Goal: Task Accomplishment & Management: Use online tool/utility

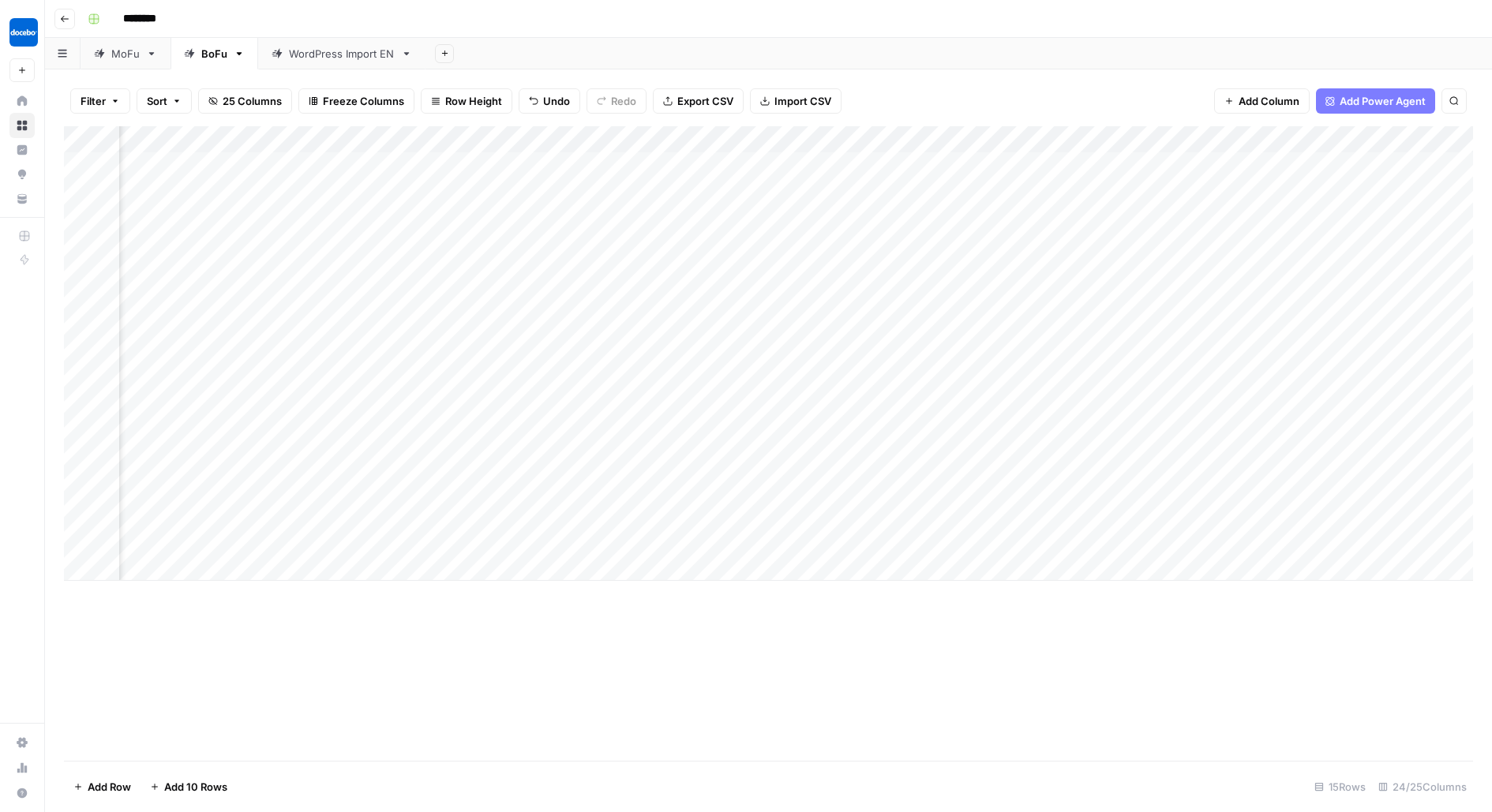
scroll to position [0, 2158]
click at [66, 17] on icon "button" at bounding box center [64, 19] width 9 height 9
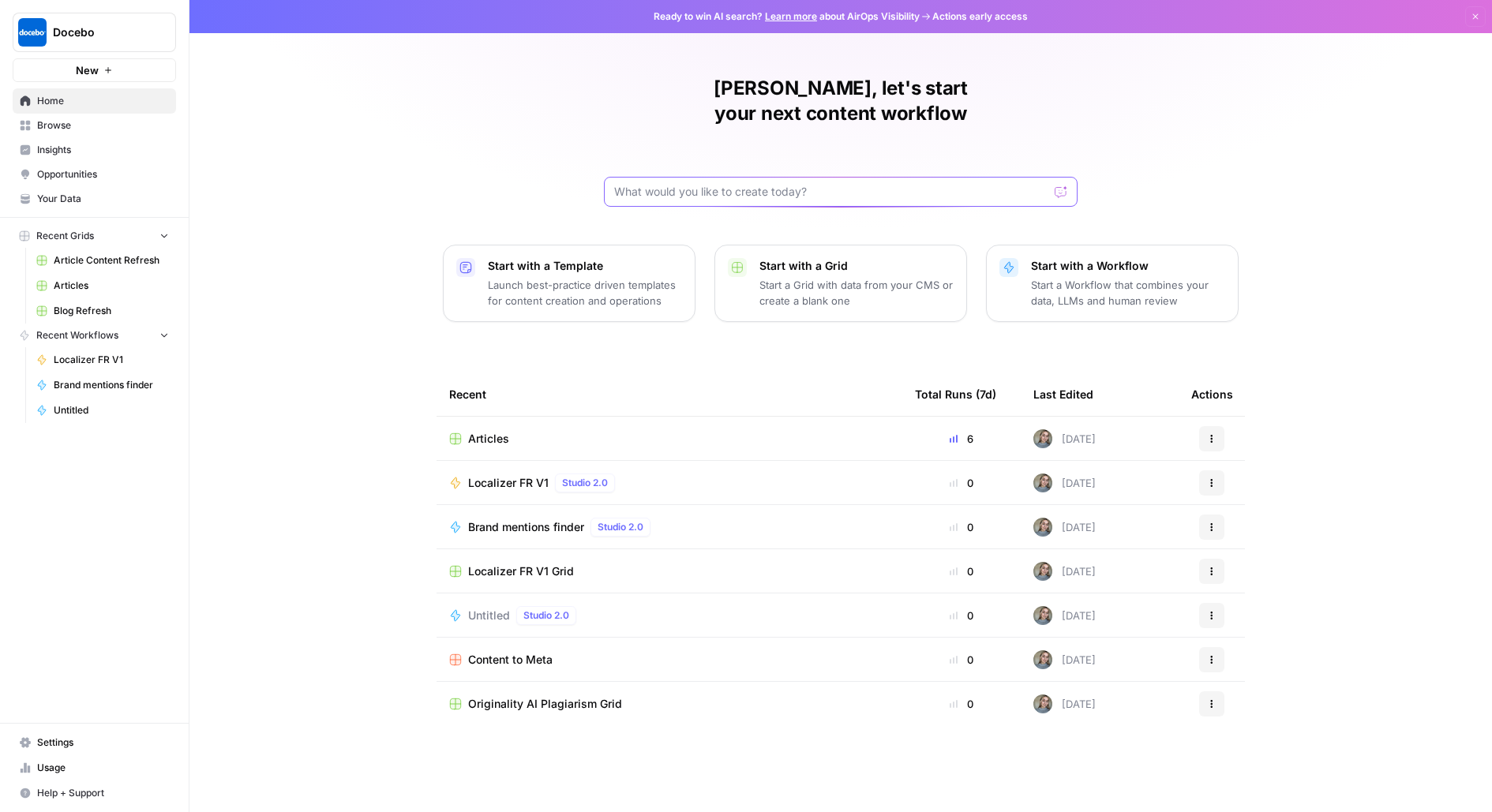
click at [778, 184] on input "text" at bounding box center [830, 192] width 434 height 16
type input "key takeaways generator, check the article by link and suggest the section"
click button "Send" at bounding box center [1062, 192] width 21 height 21
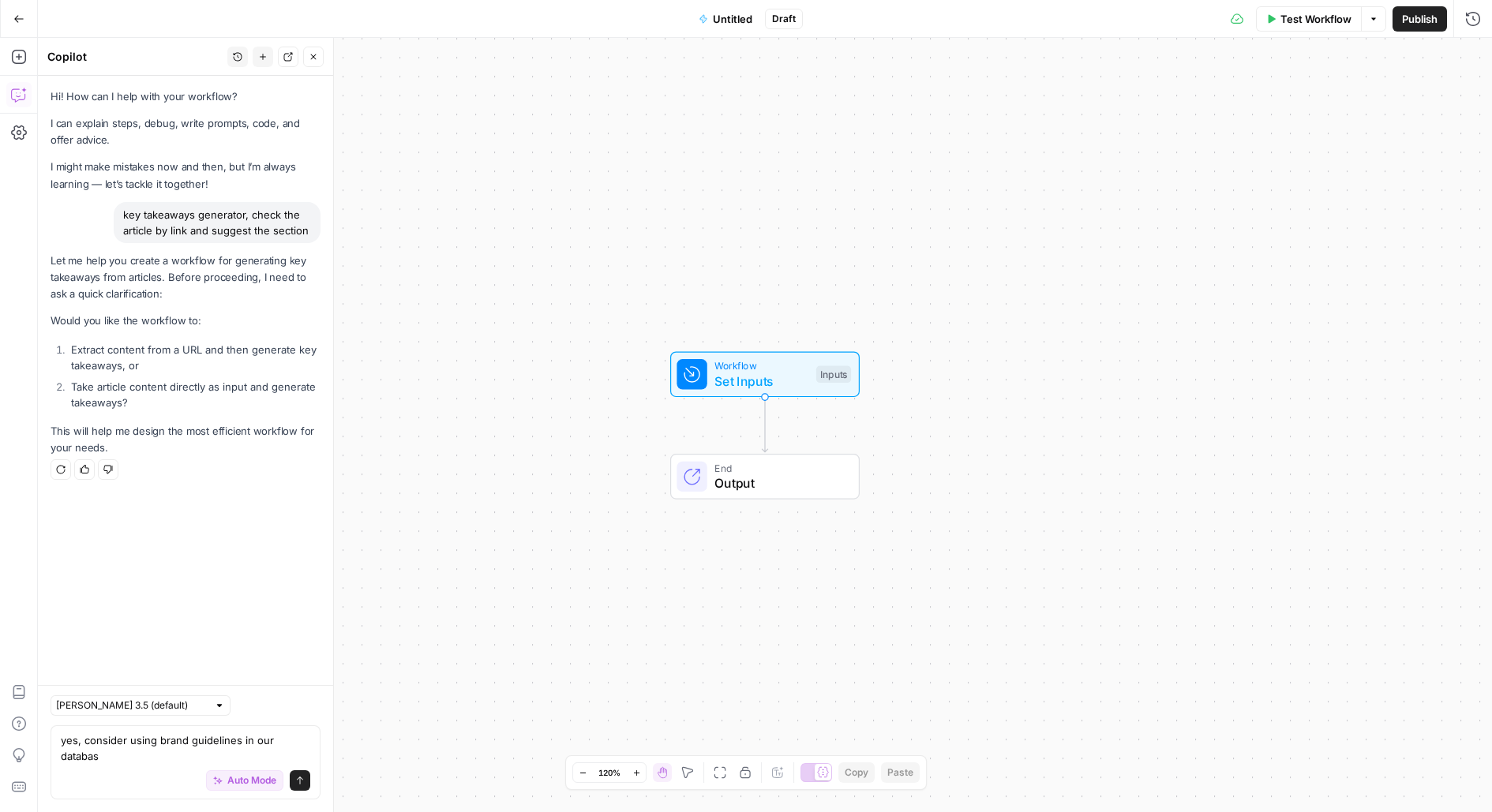
type textarea "yes, consider using brand guidelines in our database"
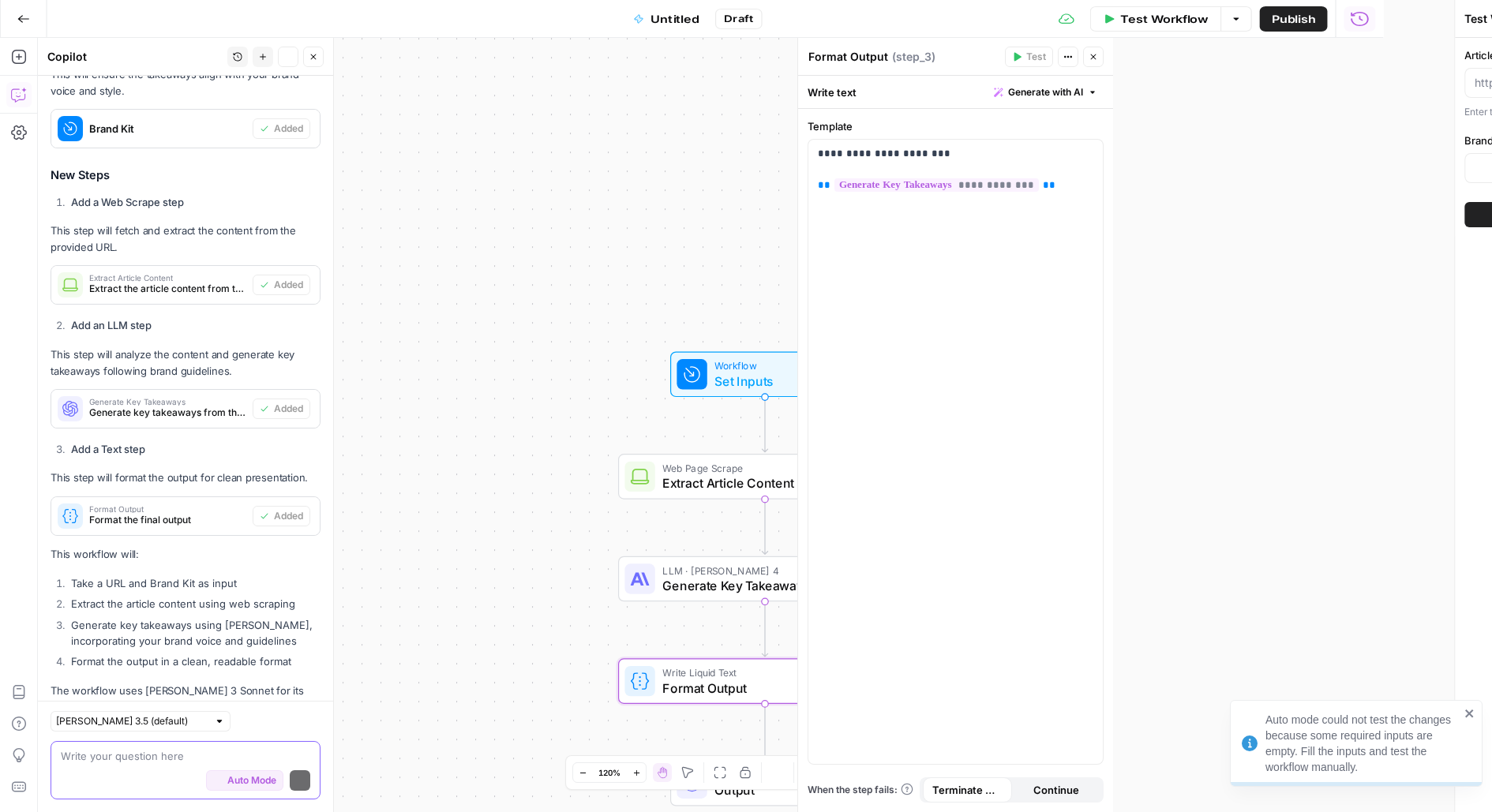
scroll to position [869, 0]
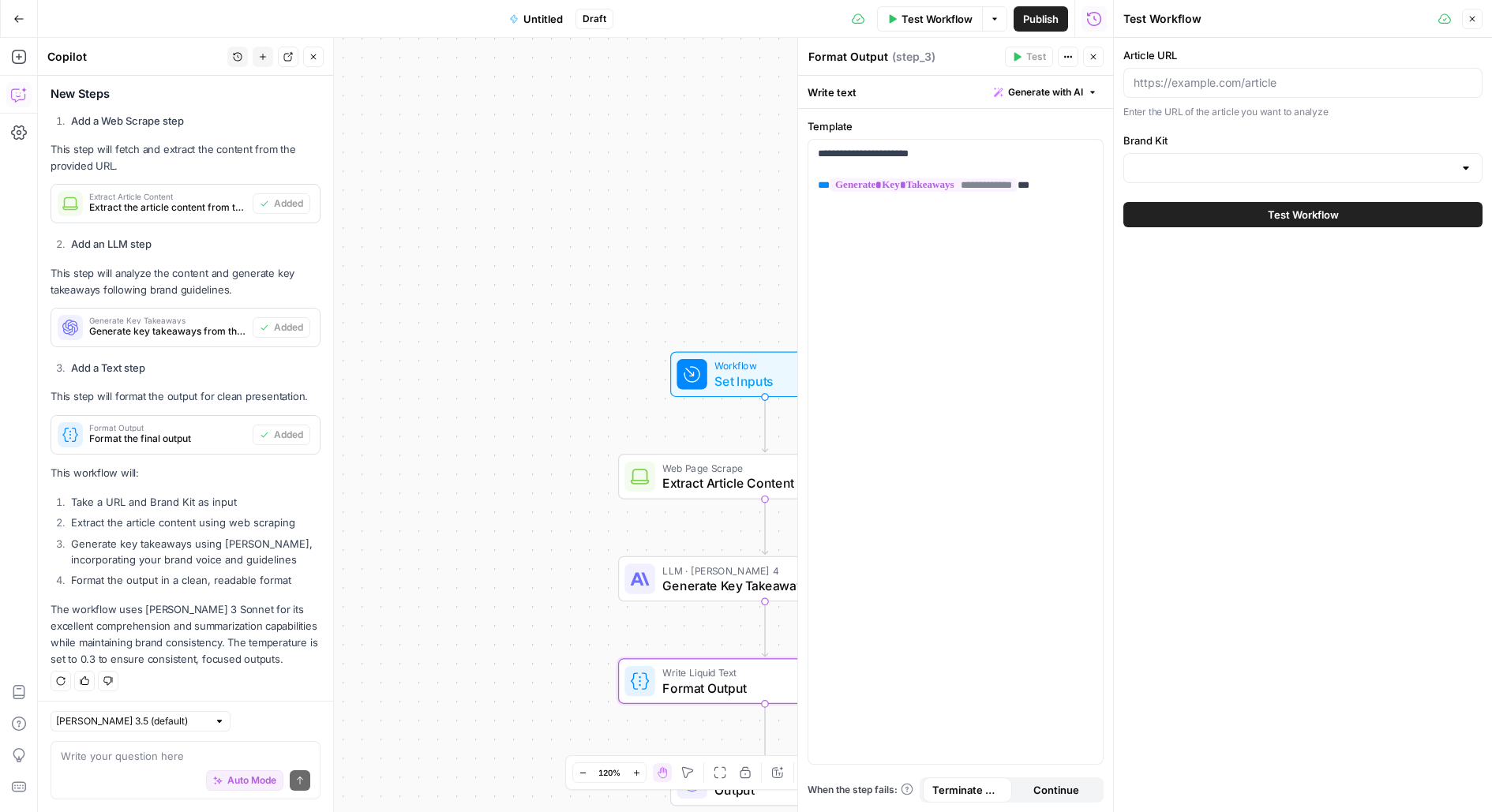
click at [1218, 92] on div at bounding box center [1303, 83] width 359 height 30
paste input "[URL][DOMAIN_NAME]"
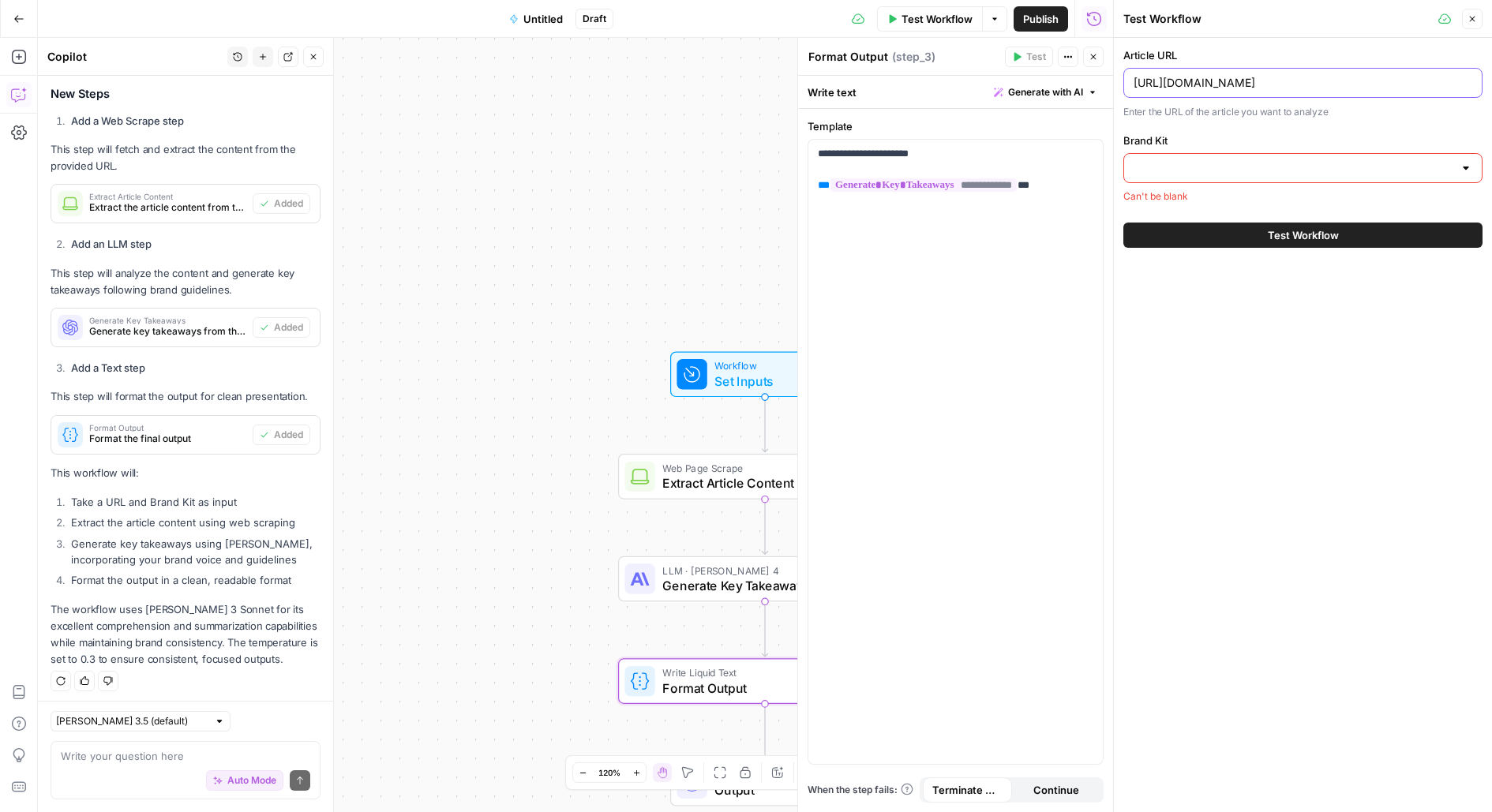
type input "[URL][DOMAIN_NAME]"
click at [1331, 146] on label "Brand Kit" at bounding box center [1303, 140] width 359 height 16
click at [1331, 160] on input "Brand Kit" at bounding box center [1293, 167] width 320 height 16
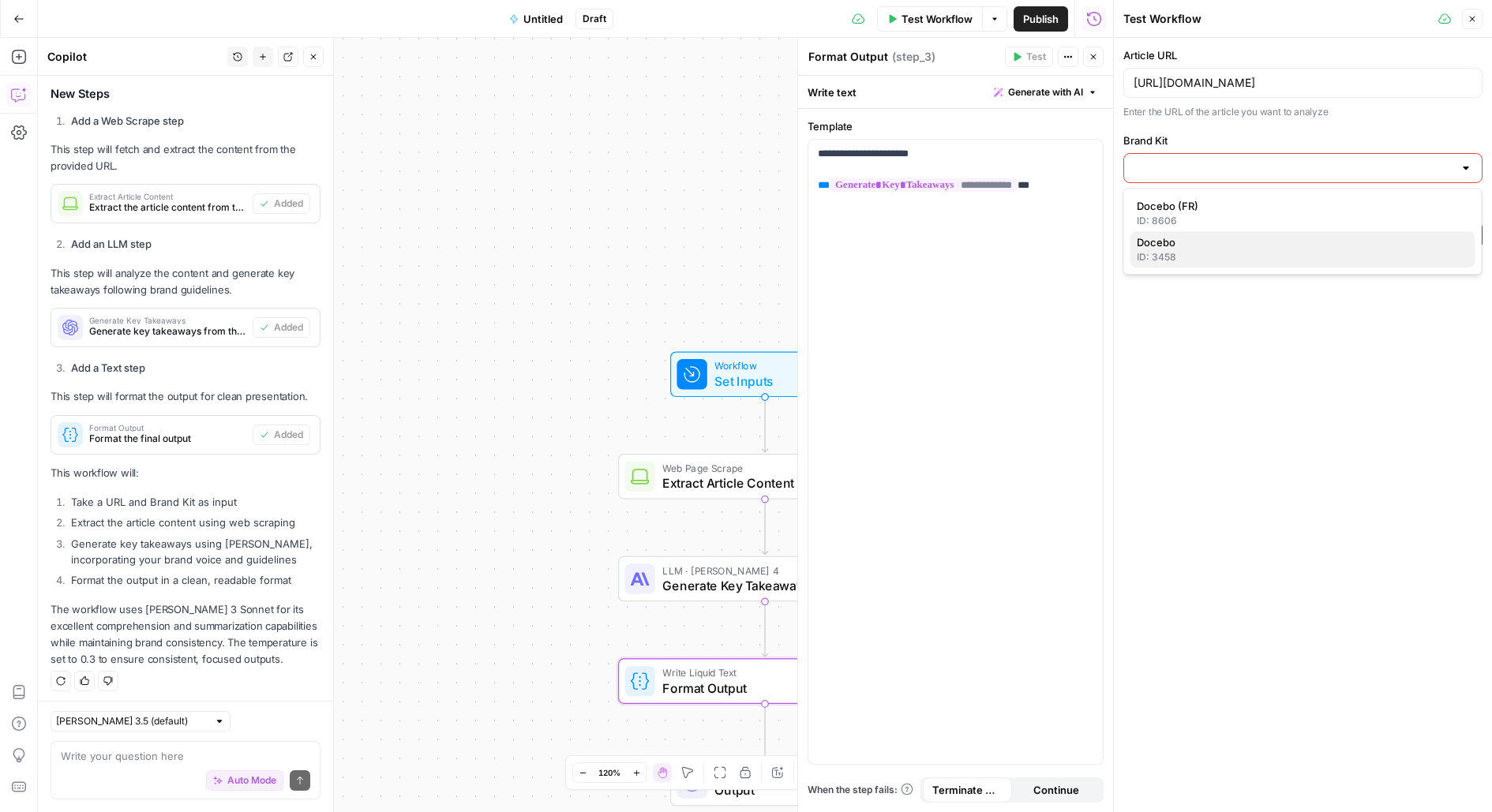
click at [1201, 246] on span "Docebo" at bounding box center [1299, 242] width 326 height 16
type input "Docebo"
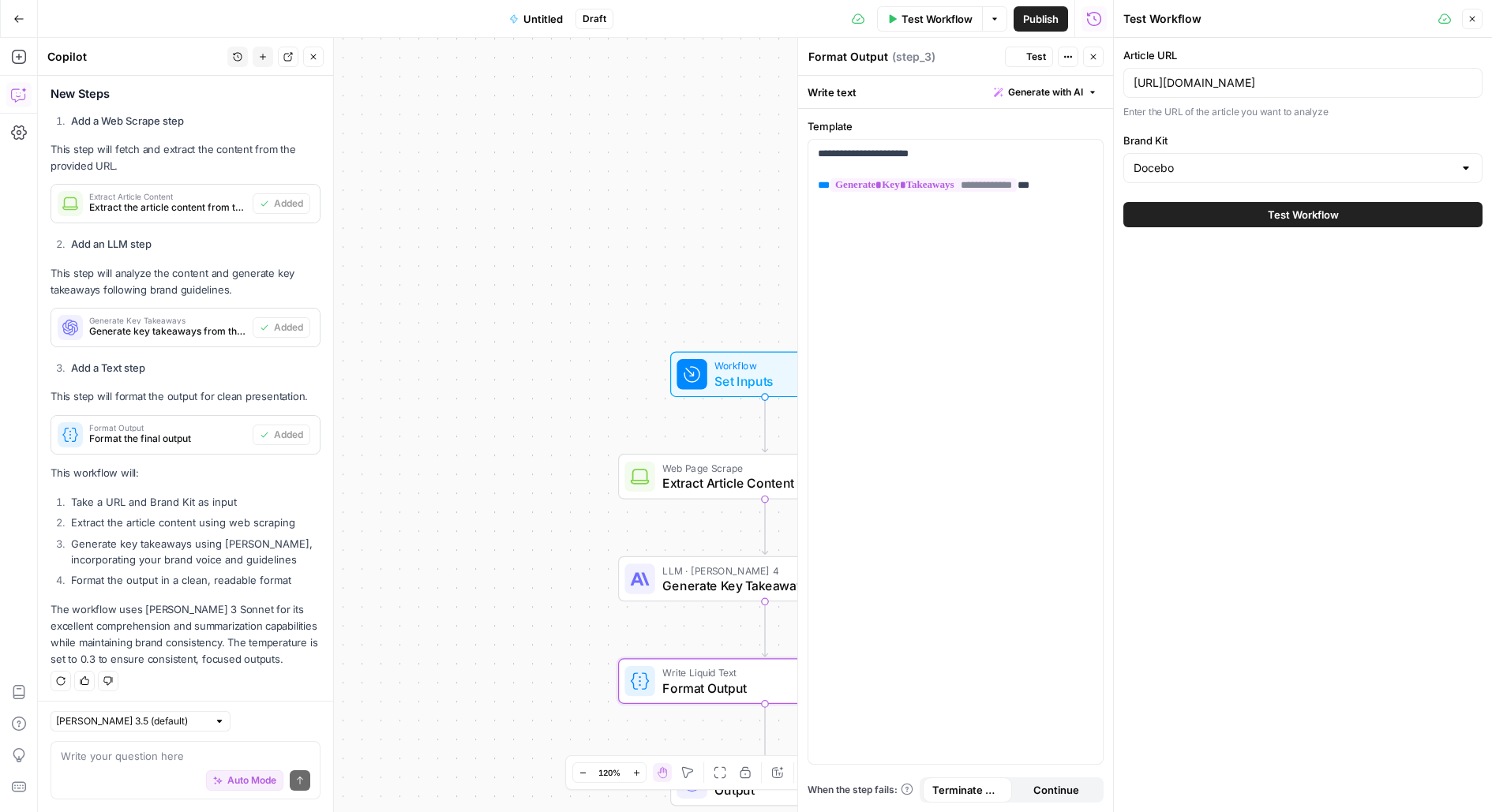
click at [1287, 217] on span "Test Workflow" at bounding box center [1303, 215] width 71 height 16
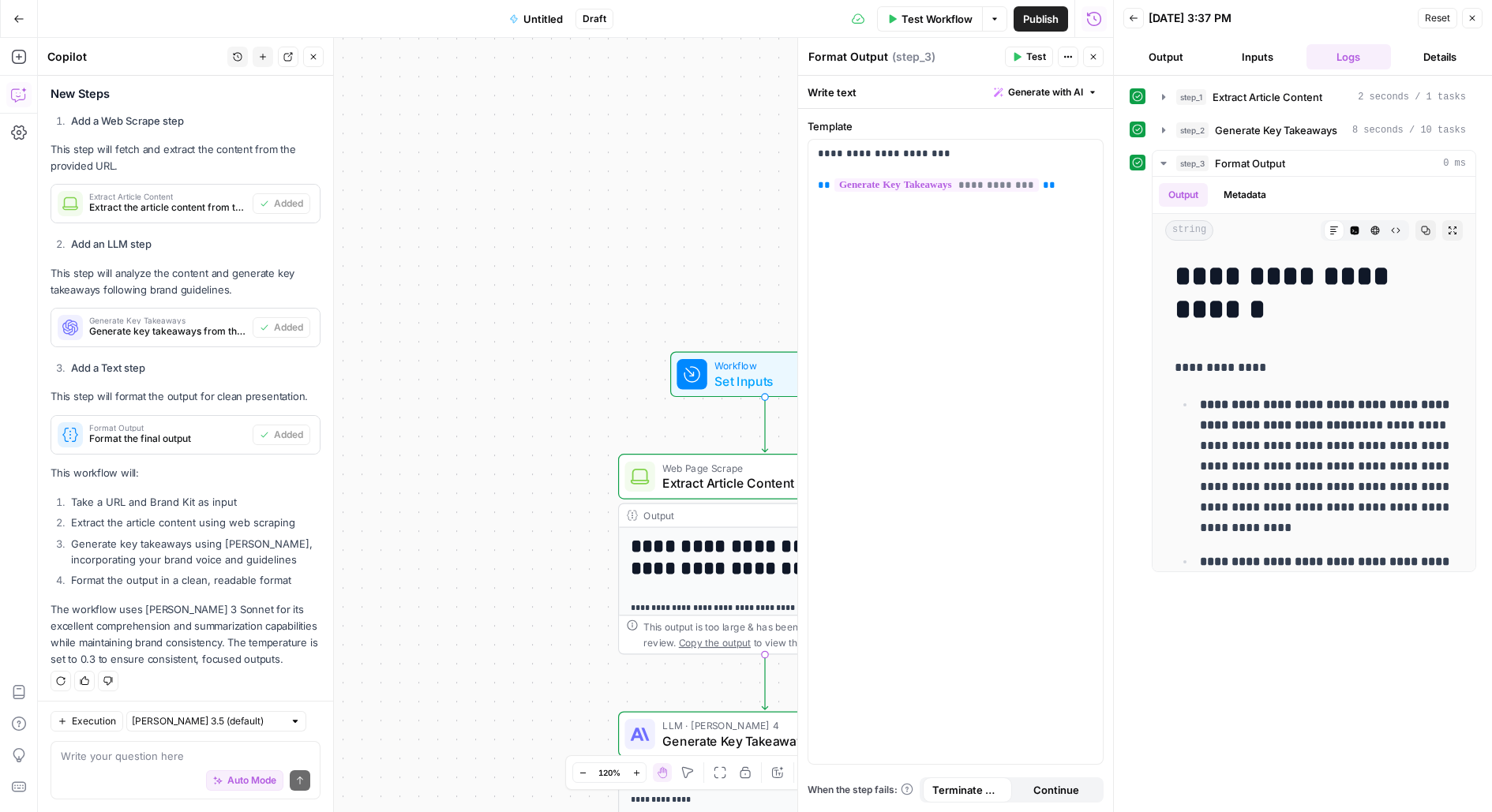
click at [103, 769] on div "Auto Mode Send" at bounding box center [185, 781] width 250 height 35
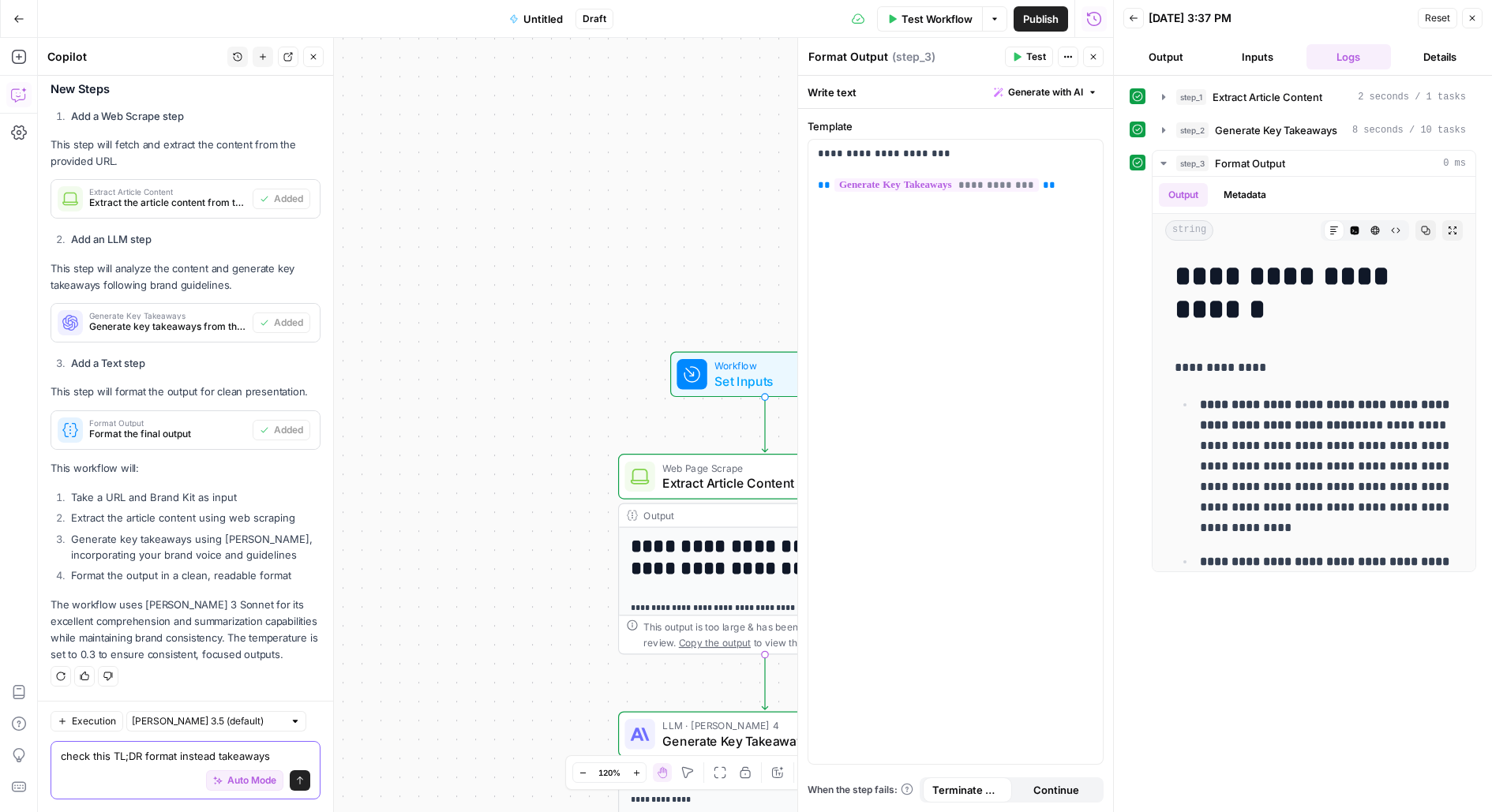
paste textarea "TL;DR AI answers are replacing clicks: Tools like ChatGPT, Perplexity, Gemini, …"
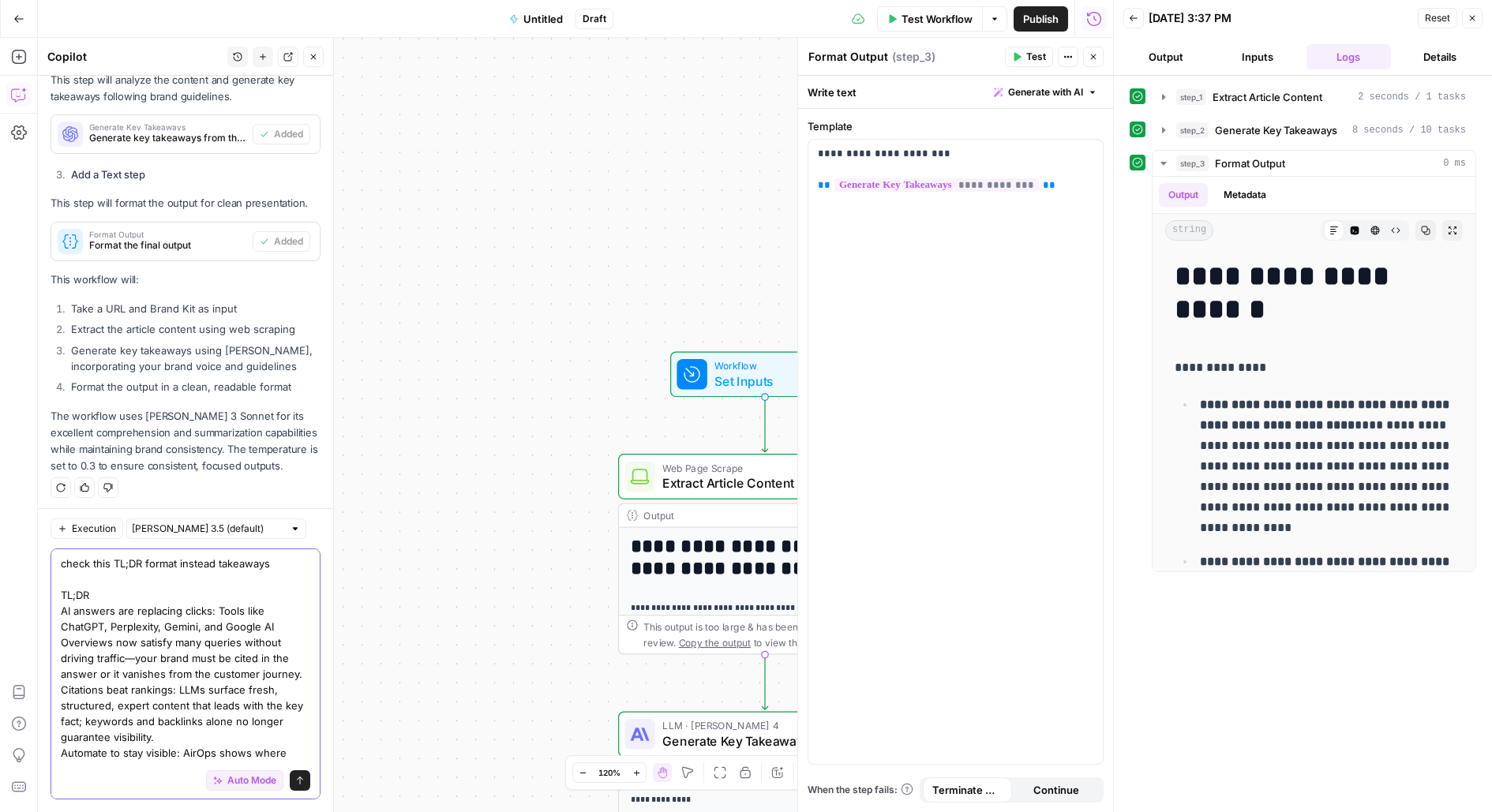
drag, startPoint x: 111, startPoint y: 561, endPoint x: 39, endPoint y: 558, distance: 72.1
click at [39, 558] on div "Execution [PERSON_NAME] 3.5 (default) check this TL;DR format instead takeaways…" at bounding box center [185, 660] width 295 height 303
click at [208, 569] on textarea "change takeaways to TL;DR format instead takeaways TL;DR AI answers are replaci…" at bounding box center [185, 690] width 250 height 268
drag, startPoint x: 199, startPoint y: 561, endPoint x: 227, endPoint y: 583, distance: 35.6
click at [227, 583] on textarea "change takeaways to TL;DR format instead takeaways TL;DR AI answers are replaci…" at bounding box center [185, 690] width 250 height 268
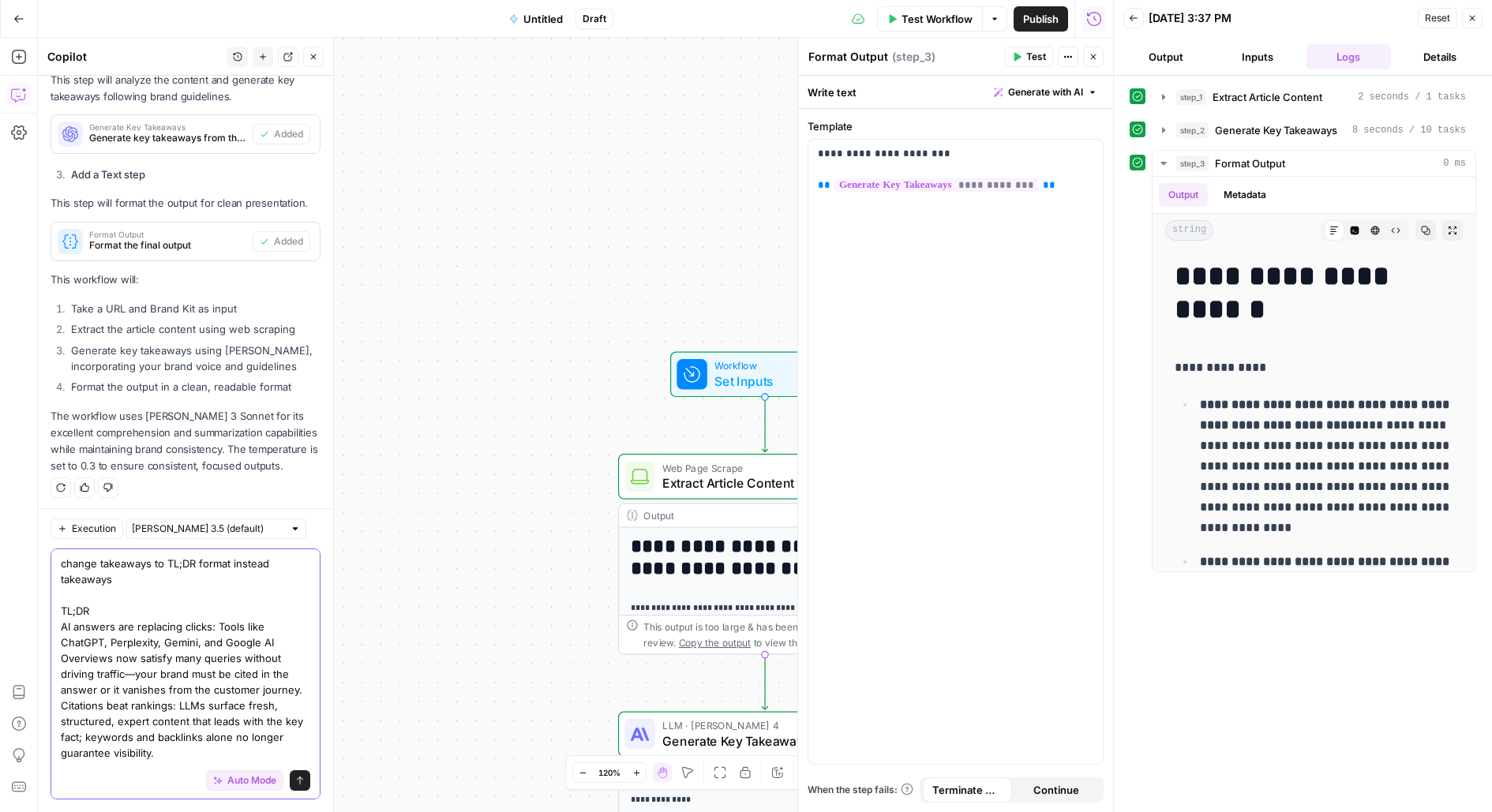
click at [227, 582] on textarea "change takeaways to TL;DR format instead takeaways TL;DR AI answers are replaci…" at bounding box center [185, 690] width 250 height 268
drag, startPoint x: 114, startPoint y: 573, endPoint x: 47, endPoint y: 557, distance: 68.9
click at [46, 557] on div "Execution [PERSON_NAME] 3.5 (default) change takeaways to TL;DR format instead …" at bounding box center [185, 660] width 295 height 303
click at [67, 593] on textarea "check this format TL;DR AI answers are replacing clicks: Tools like ChatGPT, Pe…" at bounding box center [185, 682] width 250 height 252
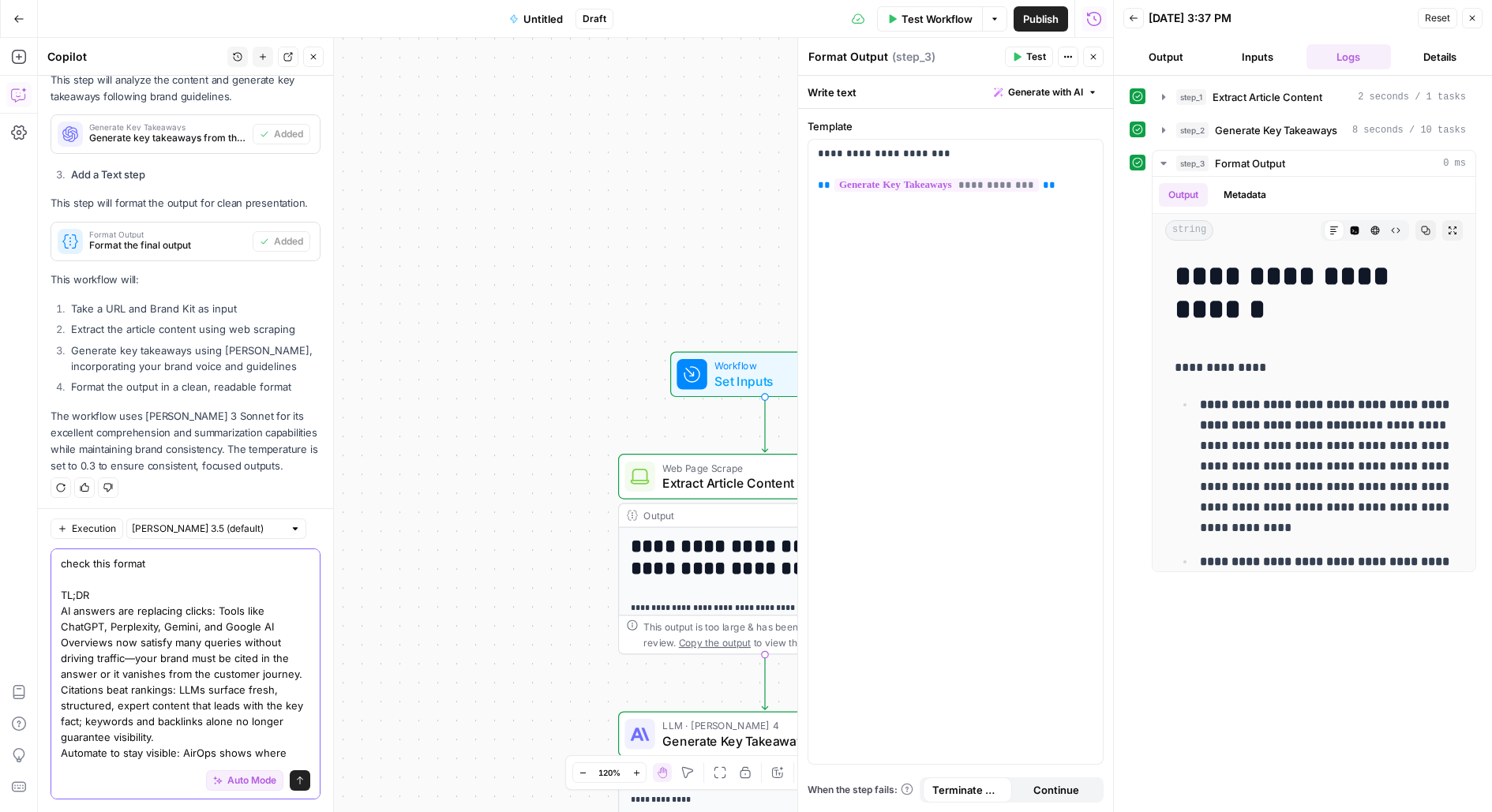
click at [67, 593] on textarea "check this format TL;DR AI answers are replacing clicks: Tools like ChatGPT, Pe…" at bounding box center [185, 682] width 250 height 252
click at [155, 566] on textarea "check this format AI answers are replacing clicks: Tools like ChatGPT, Perplexi…" at bounding box center [185, 674] width 250 height 236
type textarea "check this format 3 bullets, 1 em-dash maximum or do not use it AI answers are …"
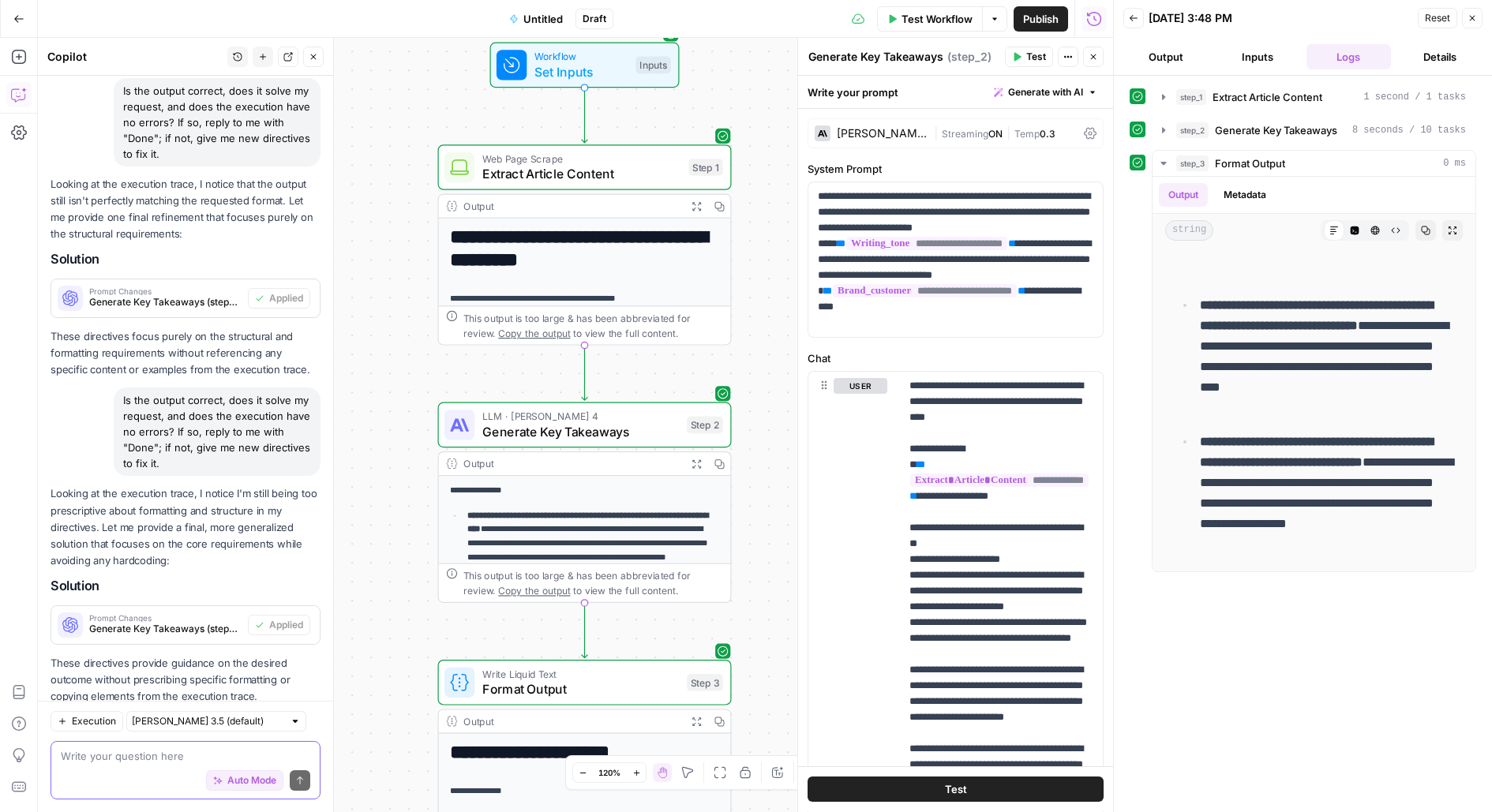
scroll to position [1, 0]
click at [948, 787] on span "Test" at bounding box center [955, 789] width 22 height 16
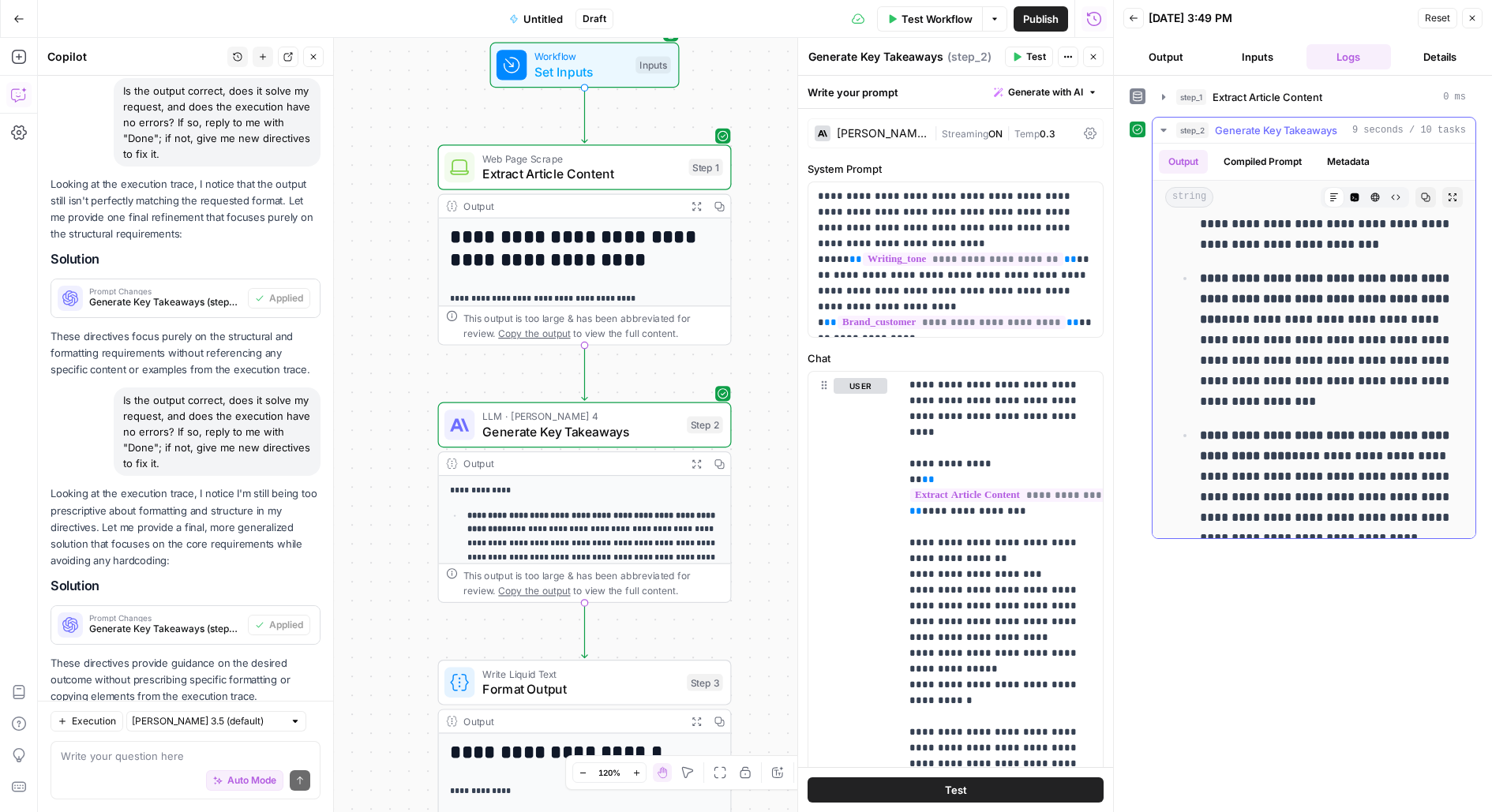
scroll to position [555, 0]
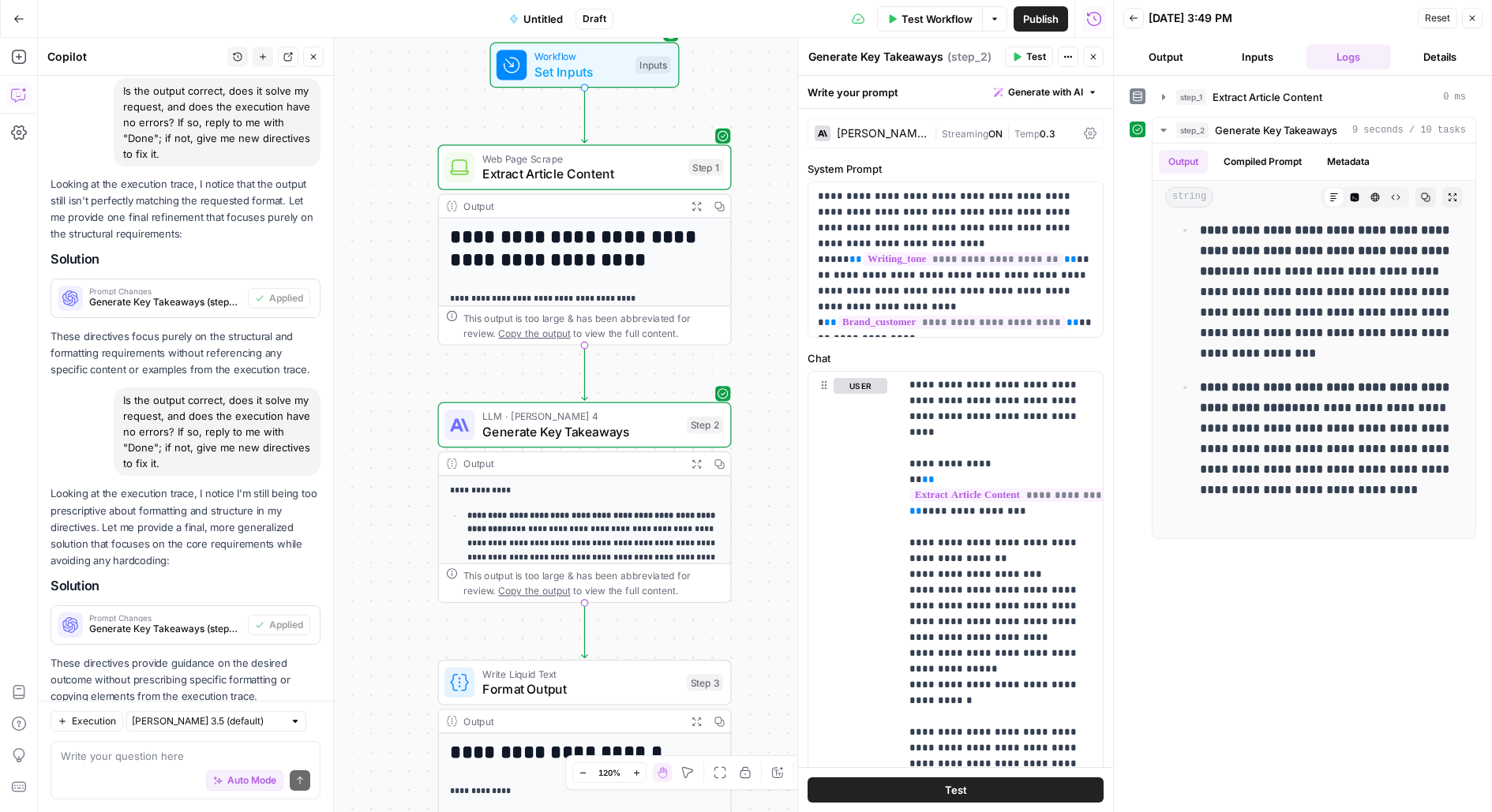
click at [131, 767] on div "Auto Mode Send" at bounding box center [185, 781] width 250 height 35
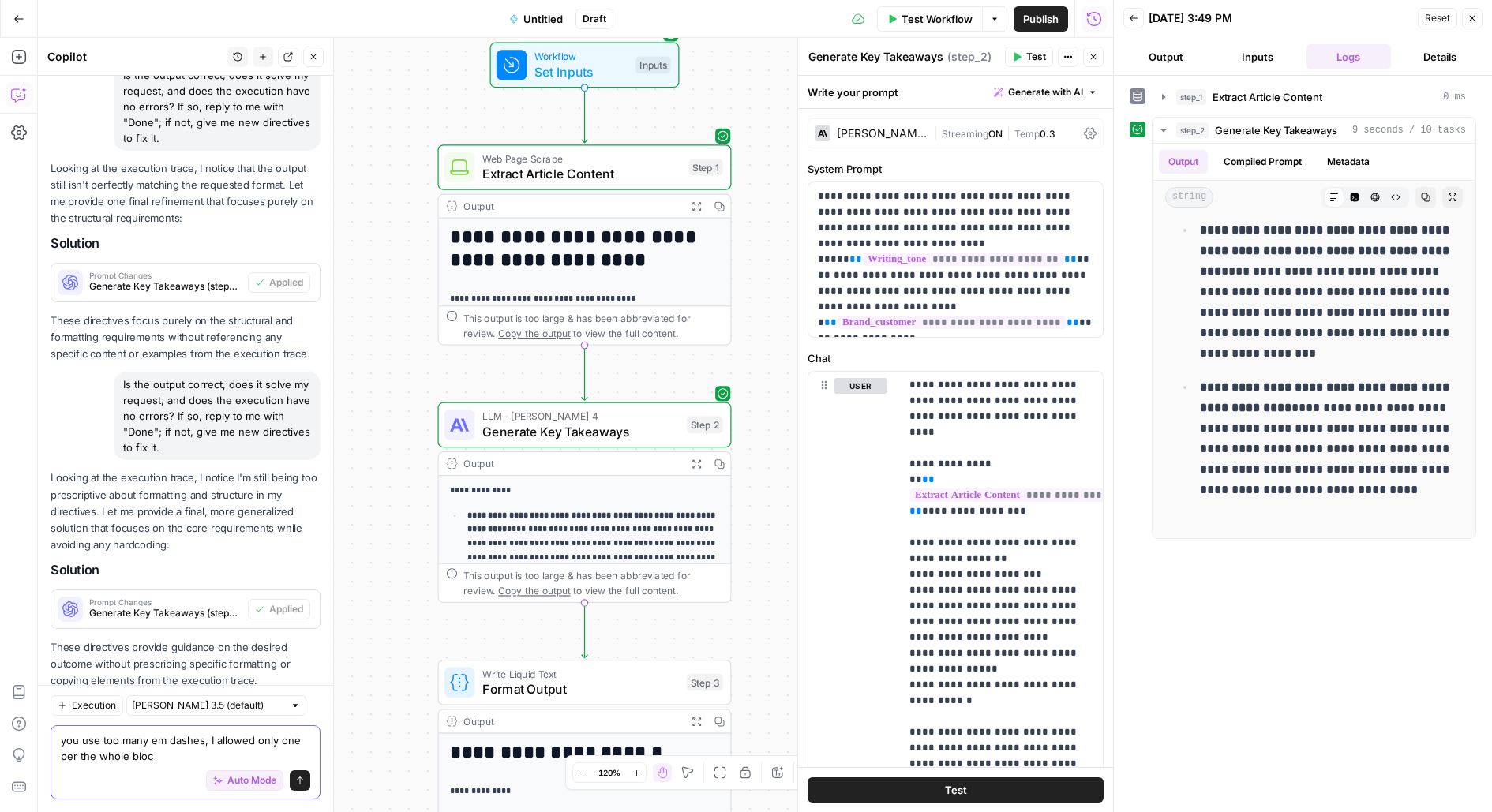
type textarea "you use too many em dashes, I allowed only one per the whole block"
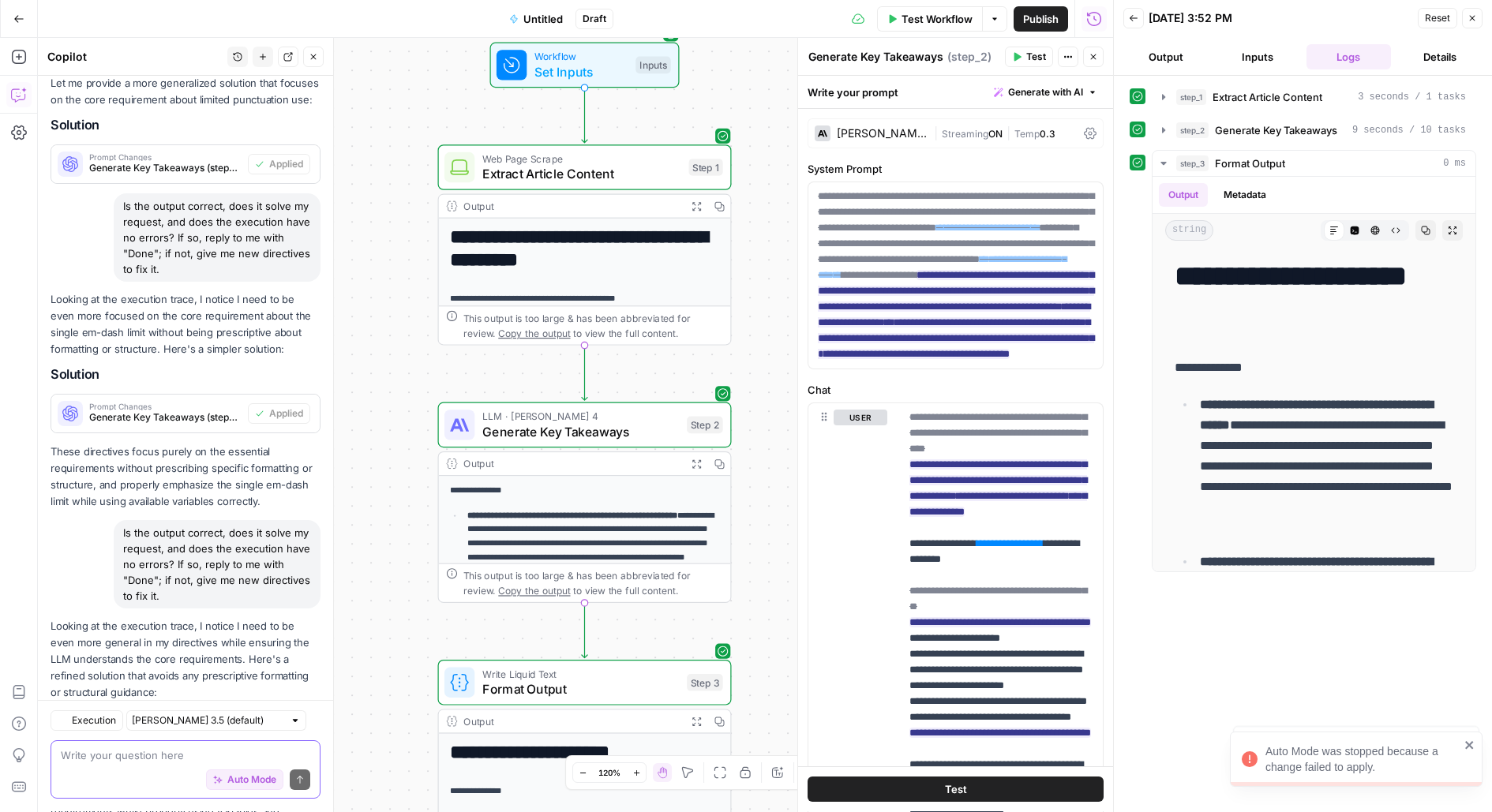
scroll to position [3776, 0]
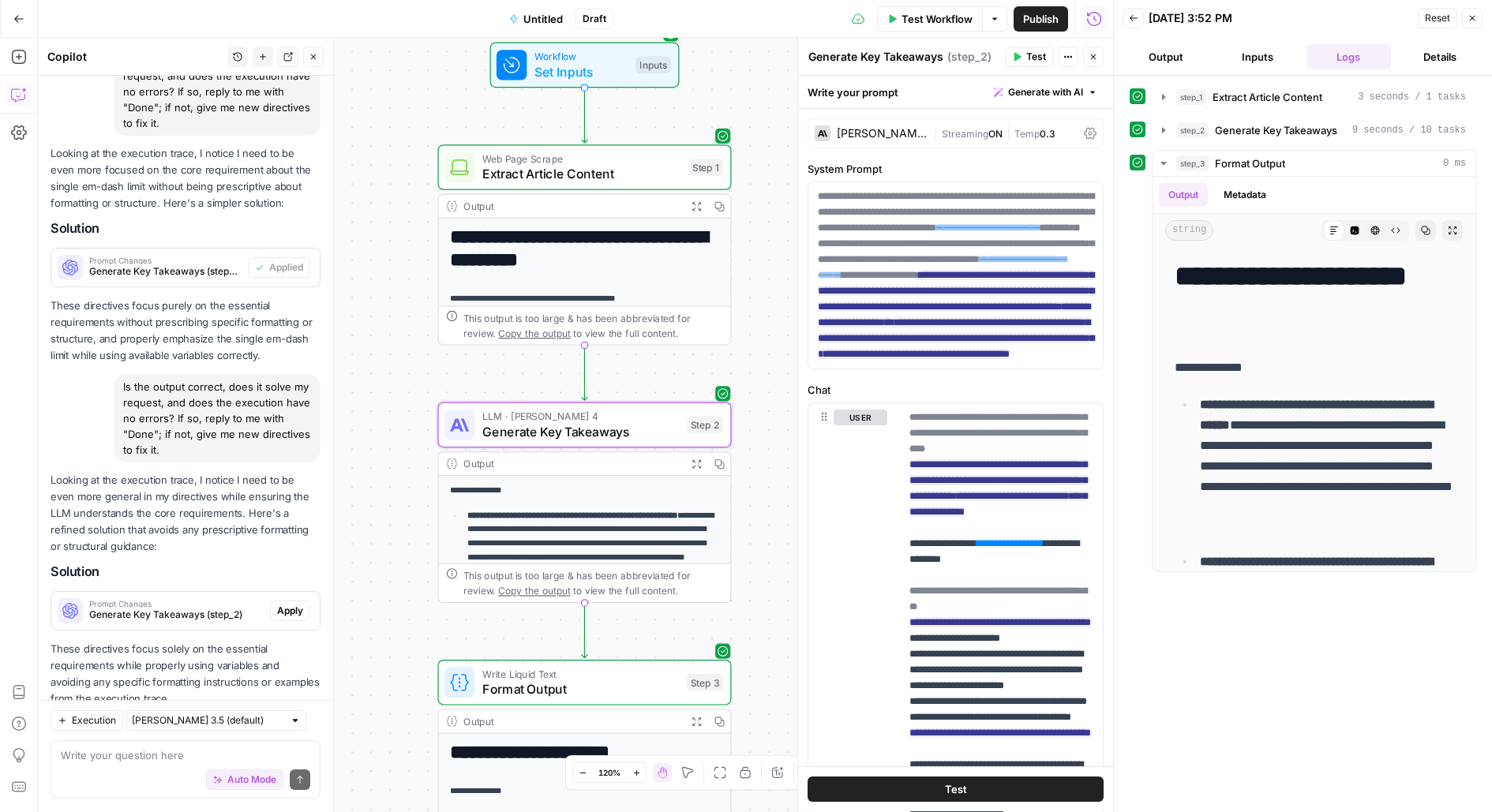
click at [286, 604] on span "Apply" at bounding box center [290, 611] width 26 height 14
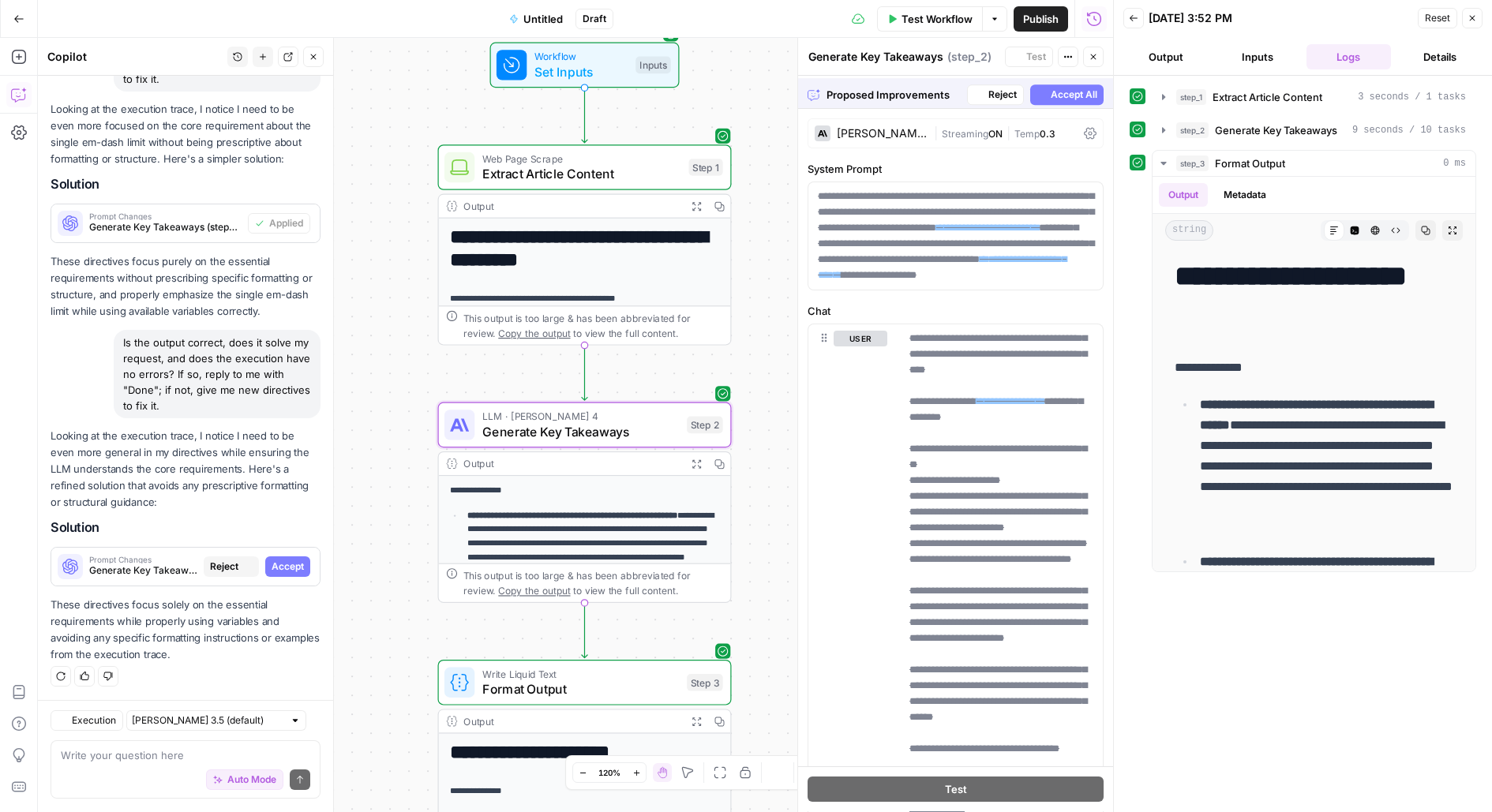
scroll to position [3675, 0]
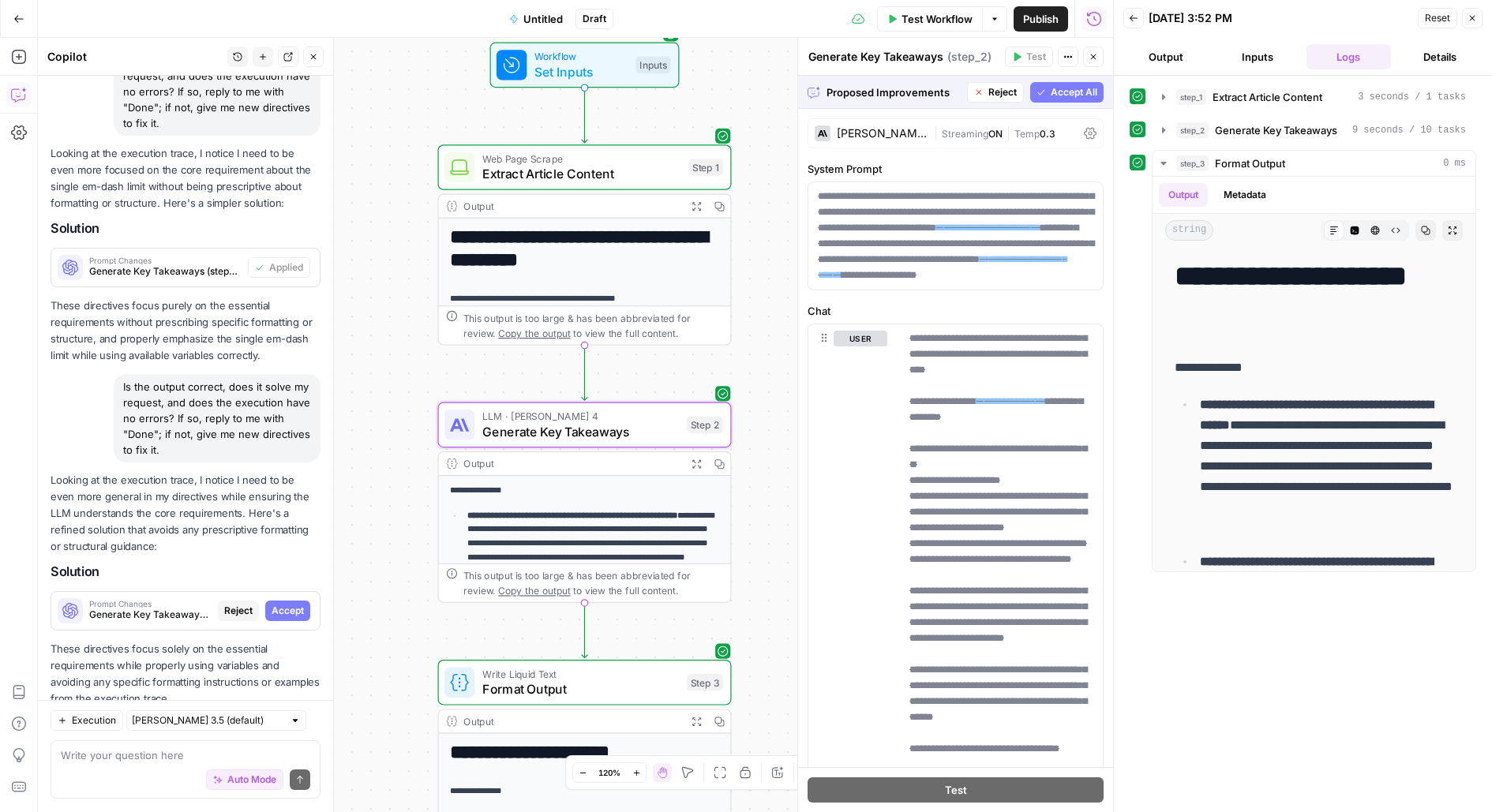
click at [296, 604] on span "Accept" at bounding box center [287, 611] width 32 height 14
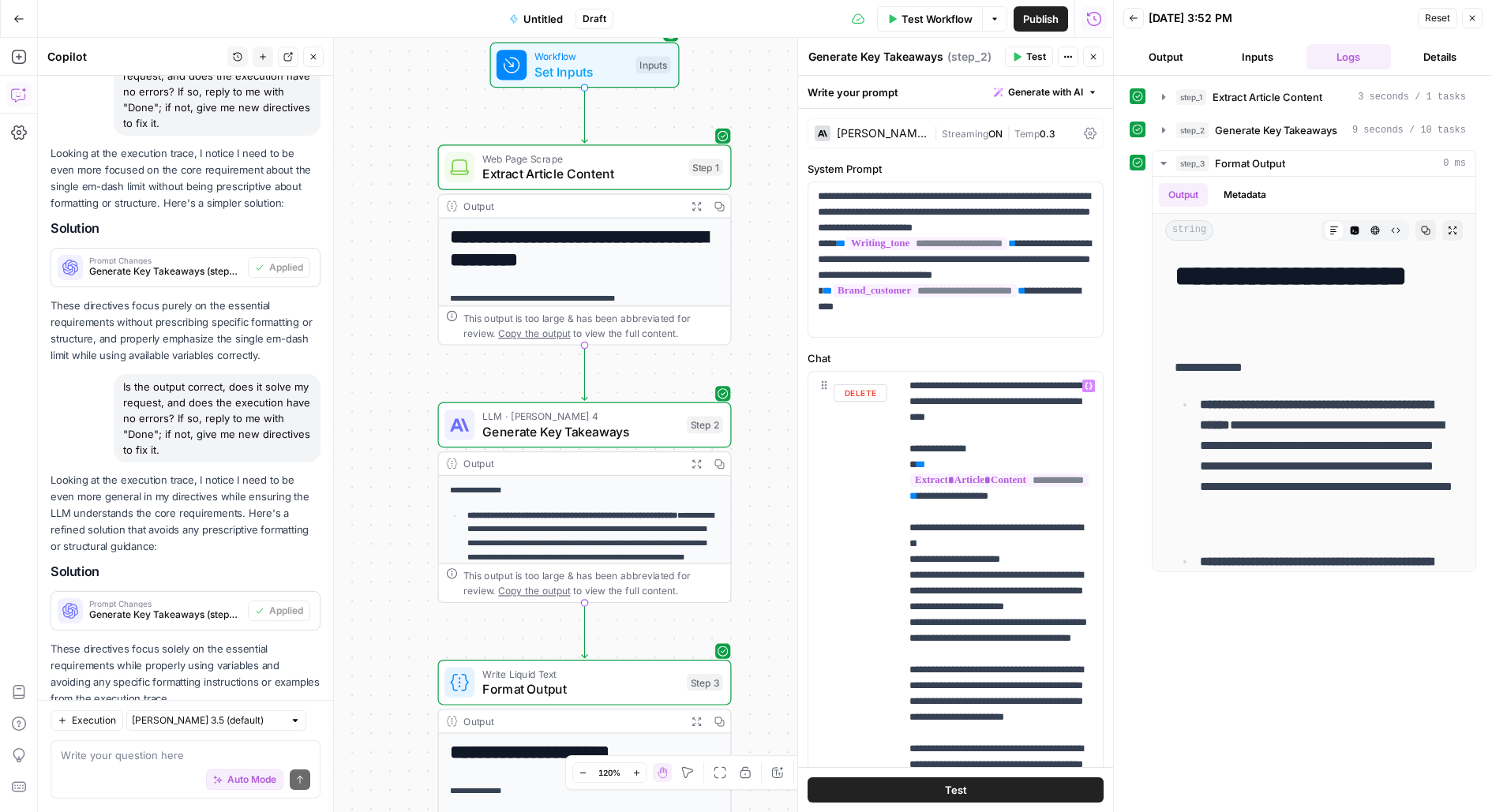
scroll to position [1, 0]
click at [160, 766] on div "Auto Mode Send" at bounding box center [185, 781] width 250 height 35
type textarea "cr"
click at [894, 786] on button "Test" at bounding box center [955, 789] width 296 height 26
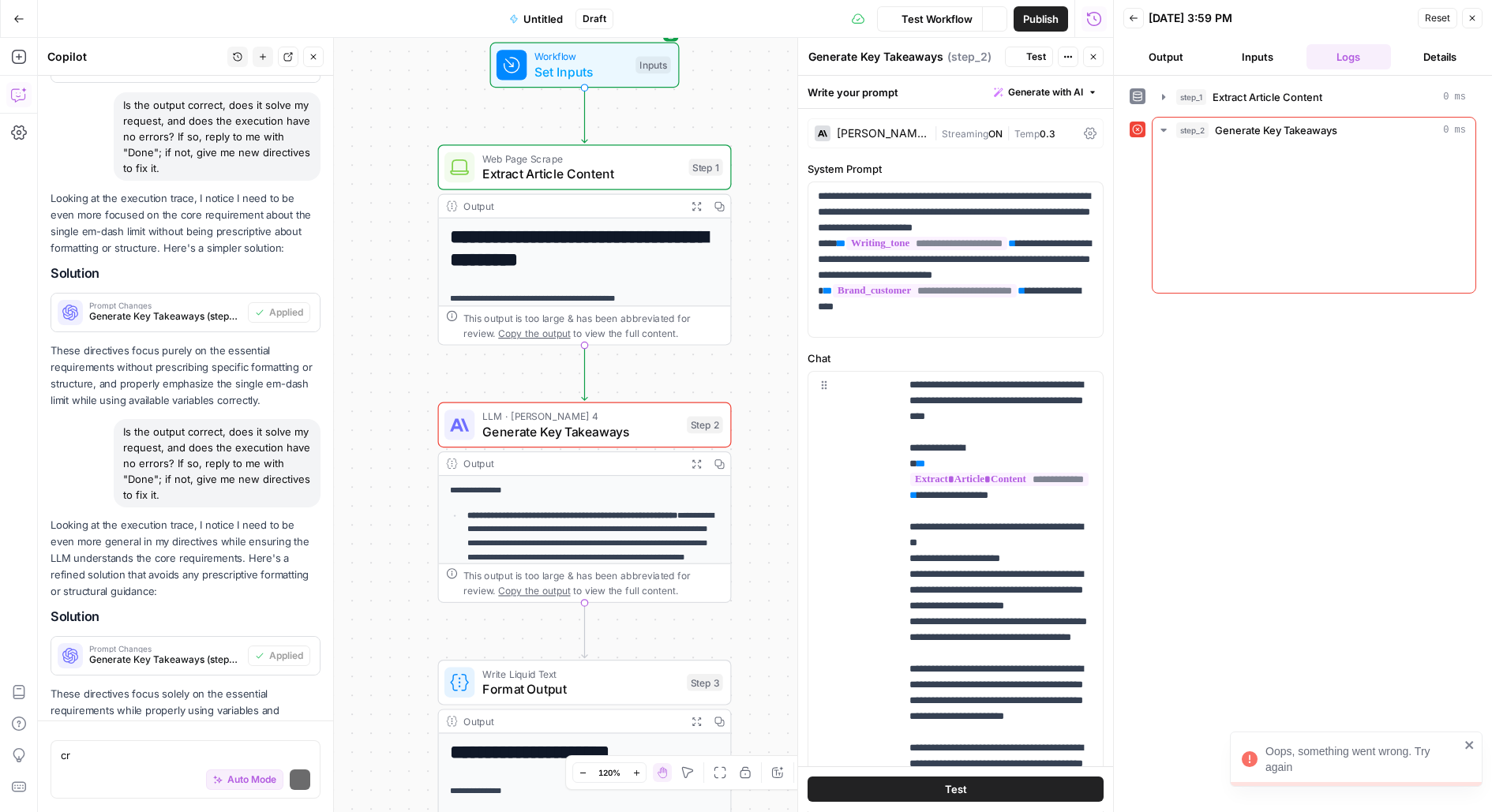
scroll to position [3776, 0]
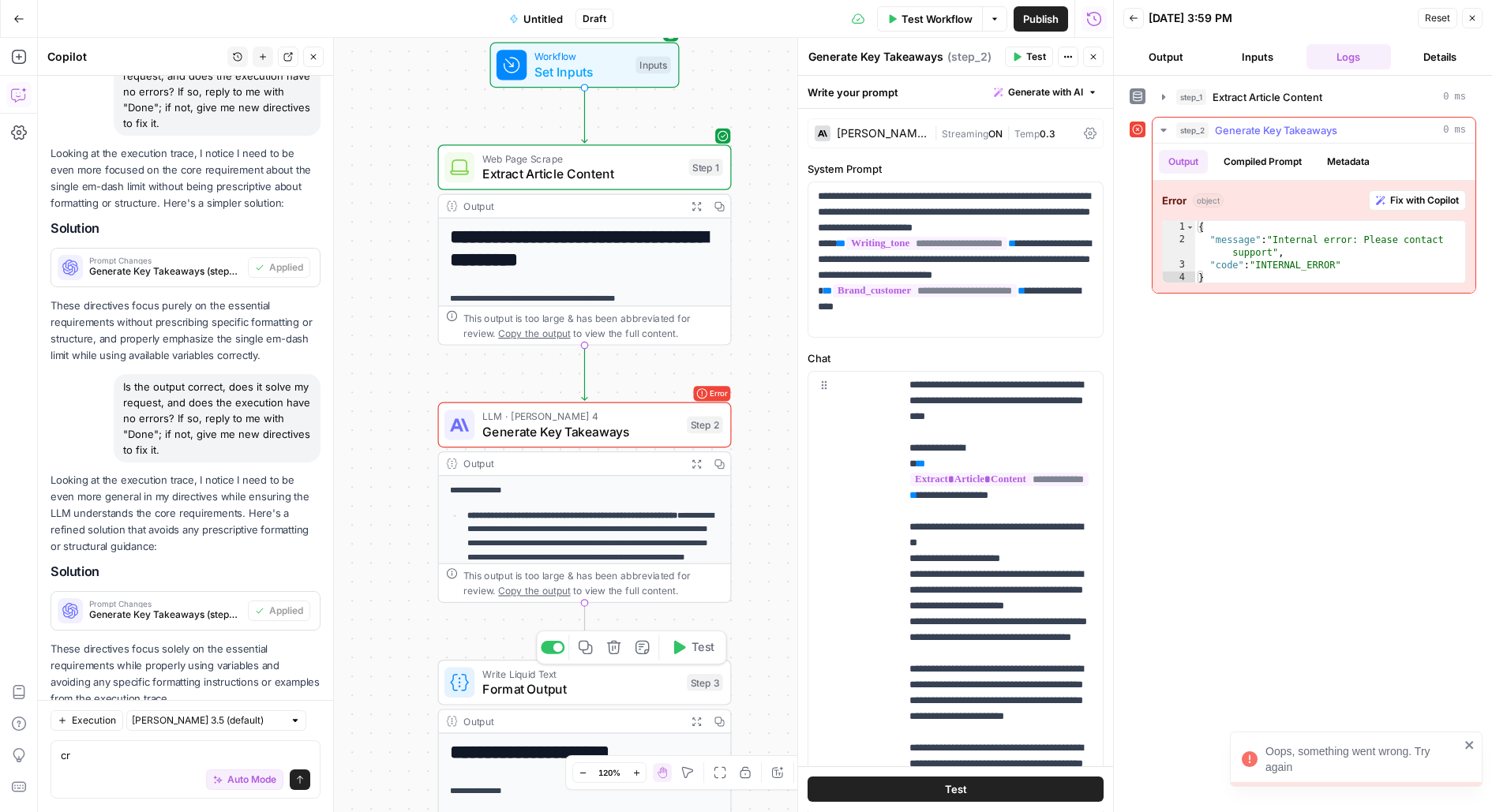
click at [1438, 199] on span "Fix with Copilot" at bounding box center [1424, 200] width 69 height 14
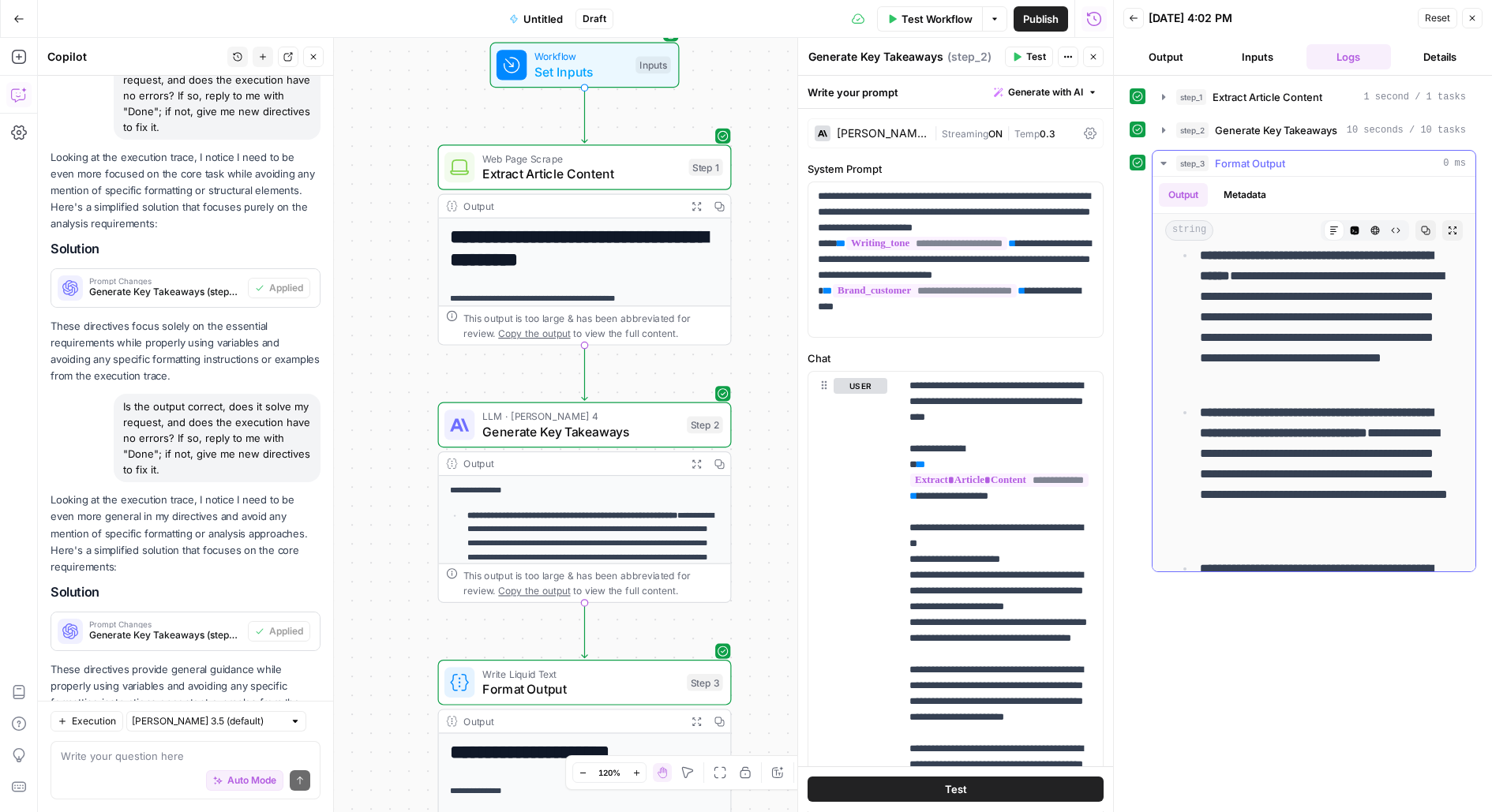
scroll to position [0, 0]
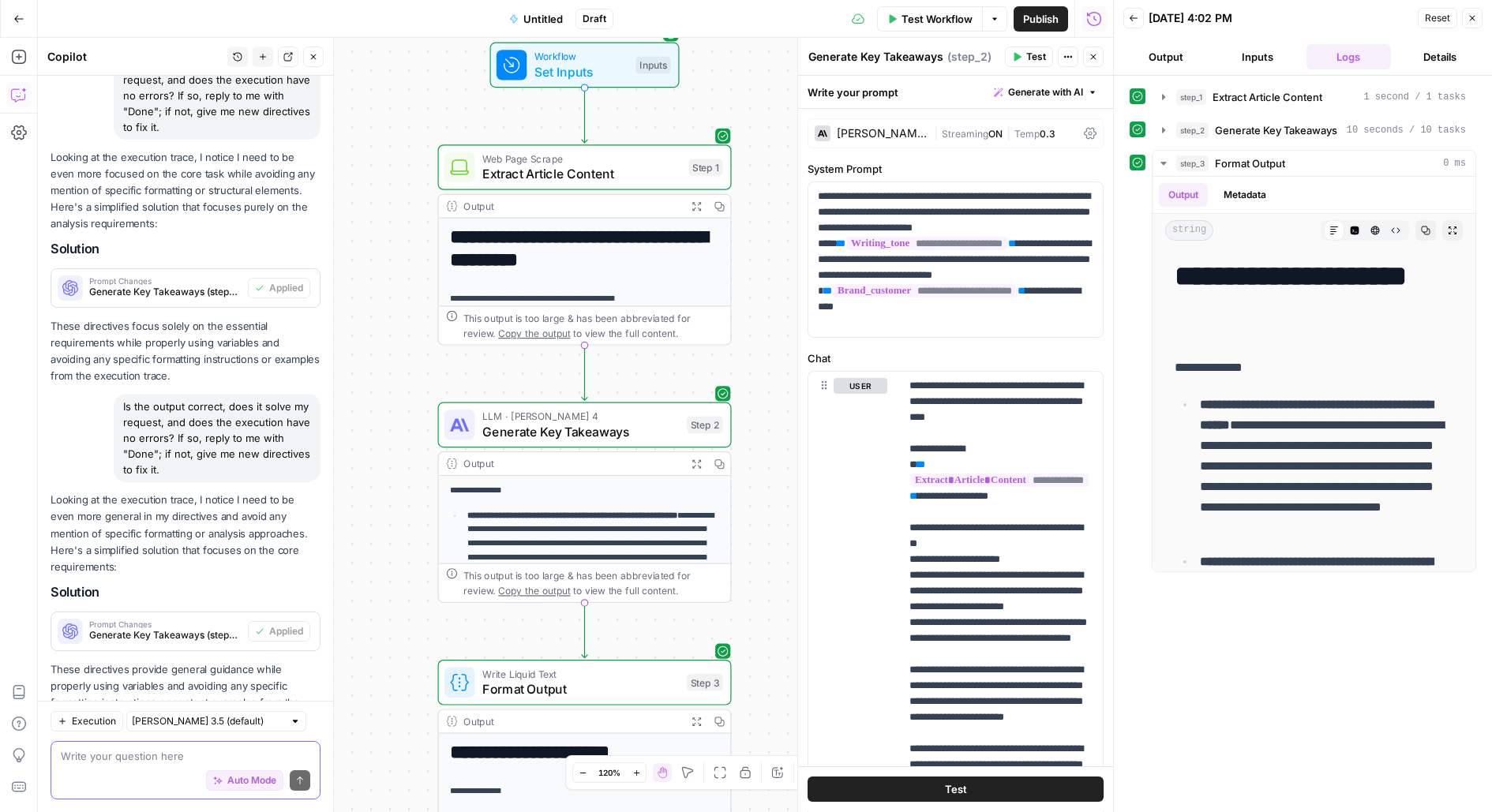
click at [119, 757] on textarea at bounding box center [185, 755] width 250 height 16
click at [184, 766] on div "Auto Mode Send" at bounding box center [185, 781] width 250 height 35
click at [181, 757] on textarea "no em dashes pls at all" at bounding box center [185, 755] width 250 height 16
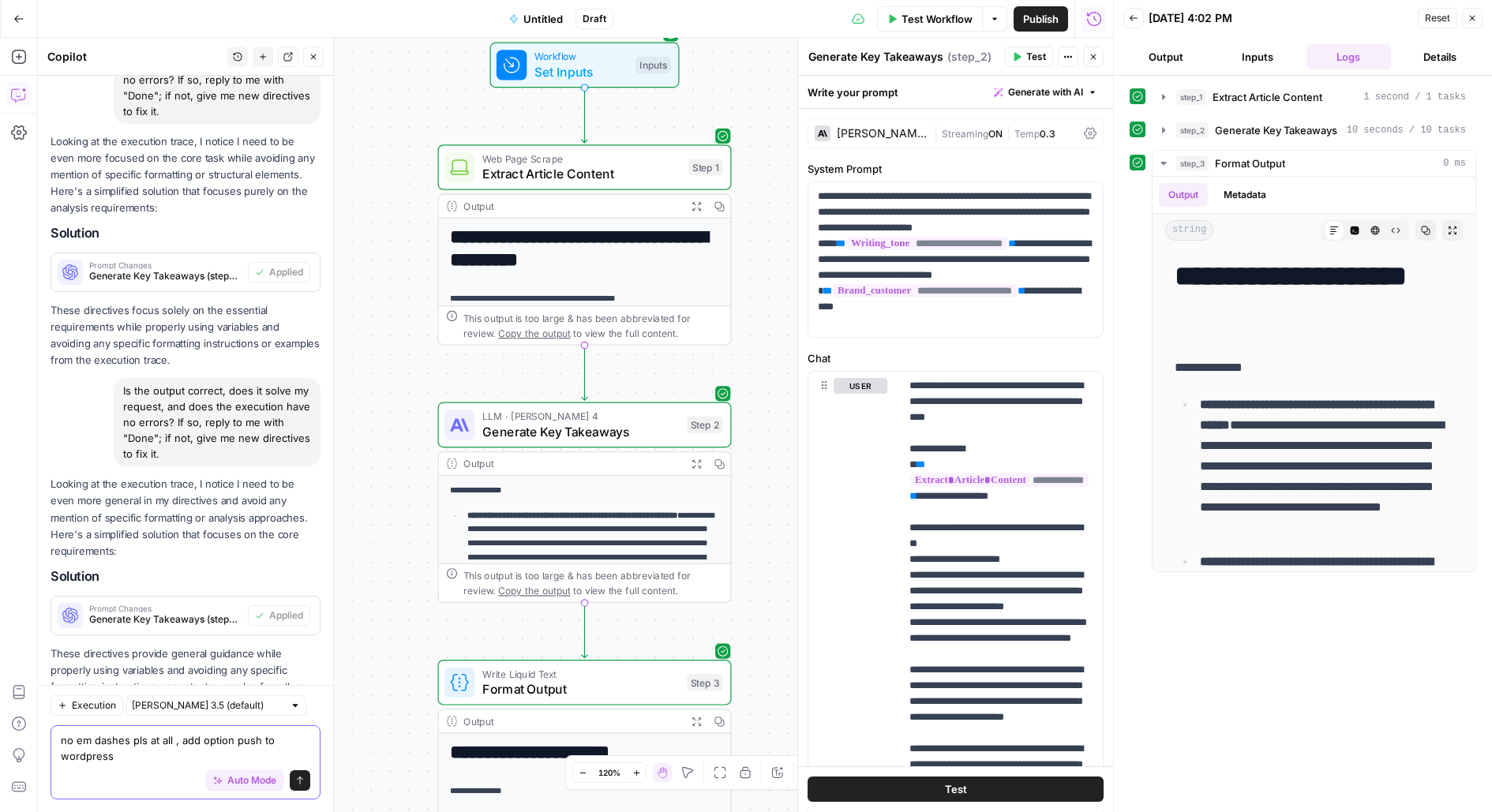
type textarea "no em dashes pls at all , add option push to wordpress"
click at [302, 780] on icon "submit" at bounding box center [300, 781] width 9 height 9
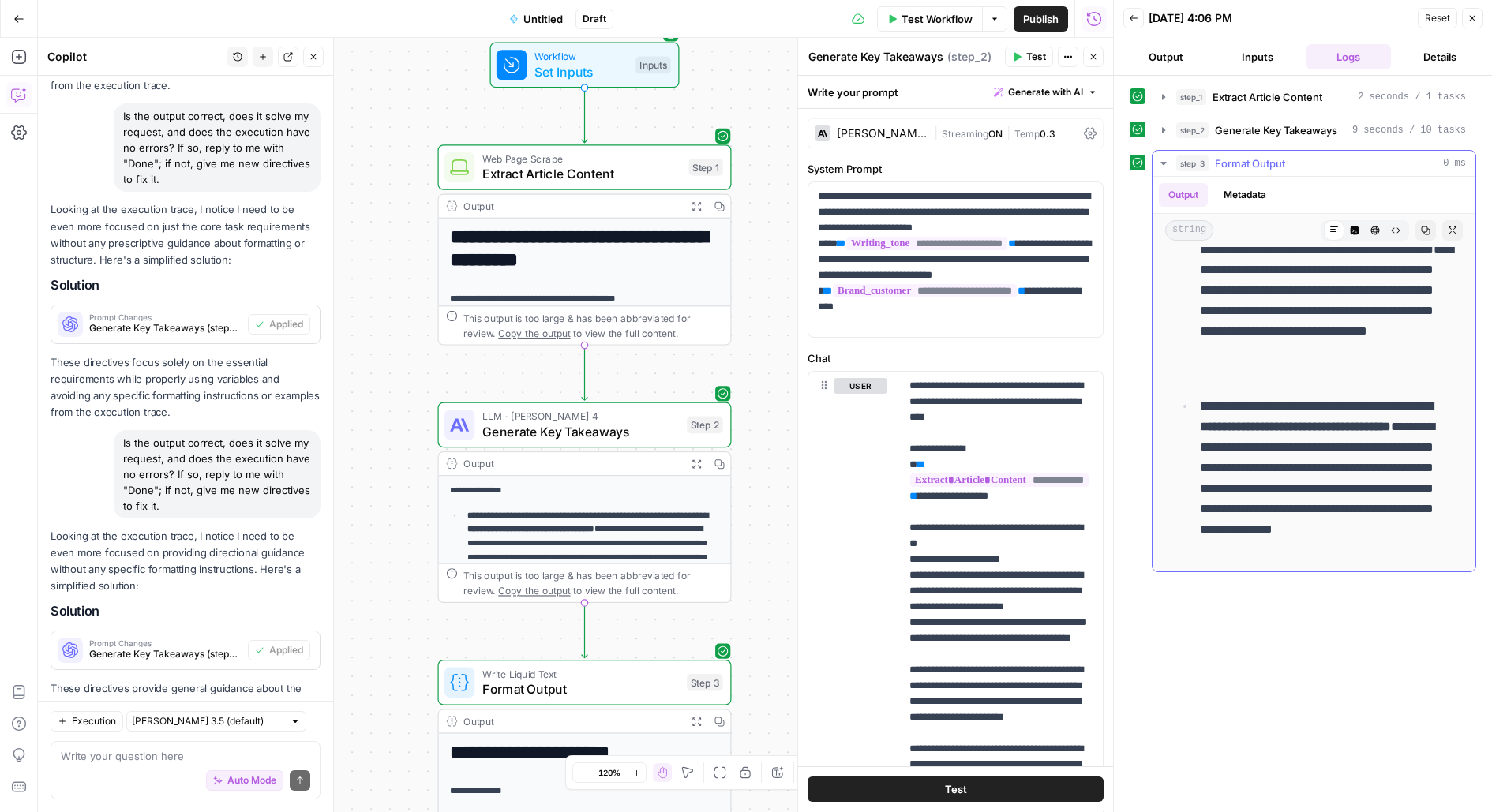
scroll to position [178, 0]
click at [989, 785] on button "Test" at bounding box center [955, 789] width 296 height 26
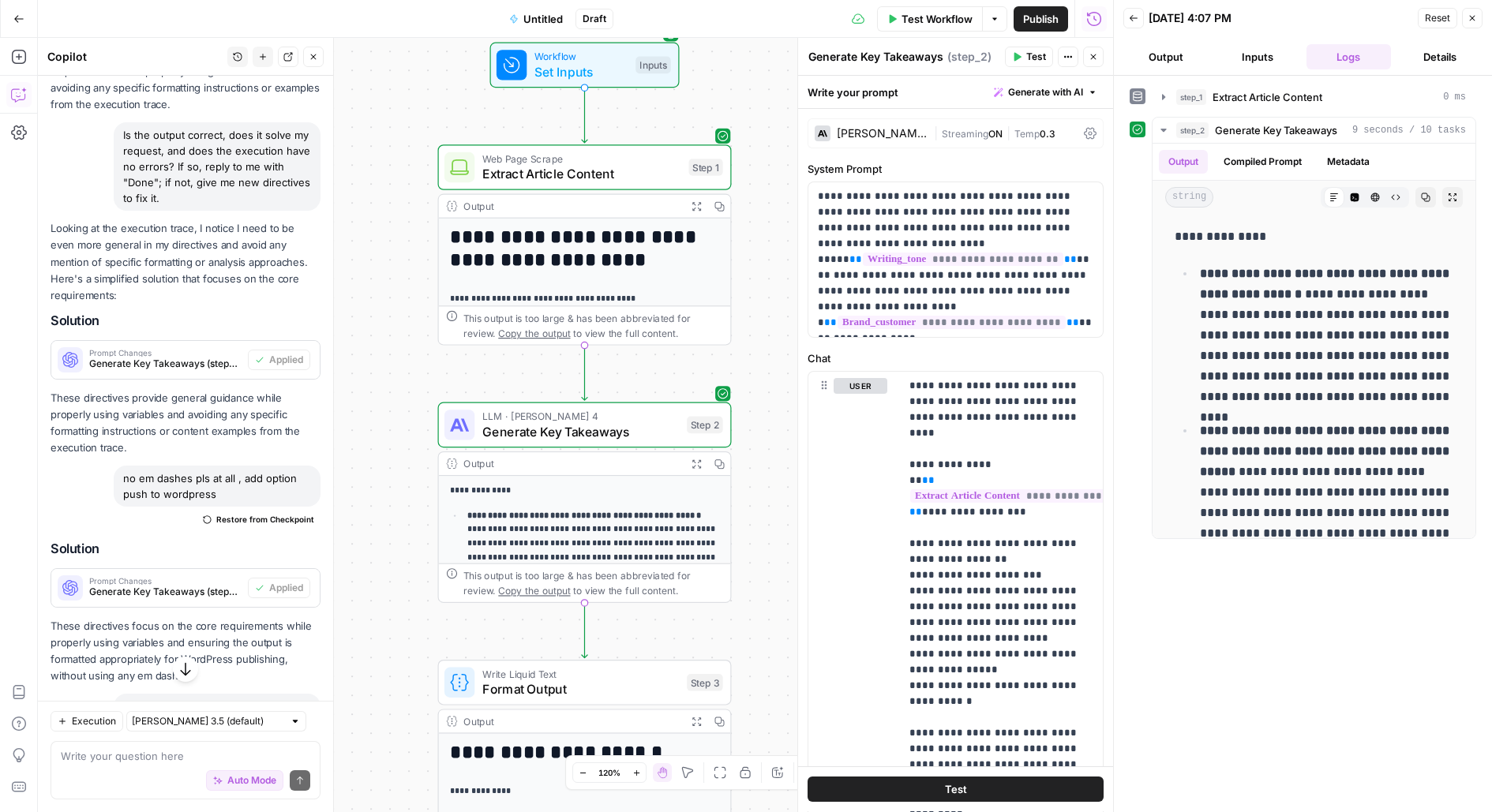
scroll to position [5560, 0]
click at [229, 468] on div "no em dashes pls at all , add option push to wordpress" at bounding box center [217, 488] width 207 height 41
copy div "no em dashes pls at all , add option push to wordpress Restore from Checkpoint"
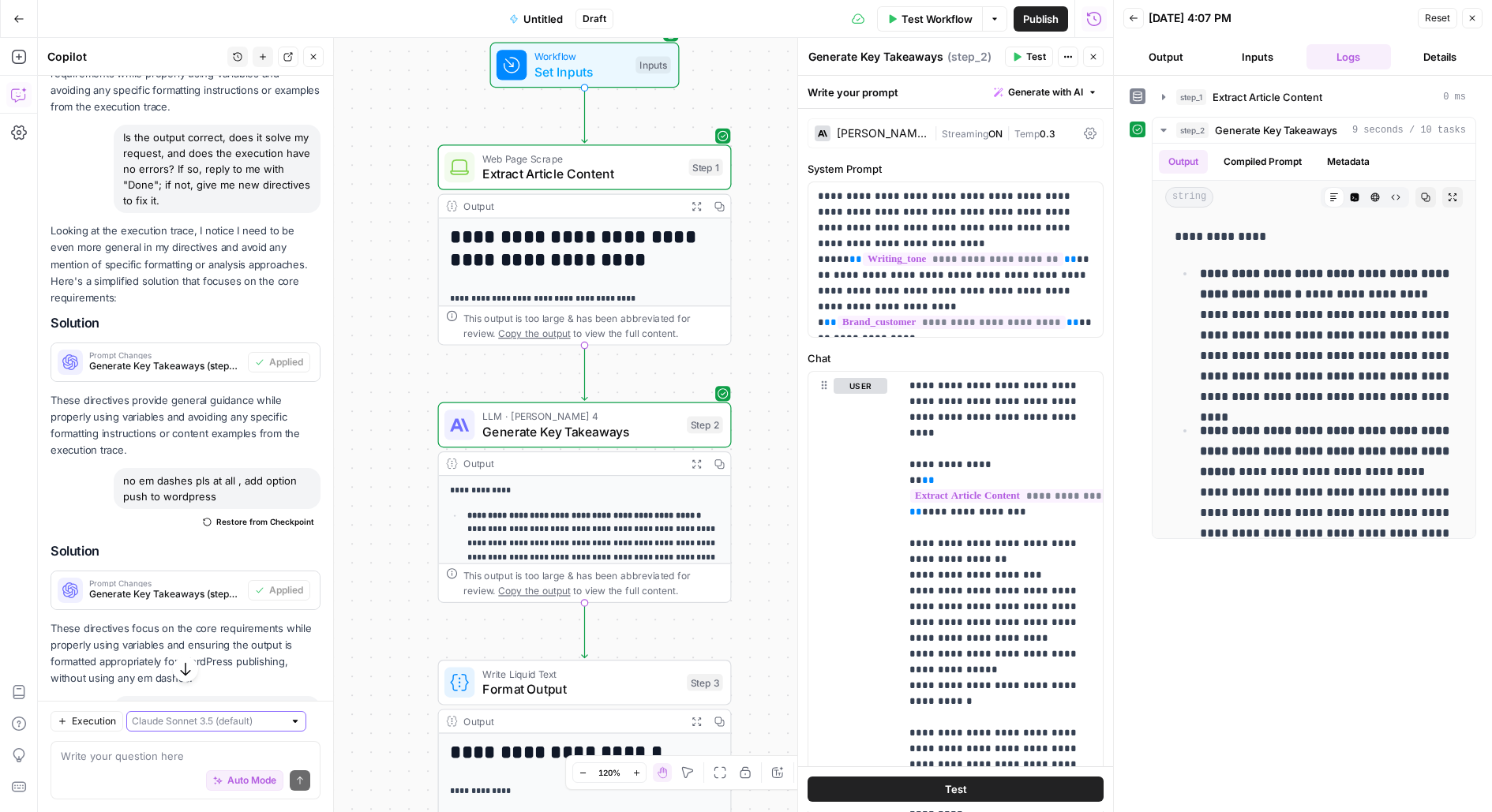
click at [232, 717] on input "text" at bounding box center [207, 721] width 151 height 16
type input "[PERSON_NAME] 3.5 (default)"
click at [297, 620] on p "These directives focus on the core requirements while properly using variables …" at bounding box center [185, 653] width 270 height 67
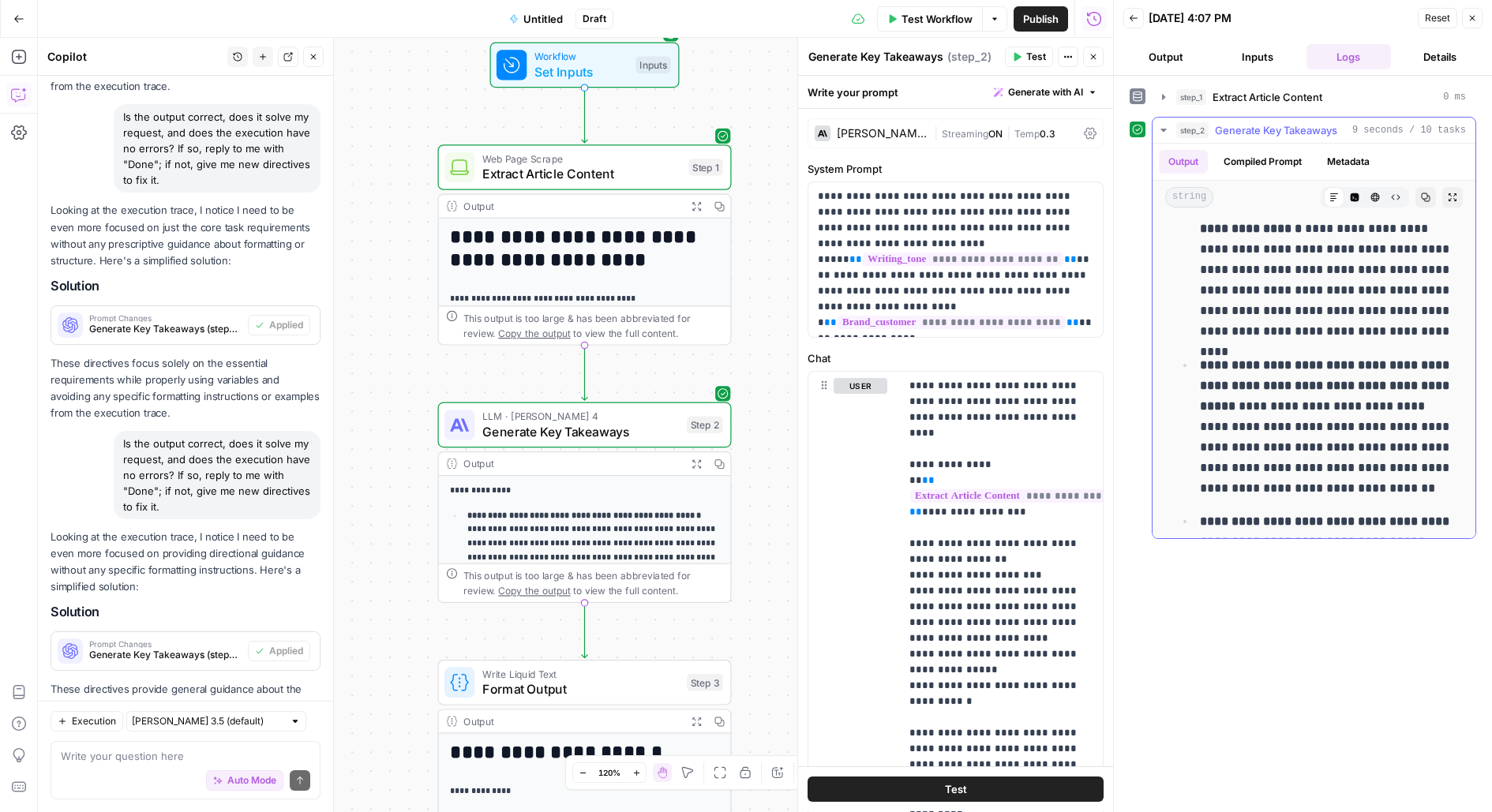
scroll to position [0, 0]
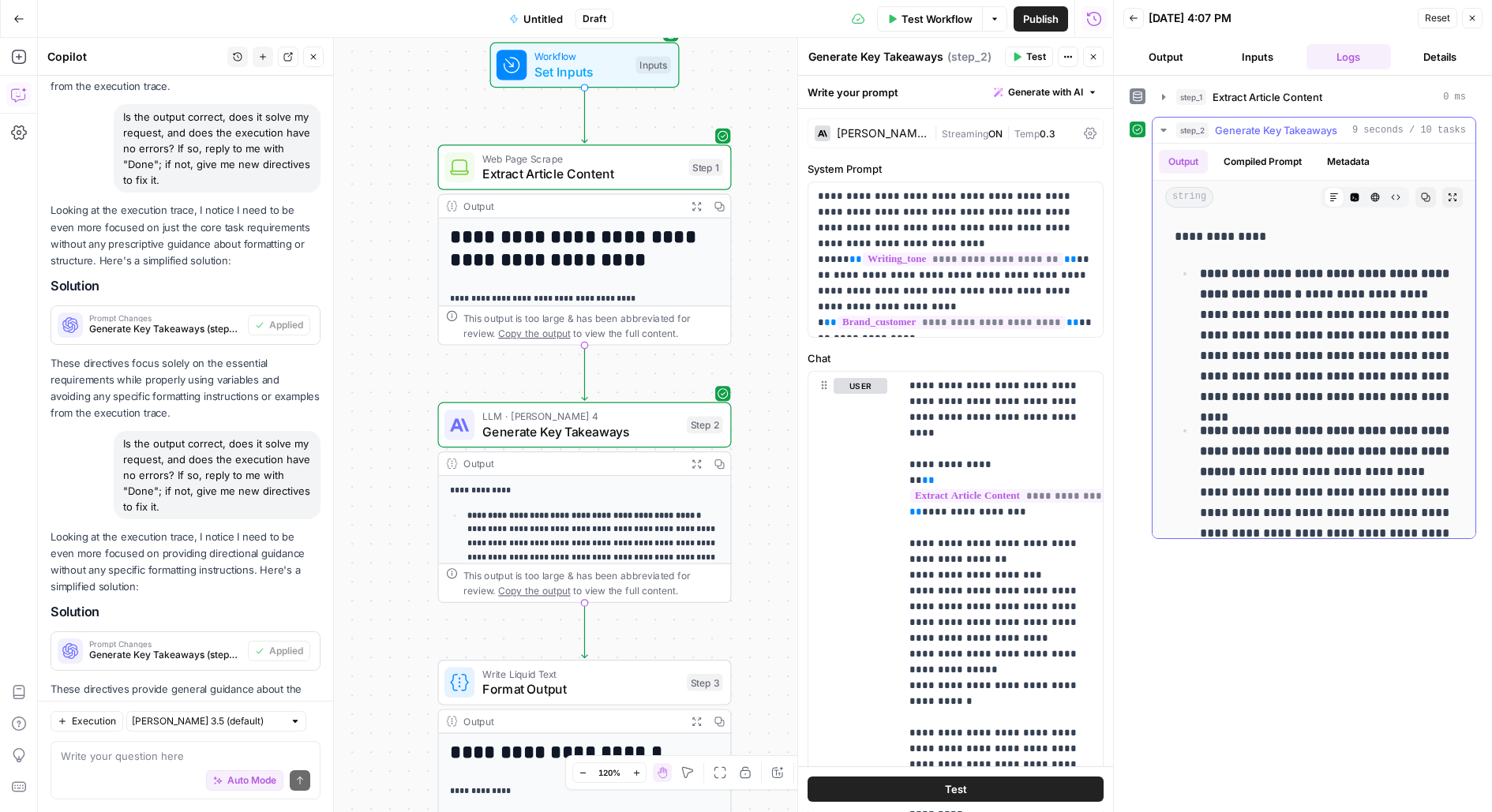
drag, startPoint x: 1433, startPoint y: 312, endPoint x: 1421, endPoint y: 312, distance: 12.0
click at [1421, 312] on p "**********" at bounding box center [1327, 336] width 254 height 144
copy p "*"
click at [144, 762] on textarea at bounding box center [185, 755] width 250 height 16
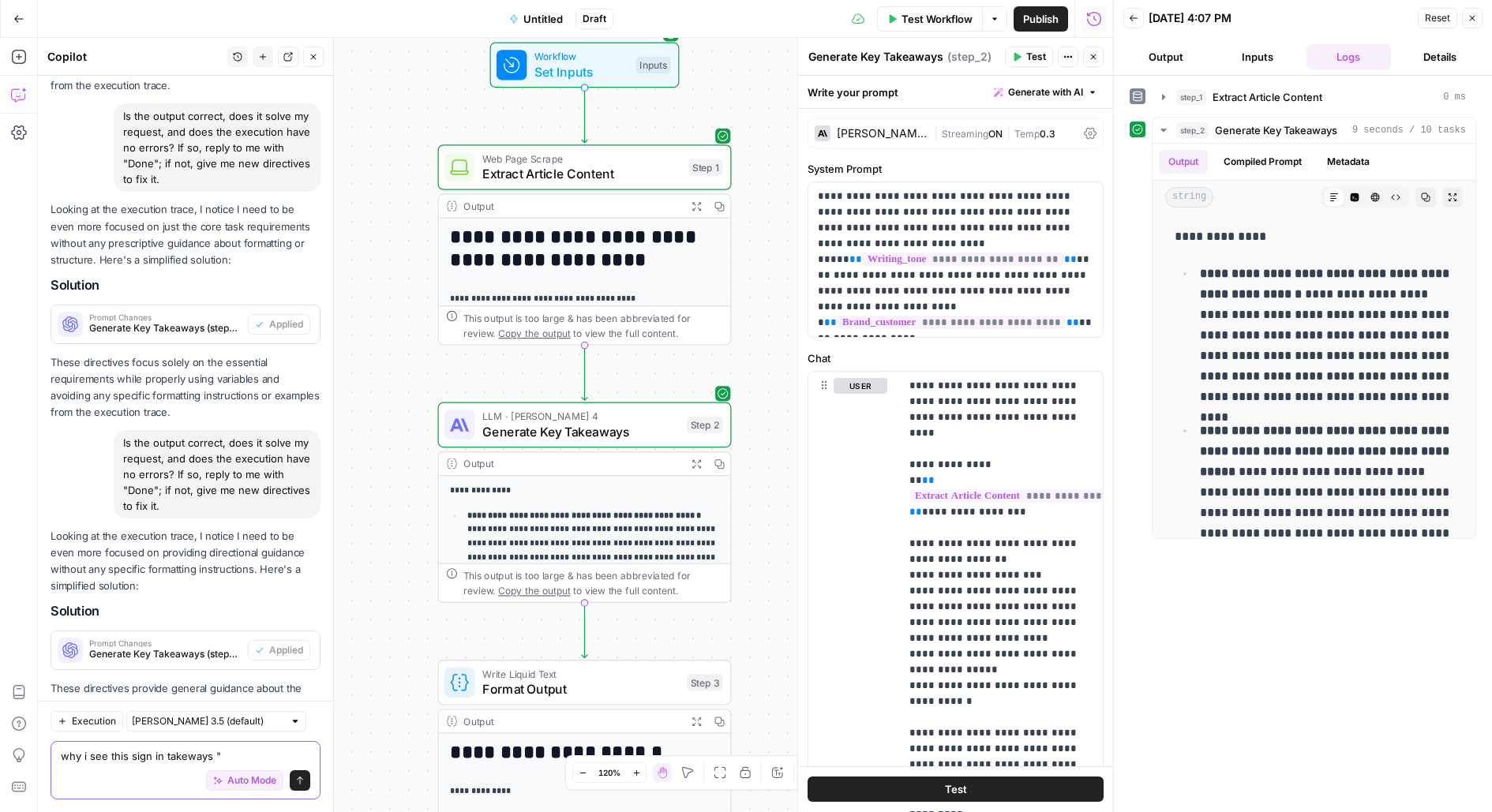
paste textarea "—"
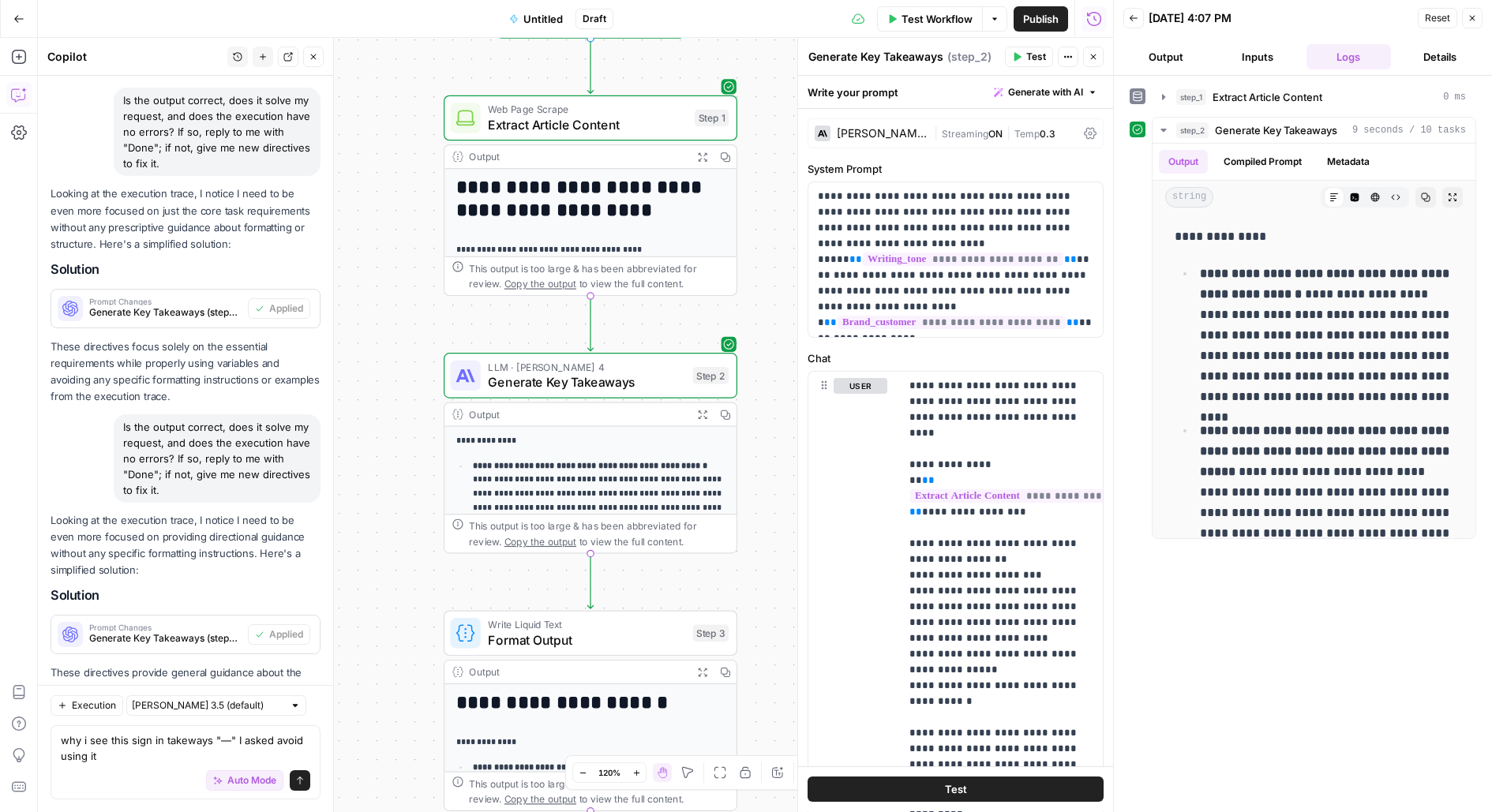
drag, startPoint x: 773, startPoint y: 609, endPoint x: 764, endPoint y: 355, distance: 254.2
click at [764, 355] on div "**********" at bounding box center [575, 424] width 1075 height 774
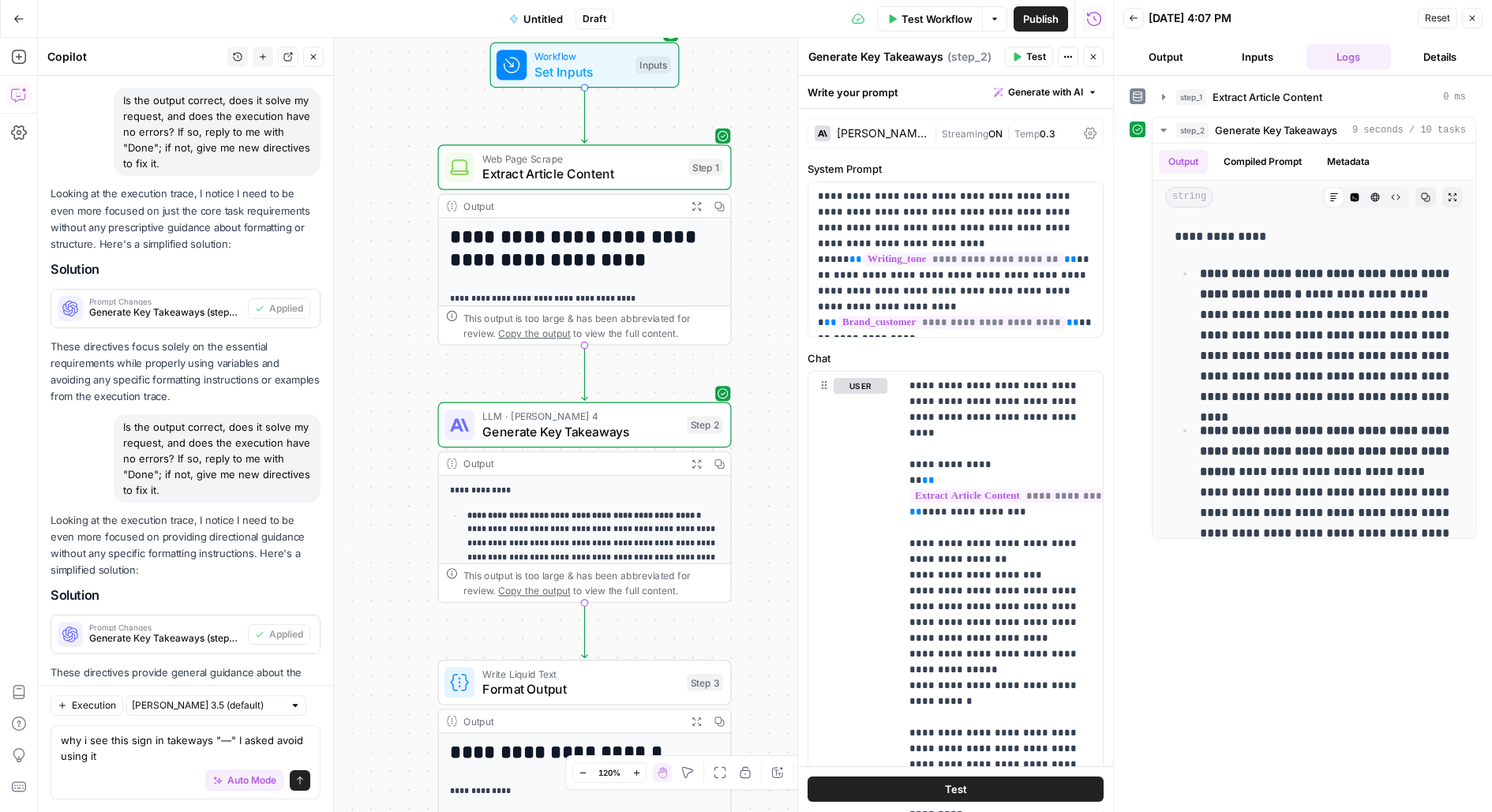
click at [113, 764] on div "Auto Mode Send" at bounding box center [185, 781] width 250 height 35
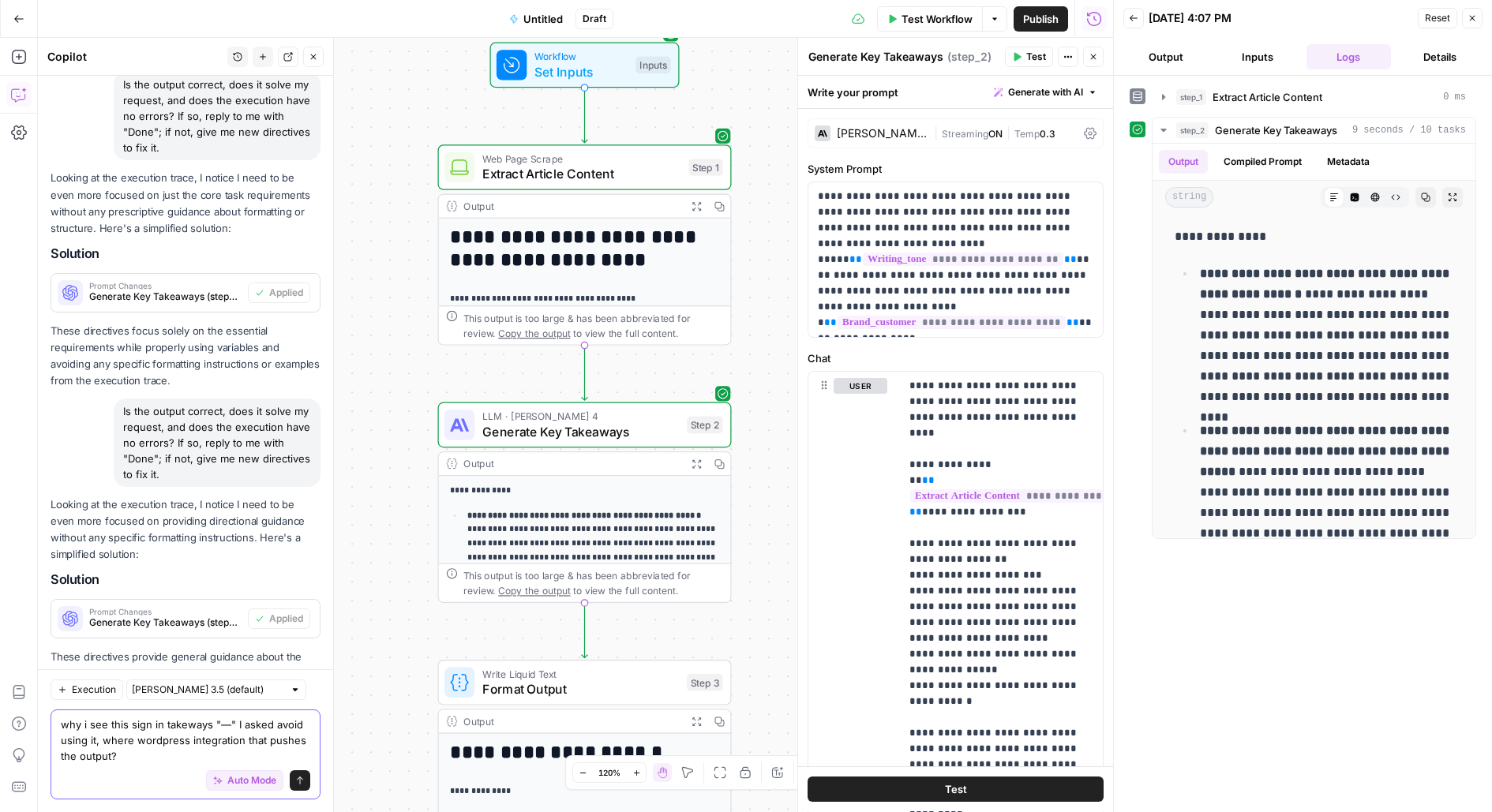
type textarea "why i see this sign in takeways "—" I asked avoid using it, where wordpress int…"
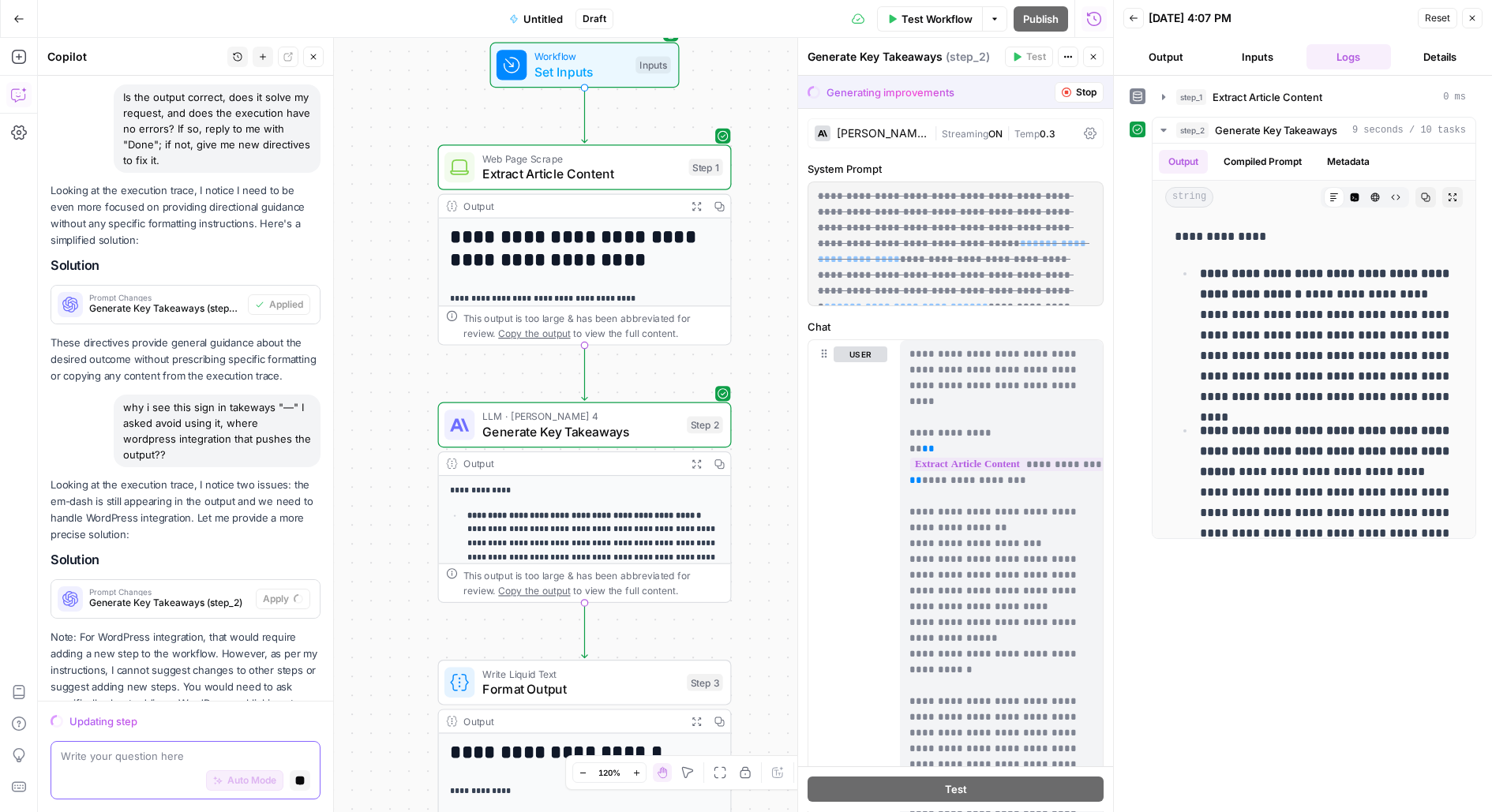
scroll to position [6984, 0]
type textarea "yes"
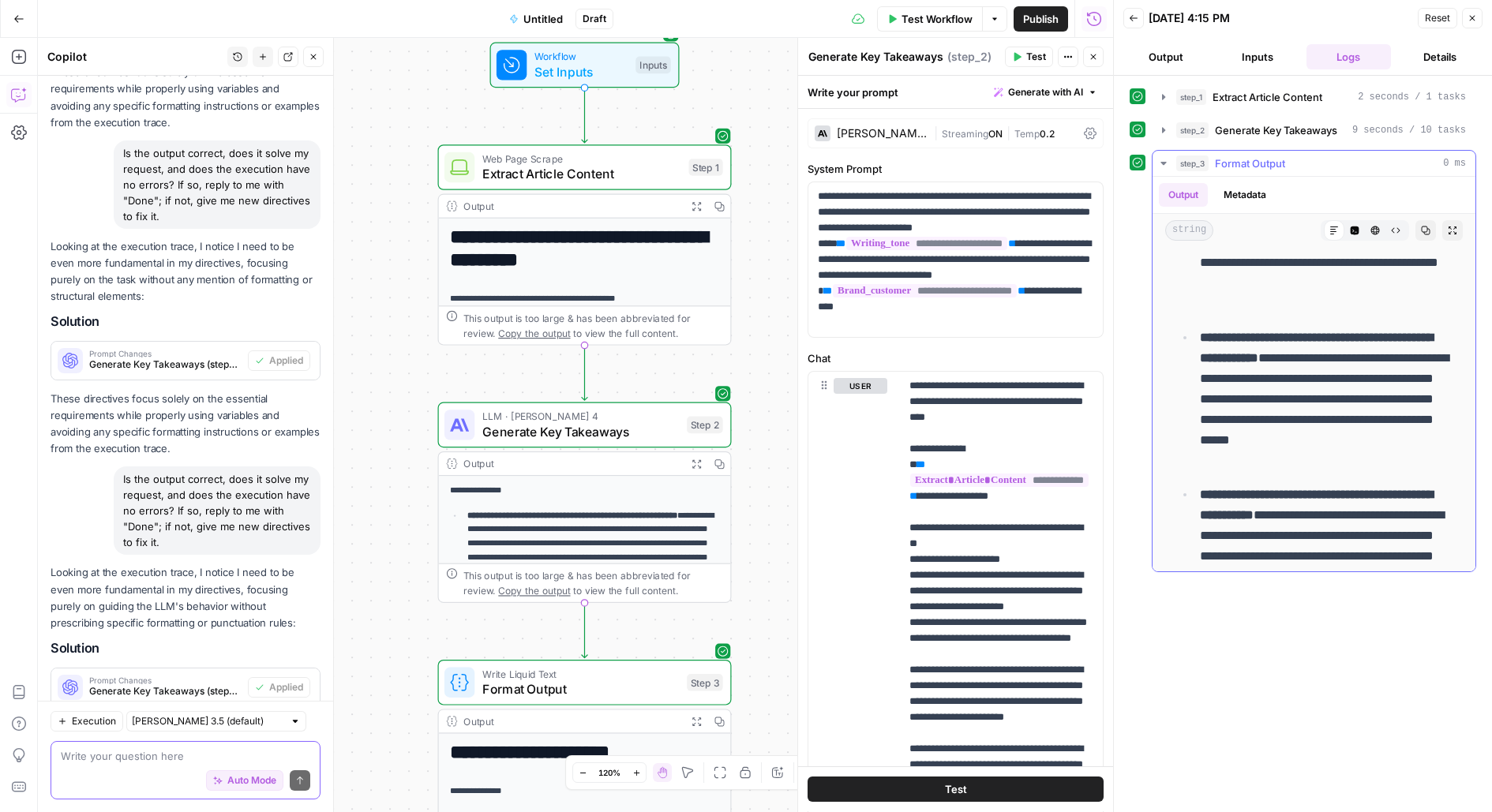
scroll to position [538, 0]
click at [92, 759] on textarea at bounding box center [185, 755] width 250 height 16
type textarea "y"
click at [84, 753] on textarea "DON:T USE DASHES" at bounding box center [185, 755] width 250 height 16
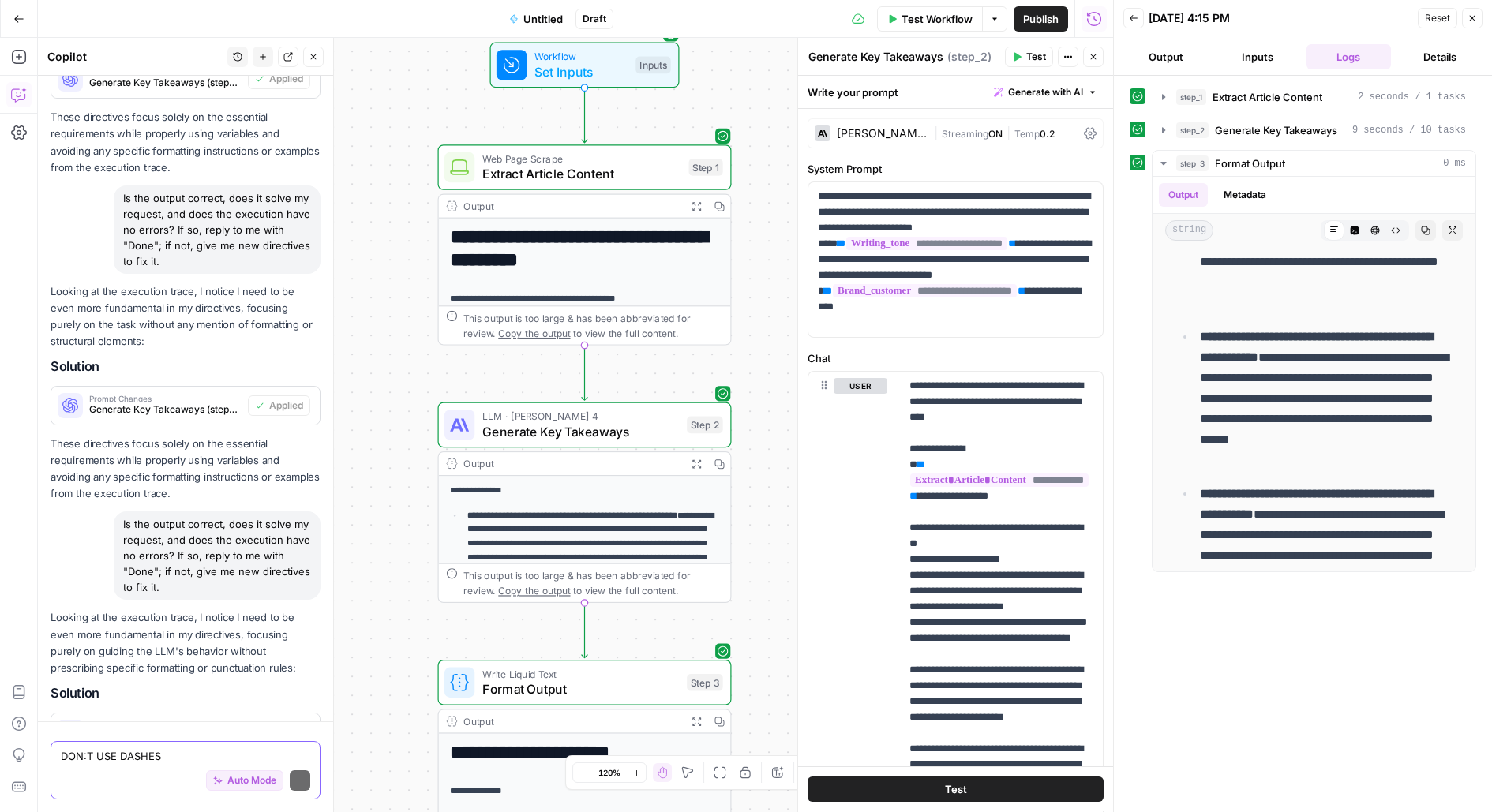
scroll to position [8454, 0]
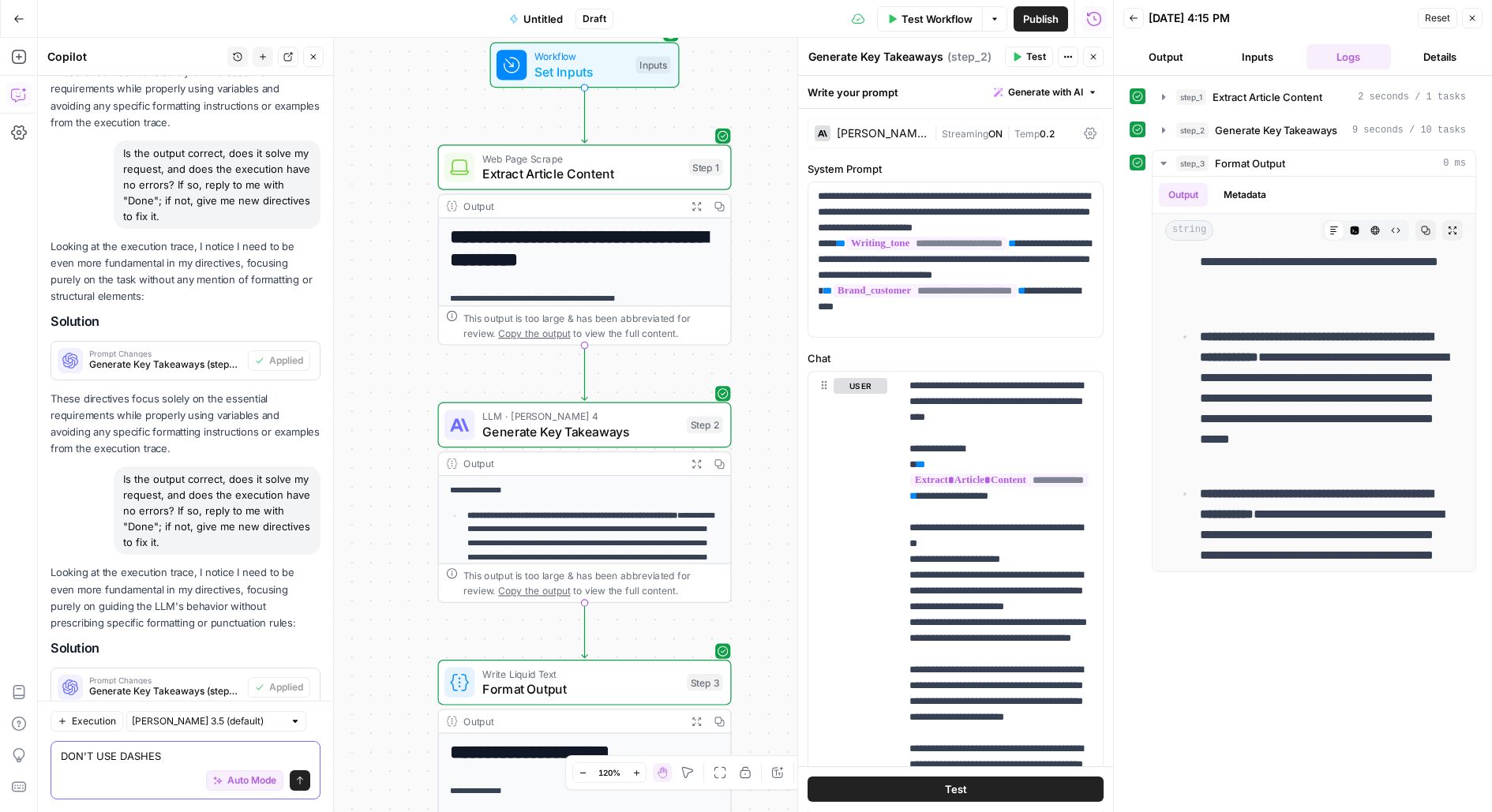
type textarea "DON'T USE DASHES"
click at [170, 767] on div "Auto Mode Send" at bounding box center [185, 781] width 250 height 35
click at [169, 757] on textarea "DON'T USE DASHES" at bounding box center [185, 755] width 250 height 16
click at [306, 781] on button "Send" at bounding box center [300, 781] width 21 height 21
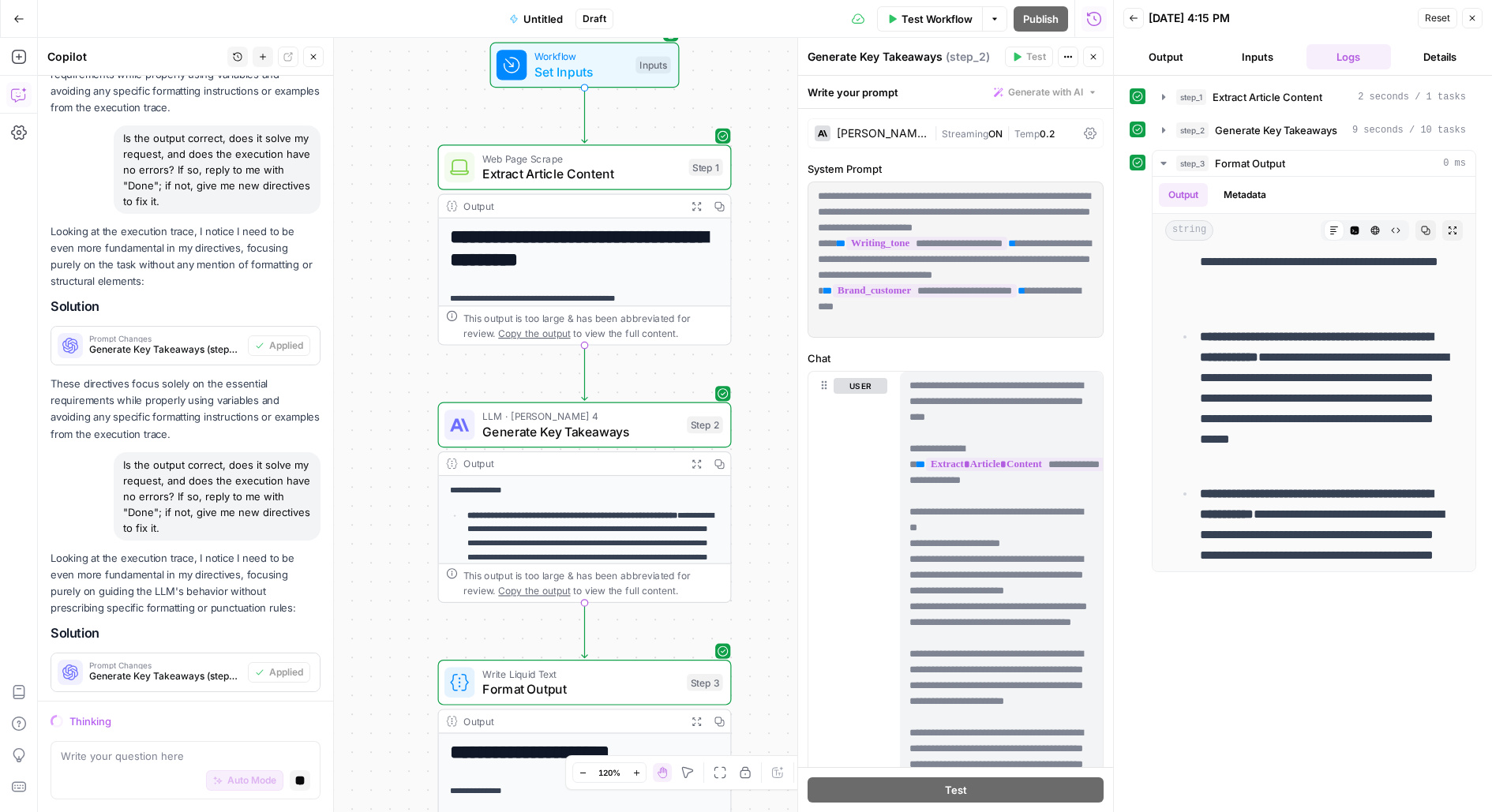
scroll to position [194, 0]
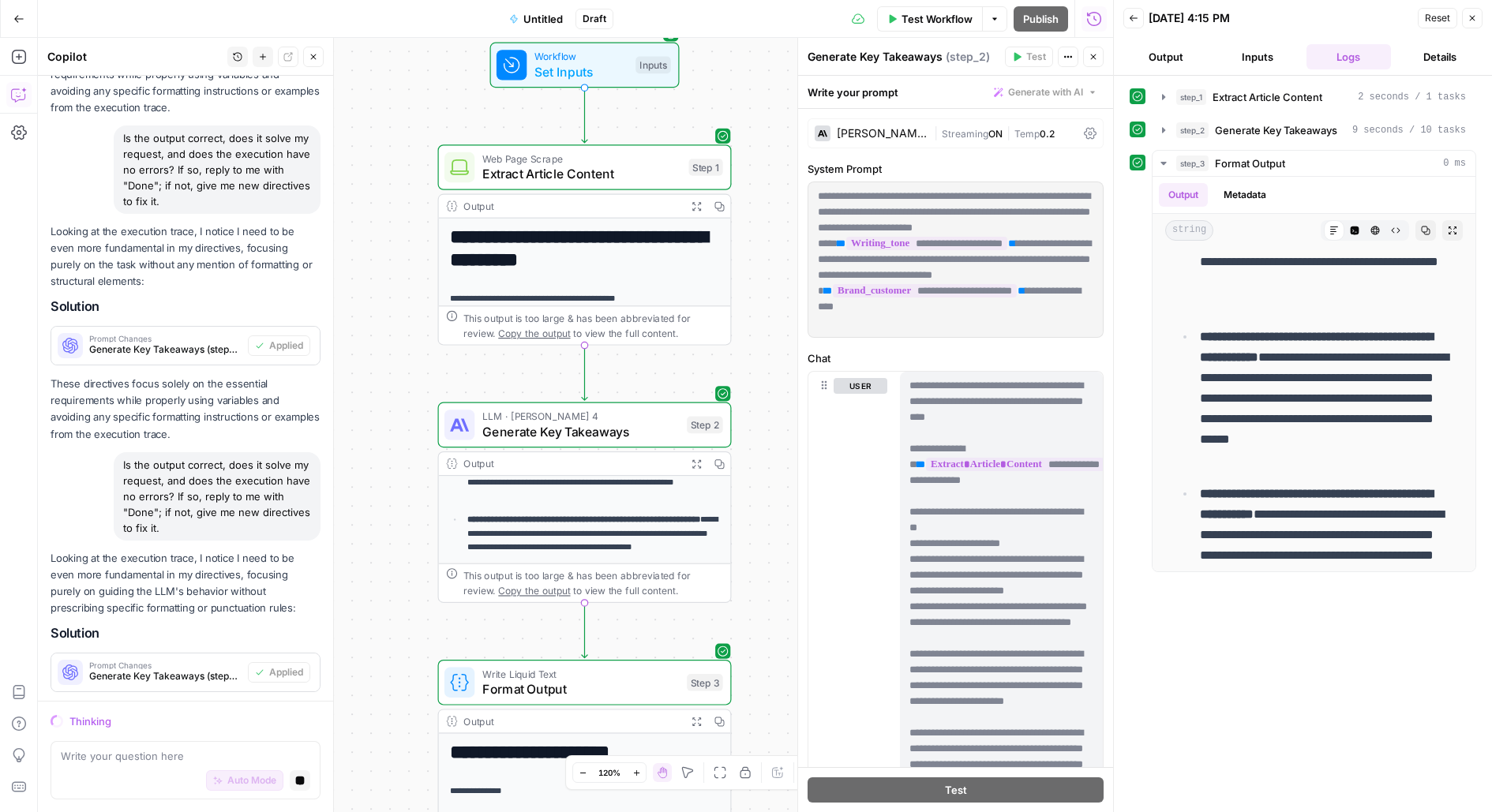
click at [754, 628] on div "**********" at bounding box center [575, 424] width 1075 height 774
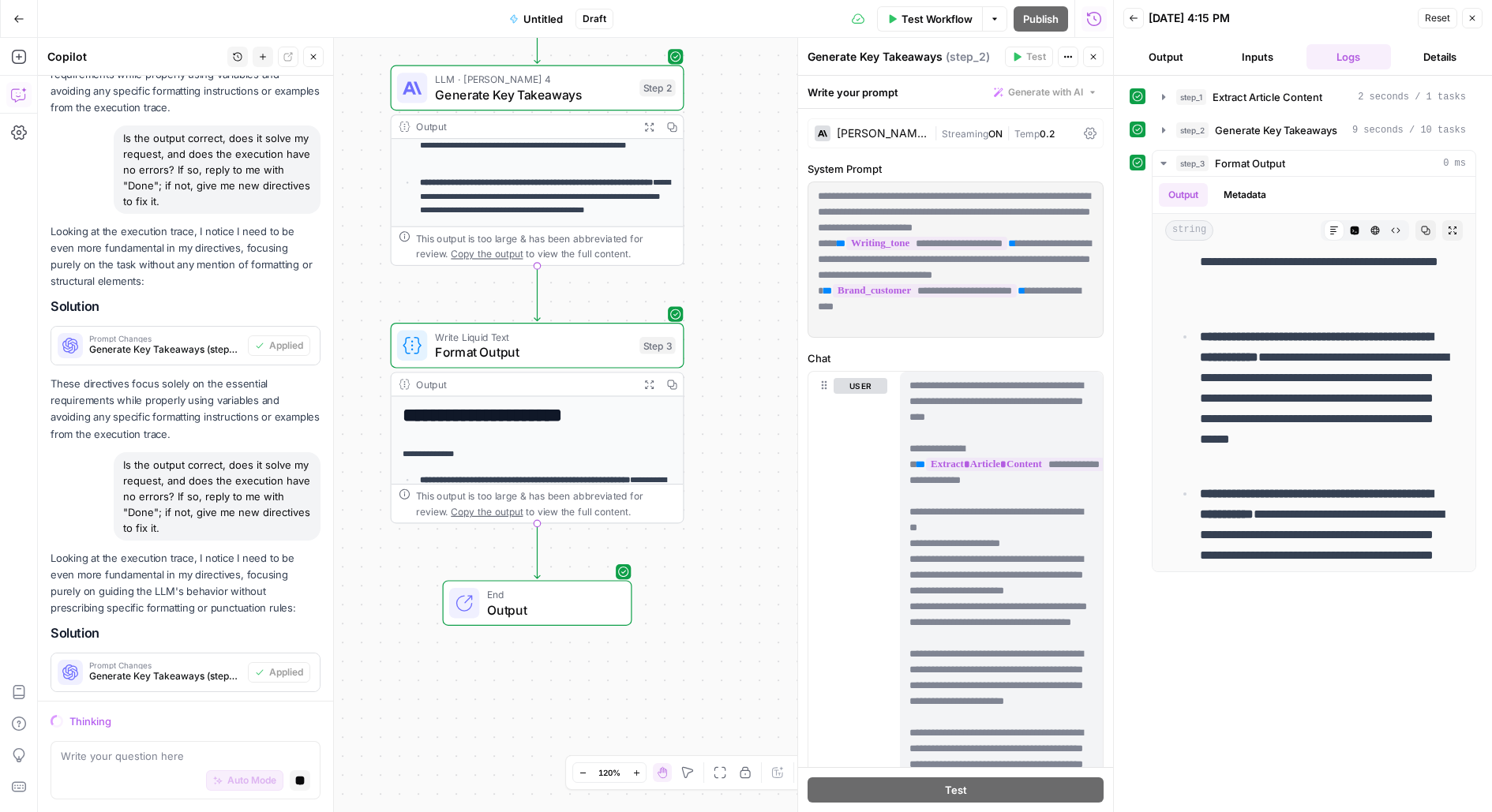
drag, startPoint x: 754, startPoint y: 628, endPoint x: 706, endPoint y: 240, distance: 391.0
click at [706, 240] on div "**********" at bounding box center [575, 424] width 1075 height 774
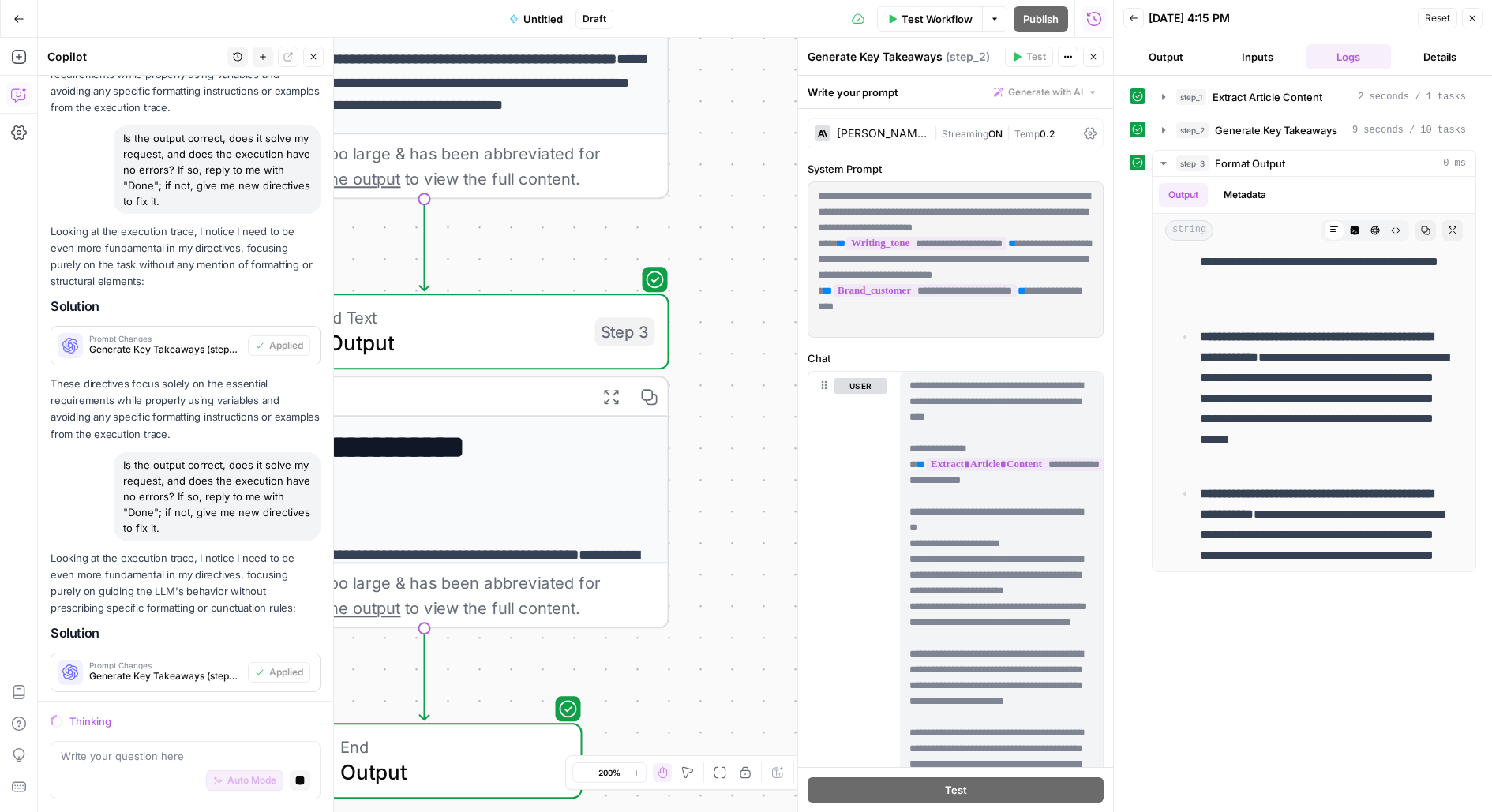
click at [708, 260] on div "**********" at bounding box center [575, 424] width 1075 height 774
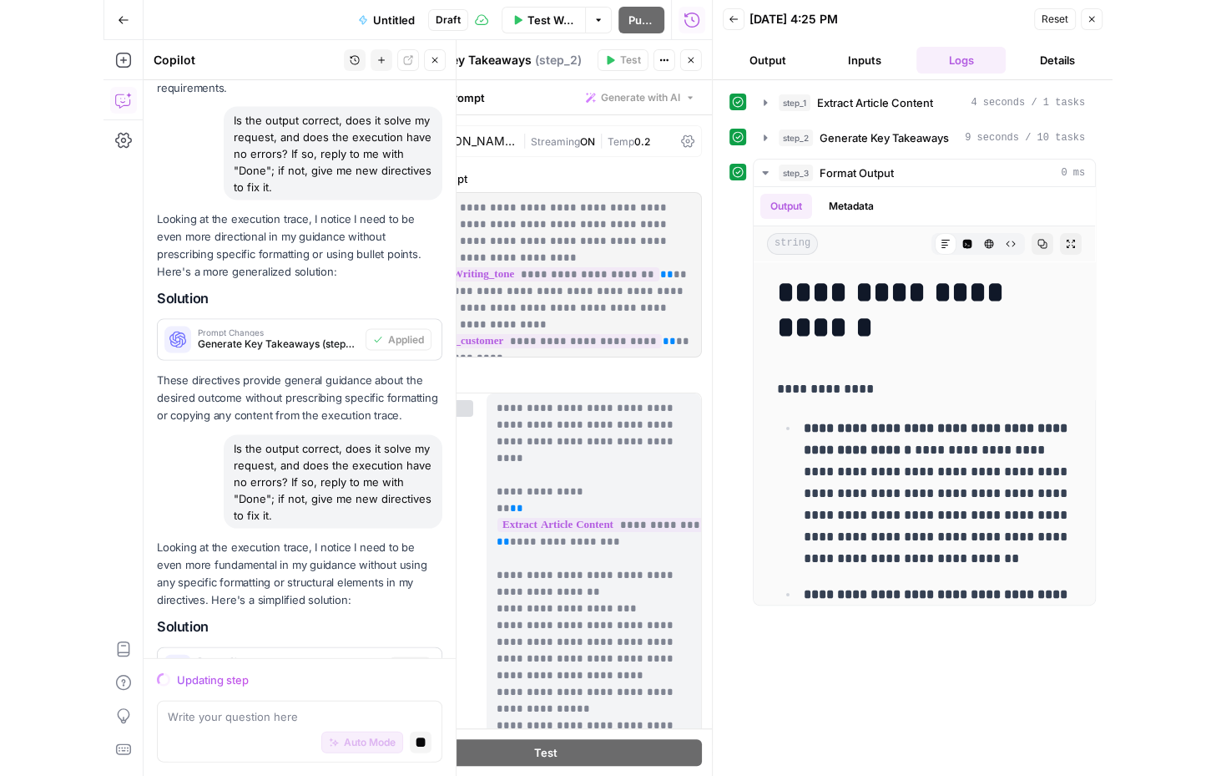
scroll to position [10090, 0]
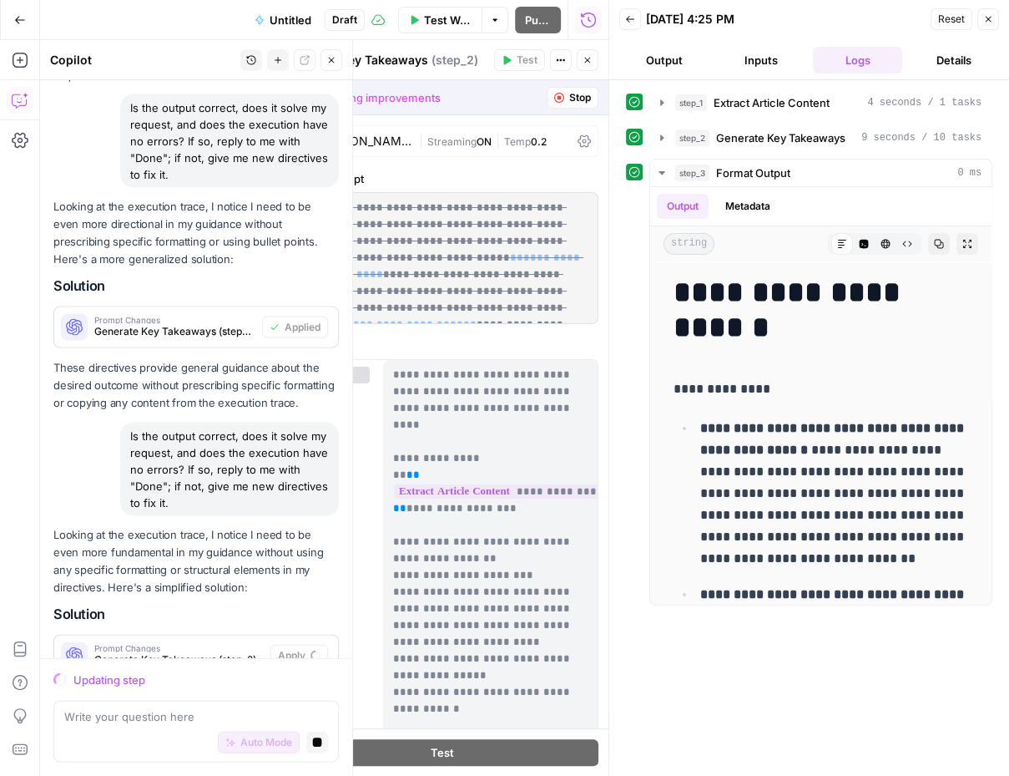
click at [1002, 312] on div "**********" at bounding box center [809, 427] width 400 height 695
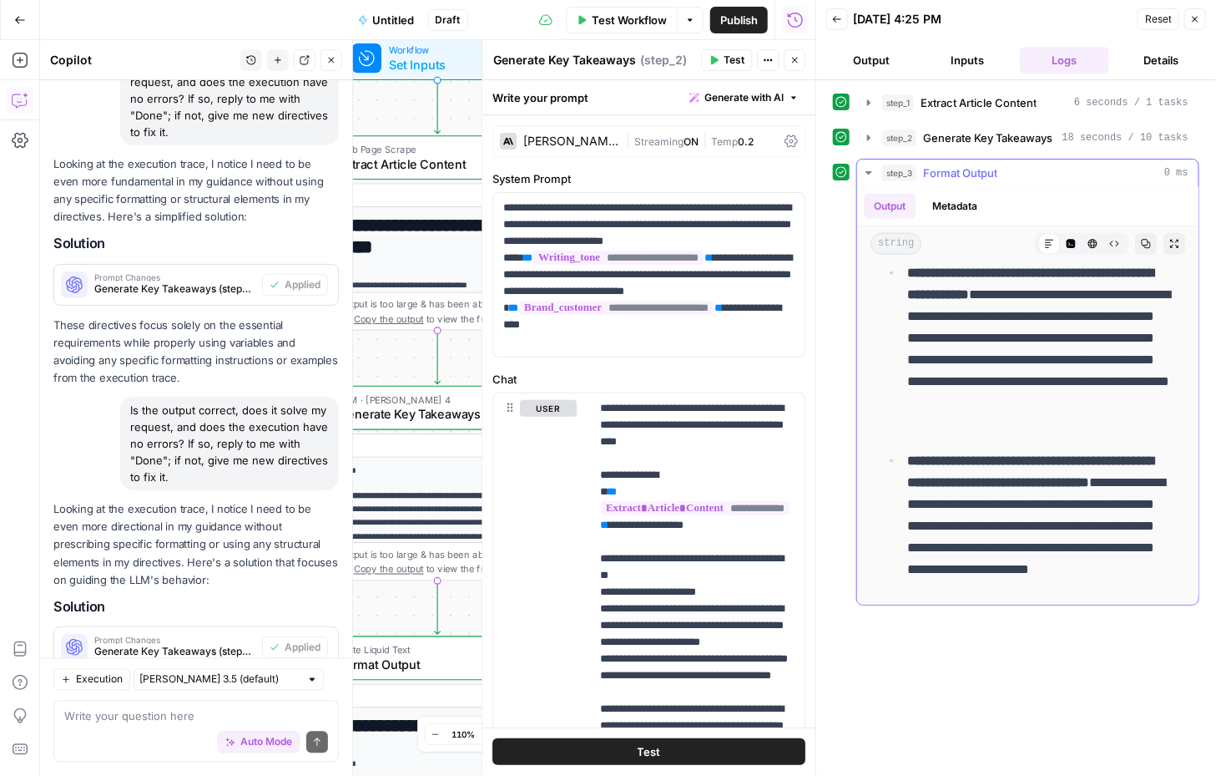
scroll to position [669, 0]
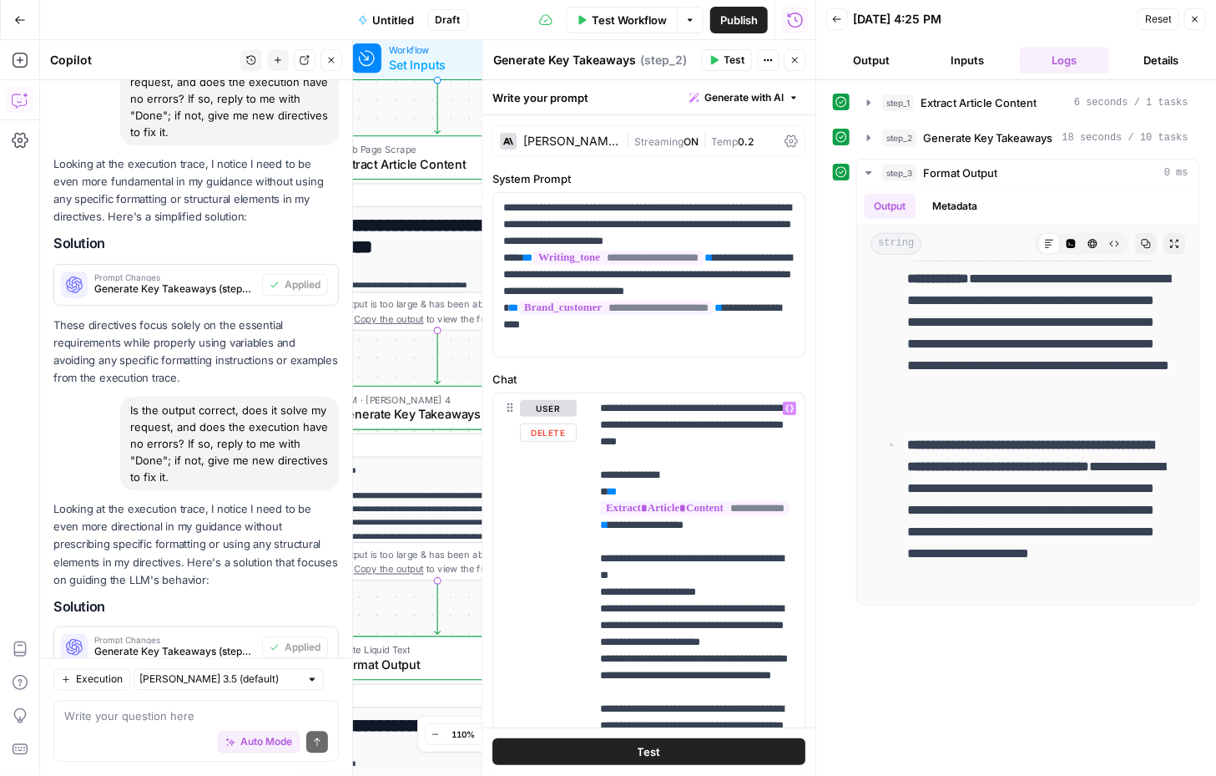
click at [677, 765] on button "Test" at bounding box center [649, 752] width 313 height 27
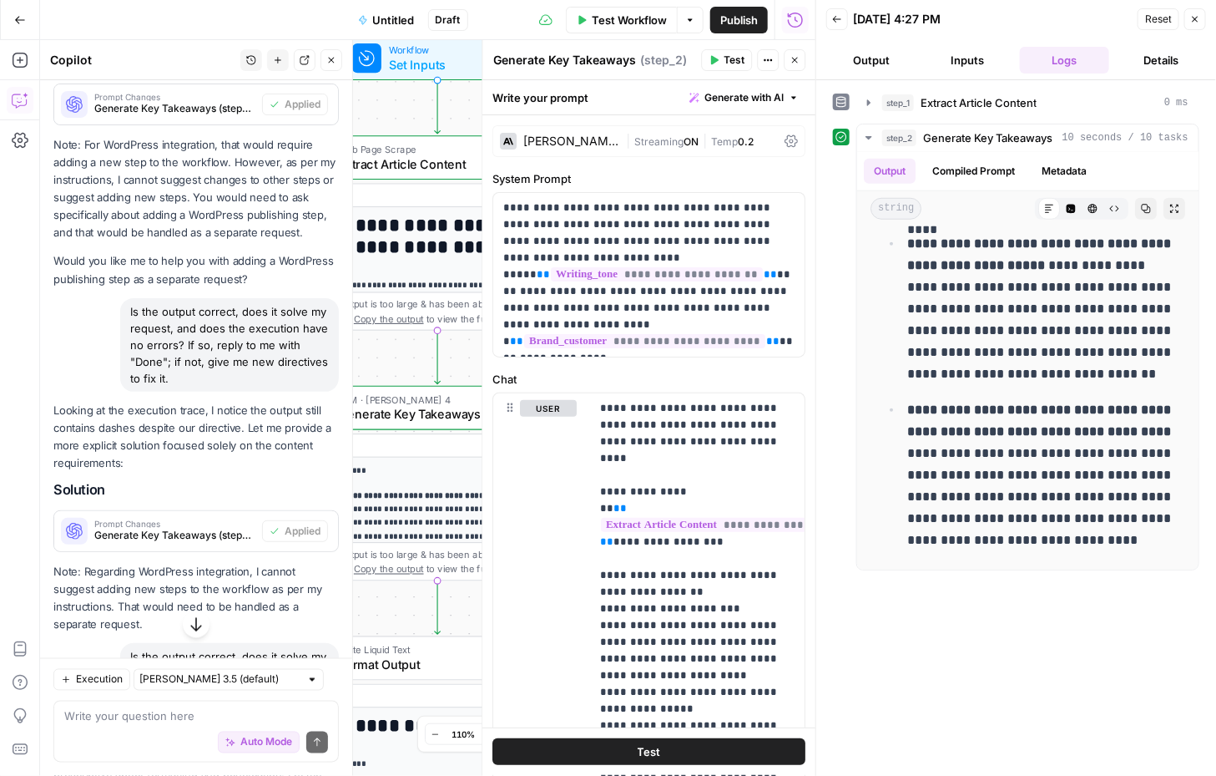
scroll to position [8093, 0]
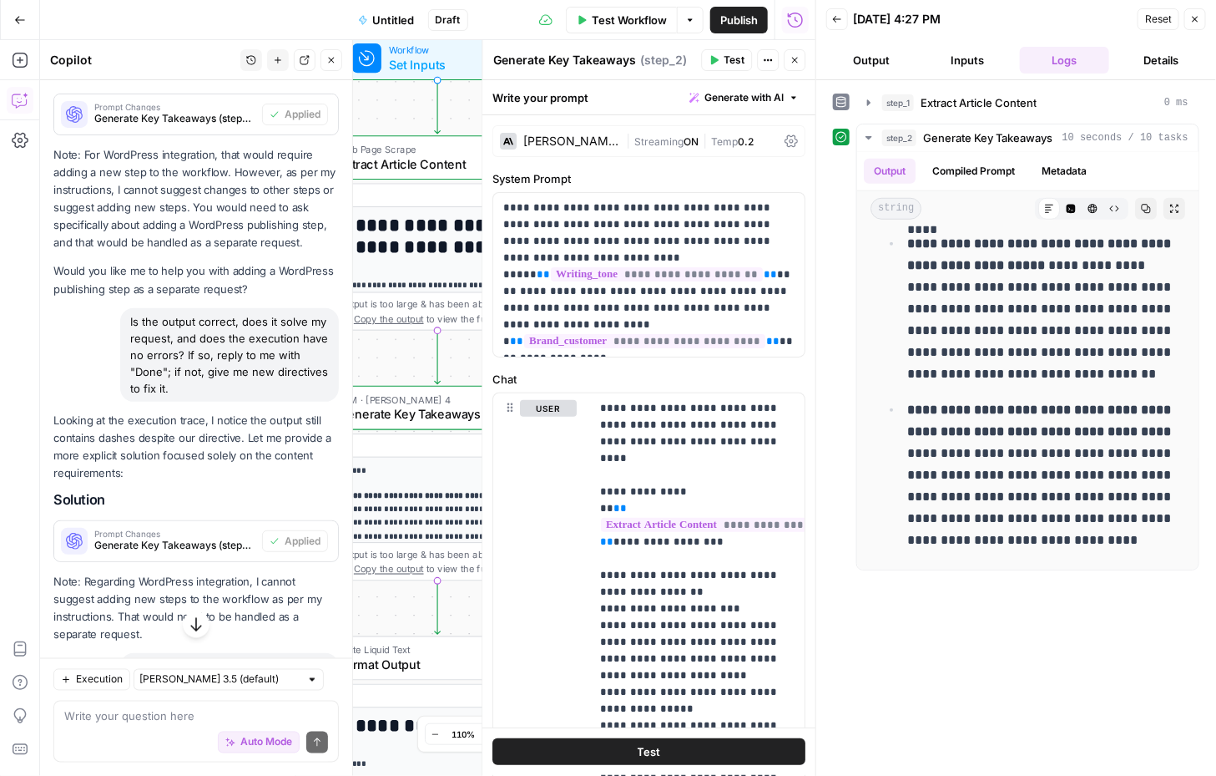
click at [207, 262] on p "Would you like me to help you with adding a WordPress publishing step as a sepa…" at bounding box center [196, 279] width 286 height 35
copy p "Would you like me to help you with adding a WordPress publishing step as a sepa…"
click at [134, 720] on textarea at bounding box center [196, 716] width 264 height 17
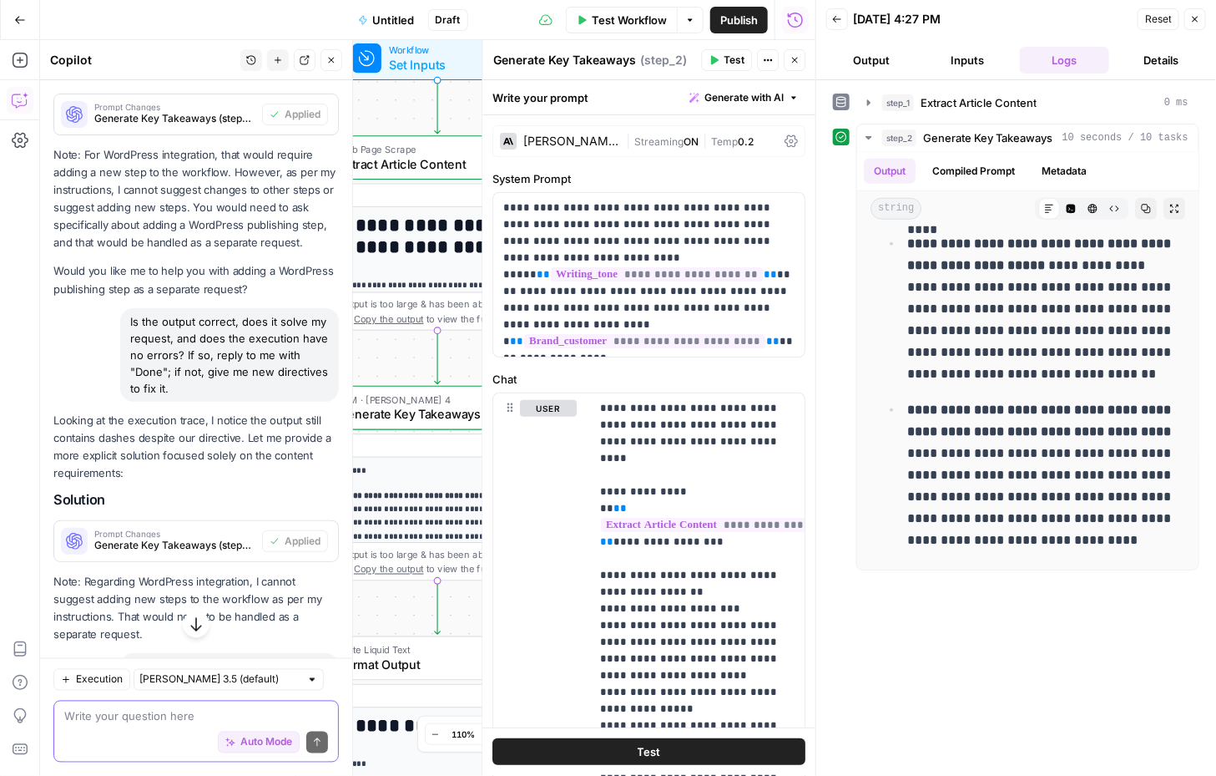
paste textarea "Would you like me to help you with adding a WordPress publishing step as a sepa…"
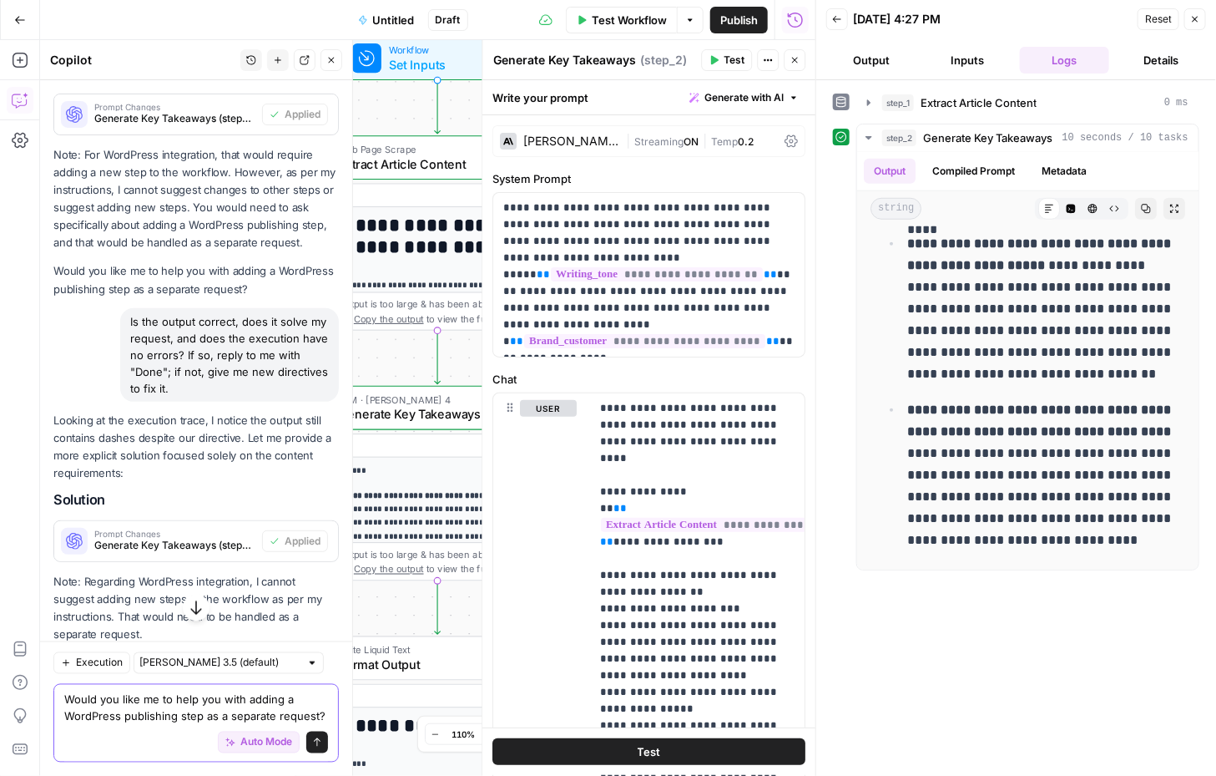
click at [329, 708] on div "Would you like me to help you with adding a WordPress publishing step as a sepa…" at bounding box center [196, 723] width 286 height 78
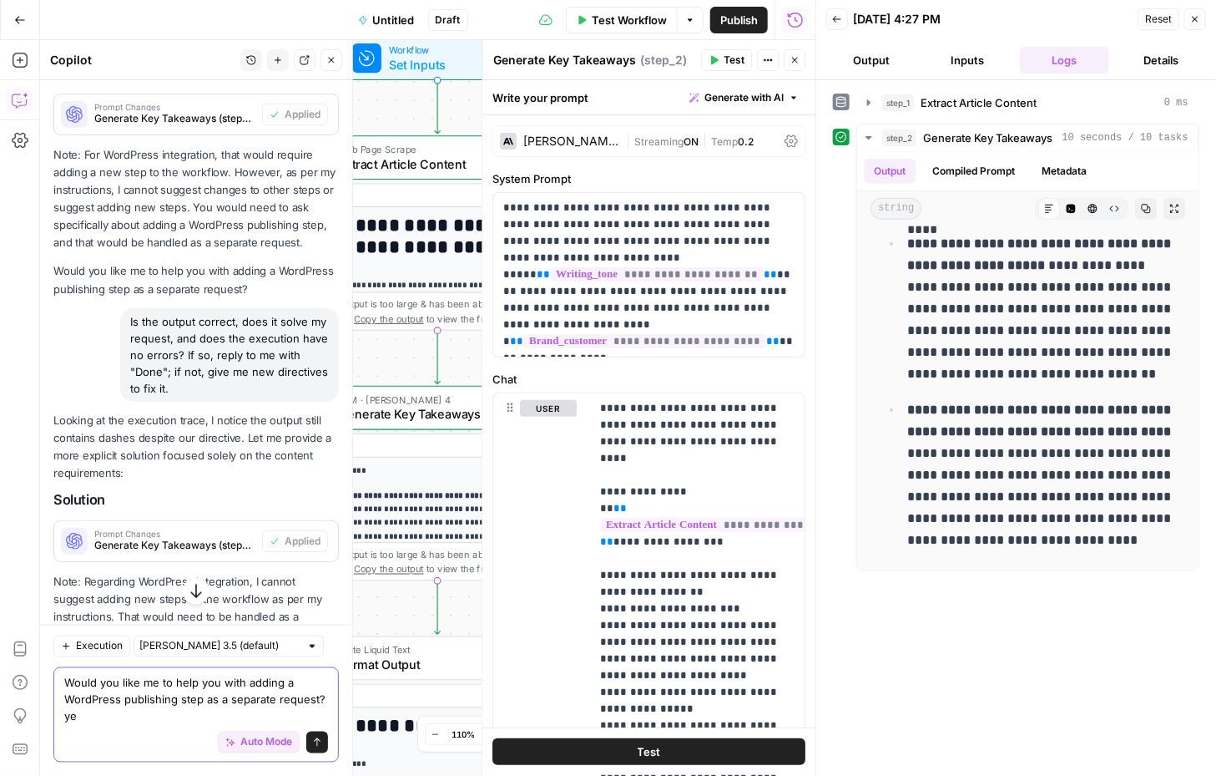
type textarea "Would you like me to help you with adding a WordPress publishing step as a sepa…"
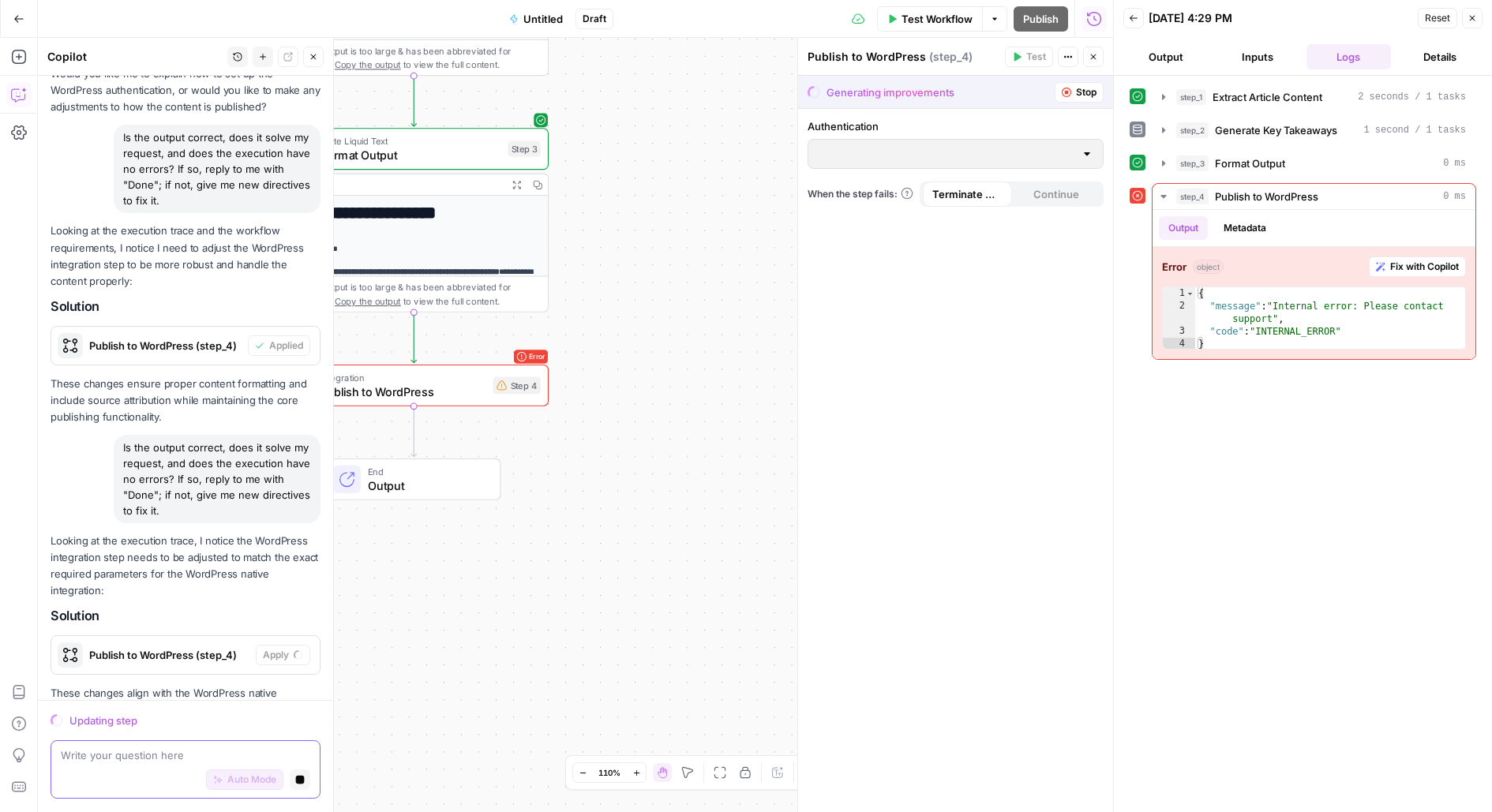
scroll to position [10850, 0]
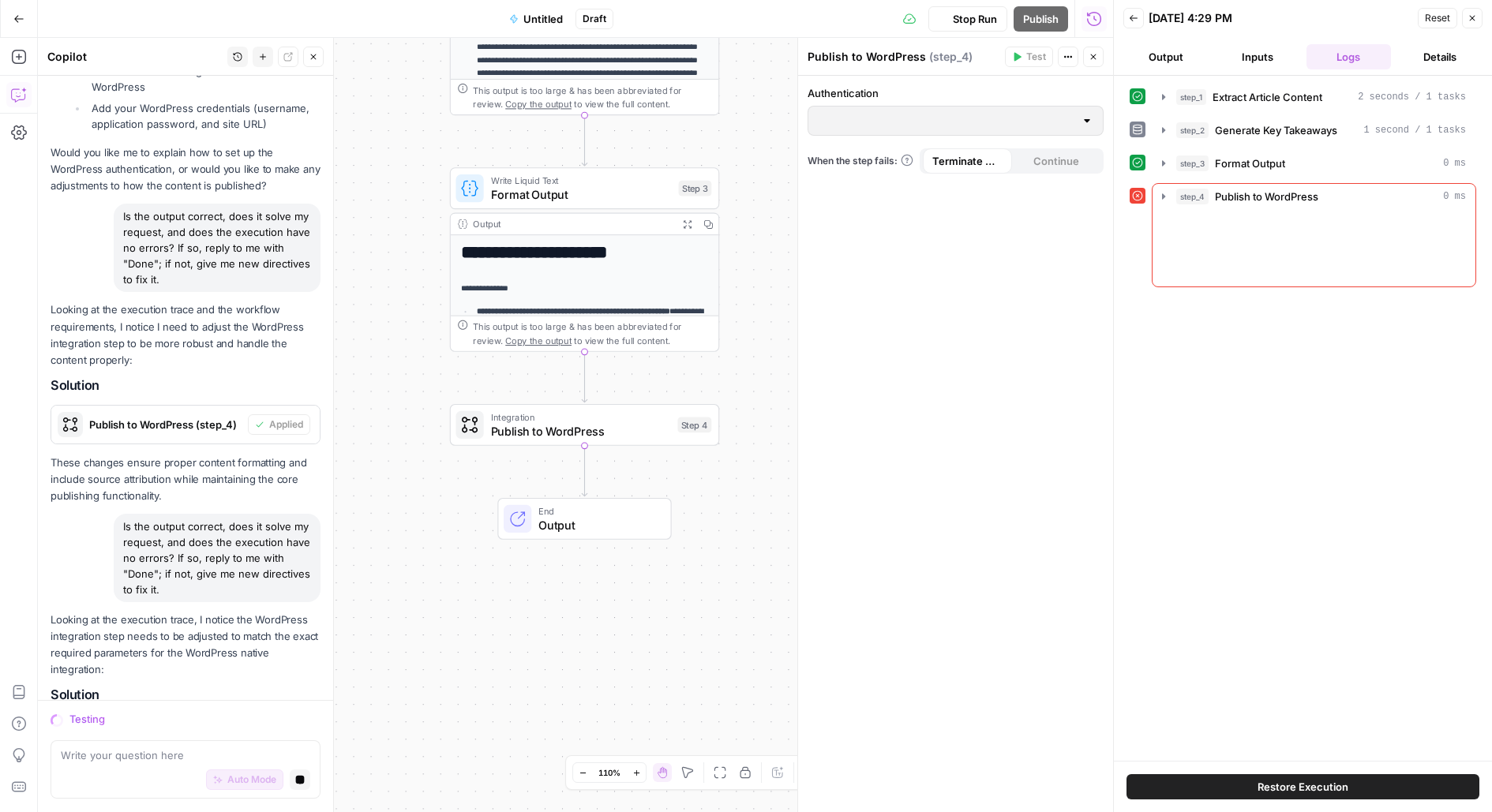
click at [554, 432] on span "Publish to WordPress" at bounding box center [581, 431] width 180 height 17
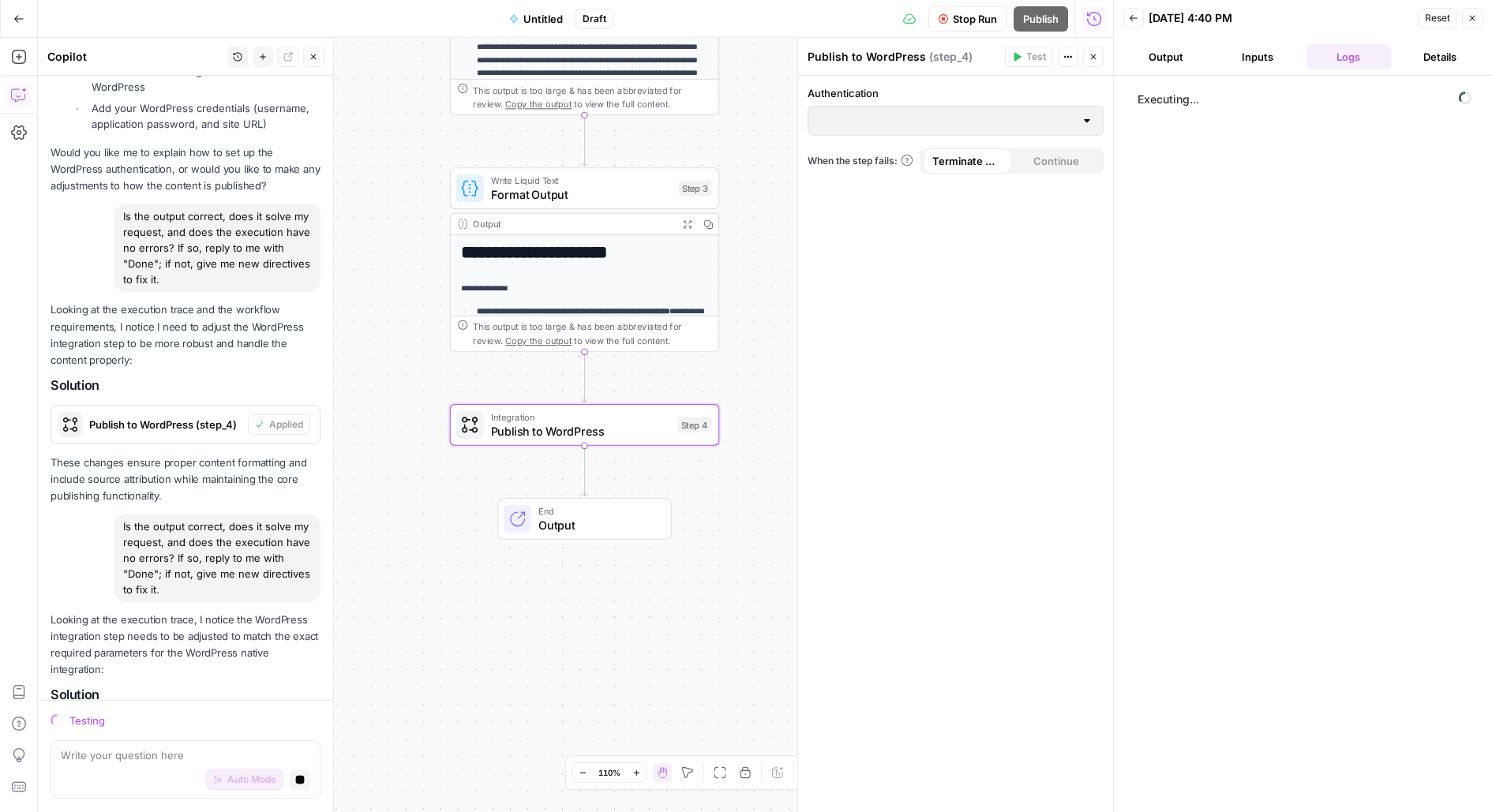
click at [1087, 117] on div at bounding box center [1086, 120] width 12 height 16
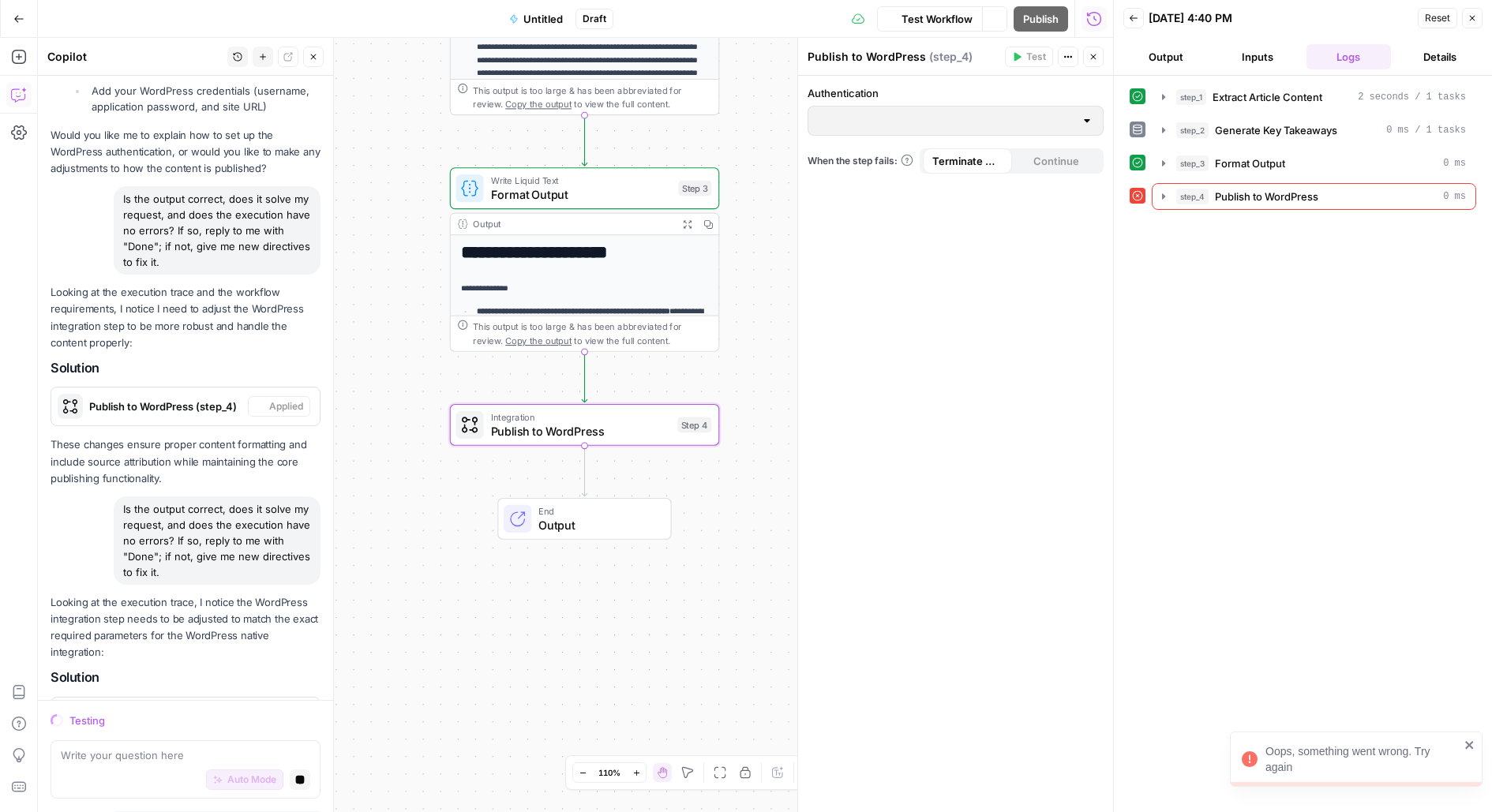
scroll to position [10957, 0]
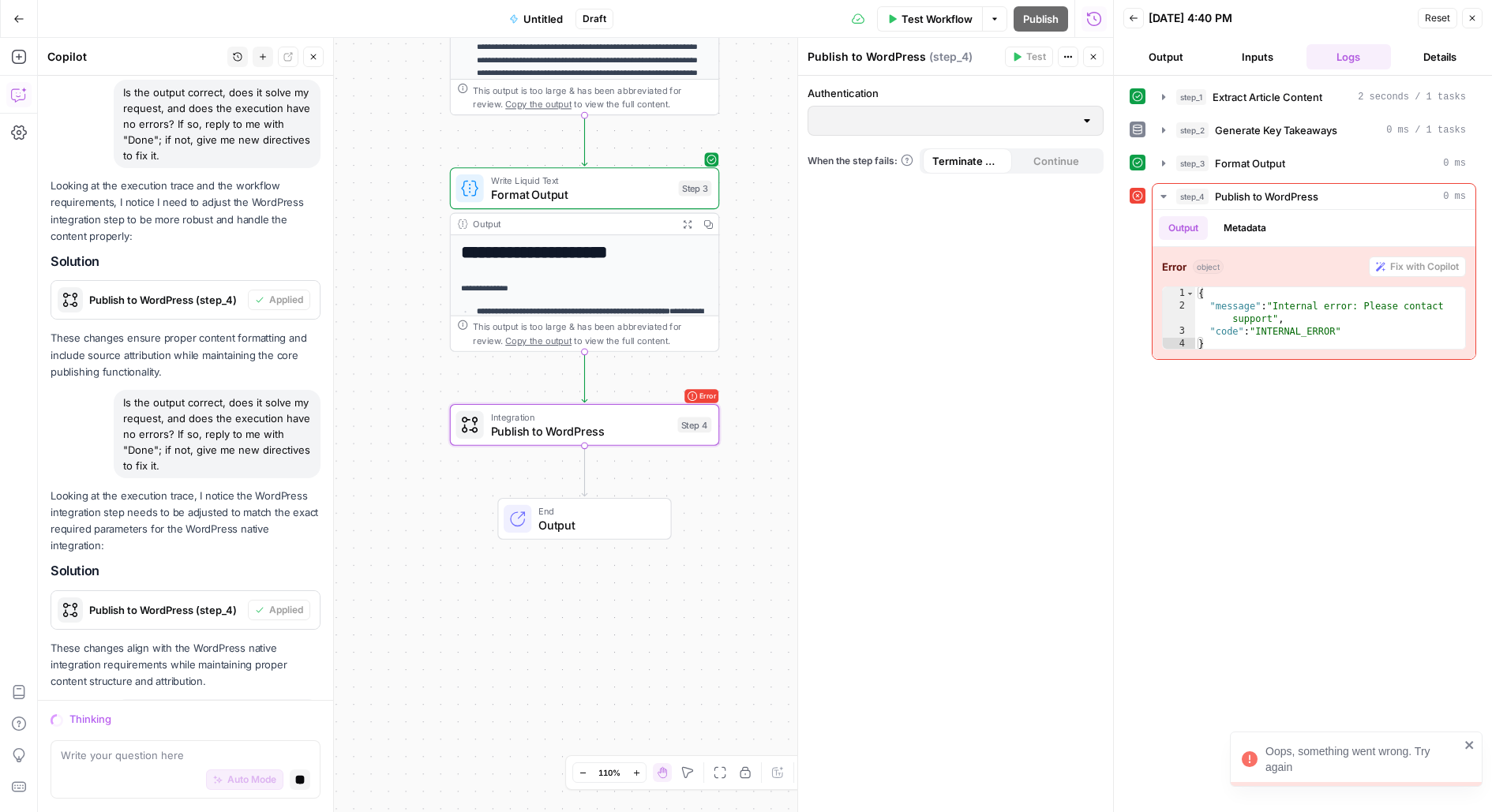
click at [1087, 117] on div at bounding box center [1086, 120] width 12 height 16
click at [568, 437] on span "Publish to WordPress" at bounding box center [581, 431] width 180 height 17
click at [599, 291] on p "**********" at bounding box center [585, 288] width 248 height 12
click at [574, 419] on span "Integration" at bounding box center [581, 417] width 180 height 14
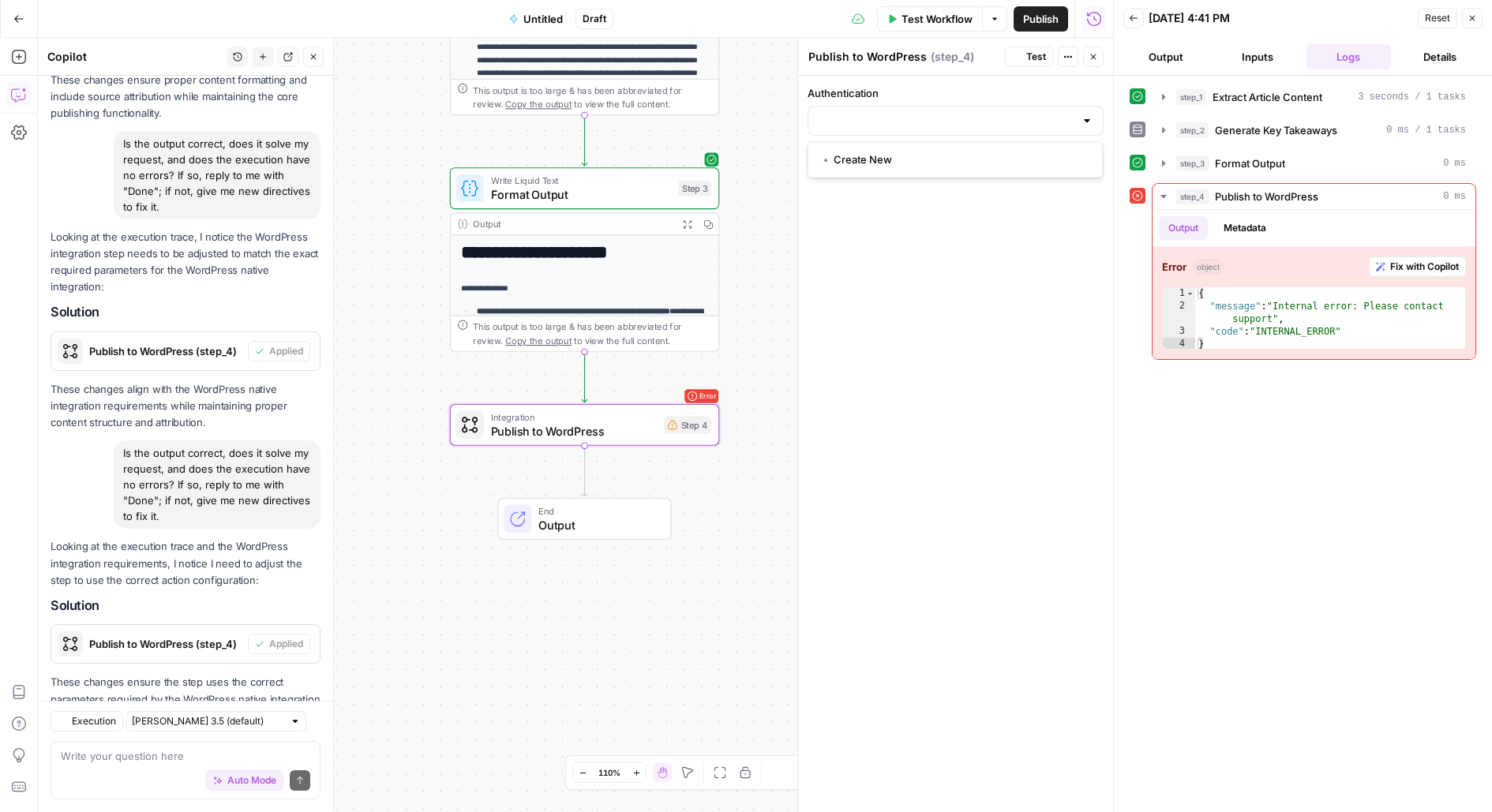
scroll to position [11688, 0]
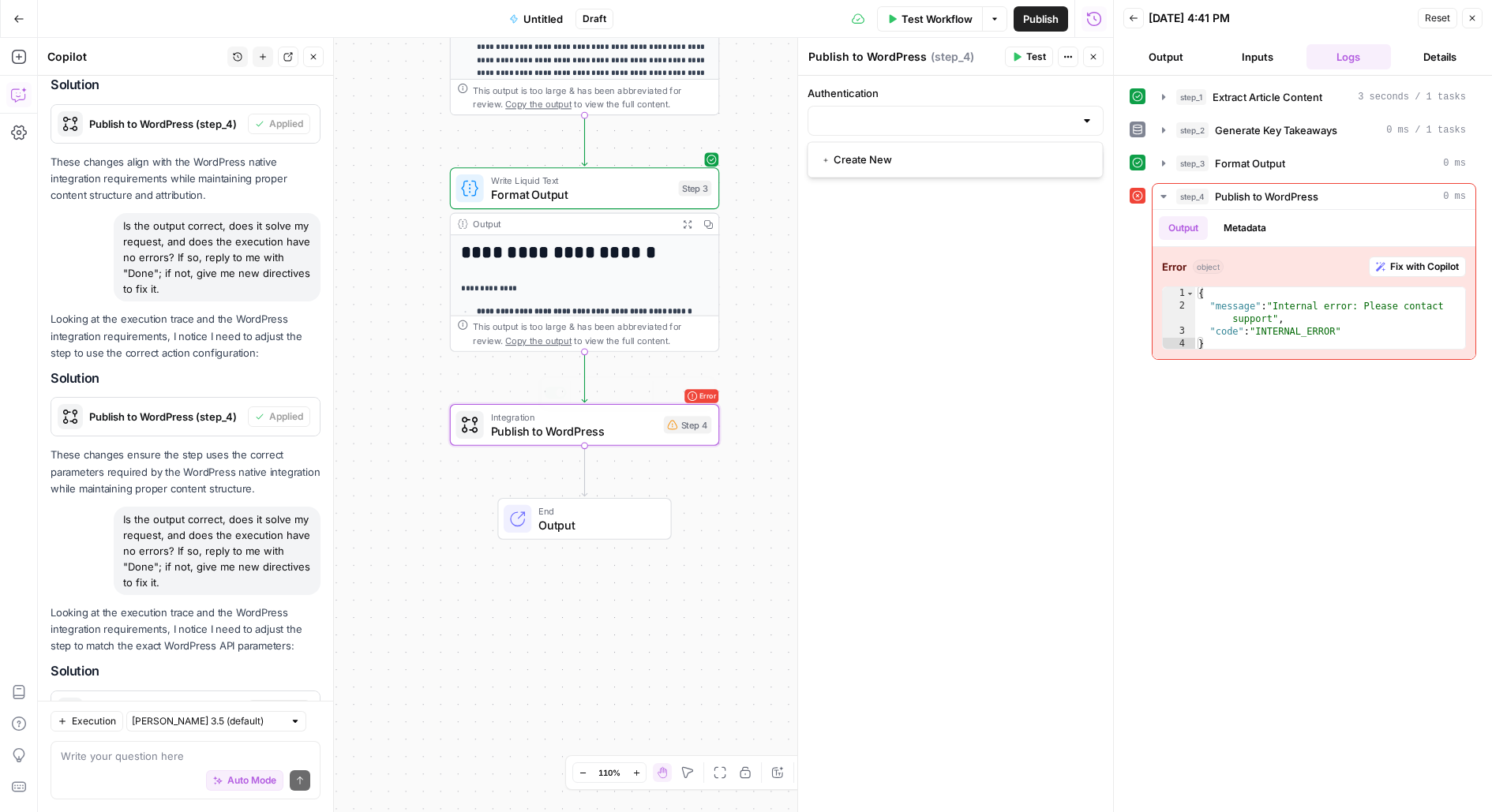
click at [640, 446] on div "**********" at bounding box center [575, 424] width 1075 height 774
click at [1037, 117] on input "Authentication" at bounding box center [946, 120] width 256 height 16
click at [934, 164] on span "﹢ Create New" at bounding box center [952, 159] width 263 height 16
click at [1089, 119] on div at bounding box center [1086, 120] width 12 height 16
click at [876, 157] on span "﹢ Create New" at bounding box center [952, 159] width 263 height 16
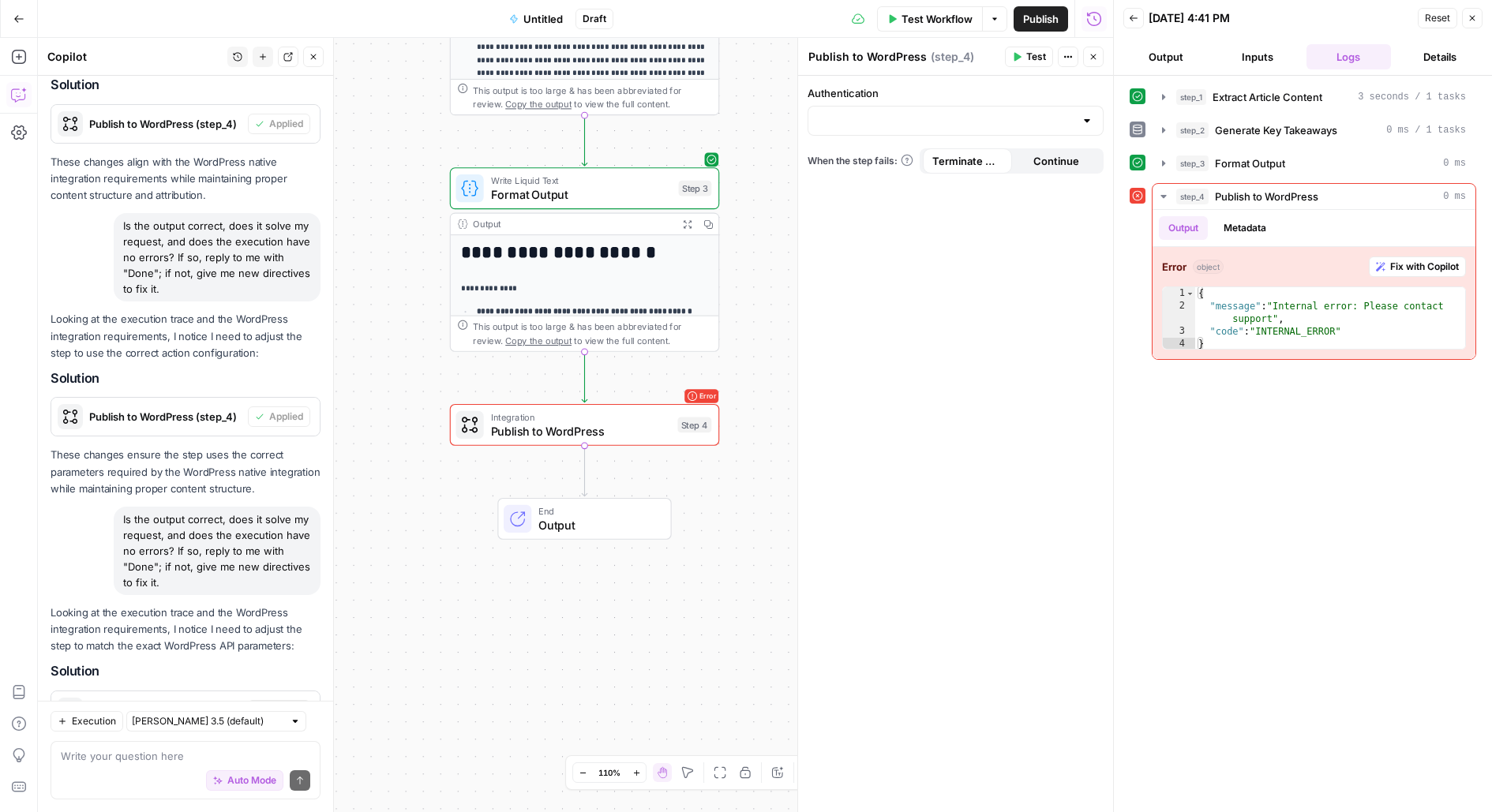
click at [1102, 117] on div at bounding box center [955, 121] width 296 height 30
click at [1077, 290] on div "Authentication When the step fails: Terminate Workflow Continue" at bounding box center [955, 443] width 315 height 736
click at [1065, 64] on button "Actions" at bounding box center [1068, 57] width 21 height 21
click at [973, 285] on div "Authentication When the step fails: Terminate Workflow Continue" at bounding box center [955, 443] width 315 height 736
click at [1079, 127] on div at bounding box center [955, 121] width 296 height 30
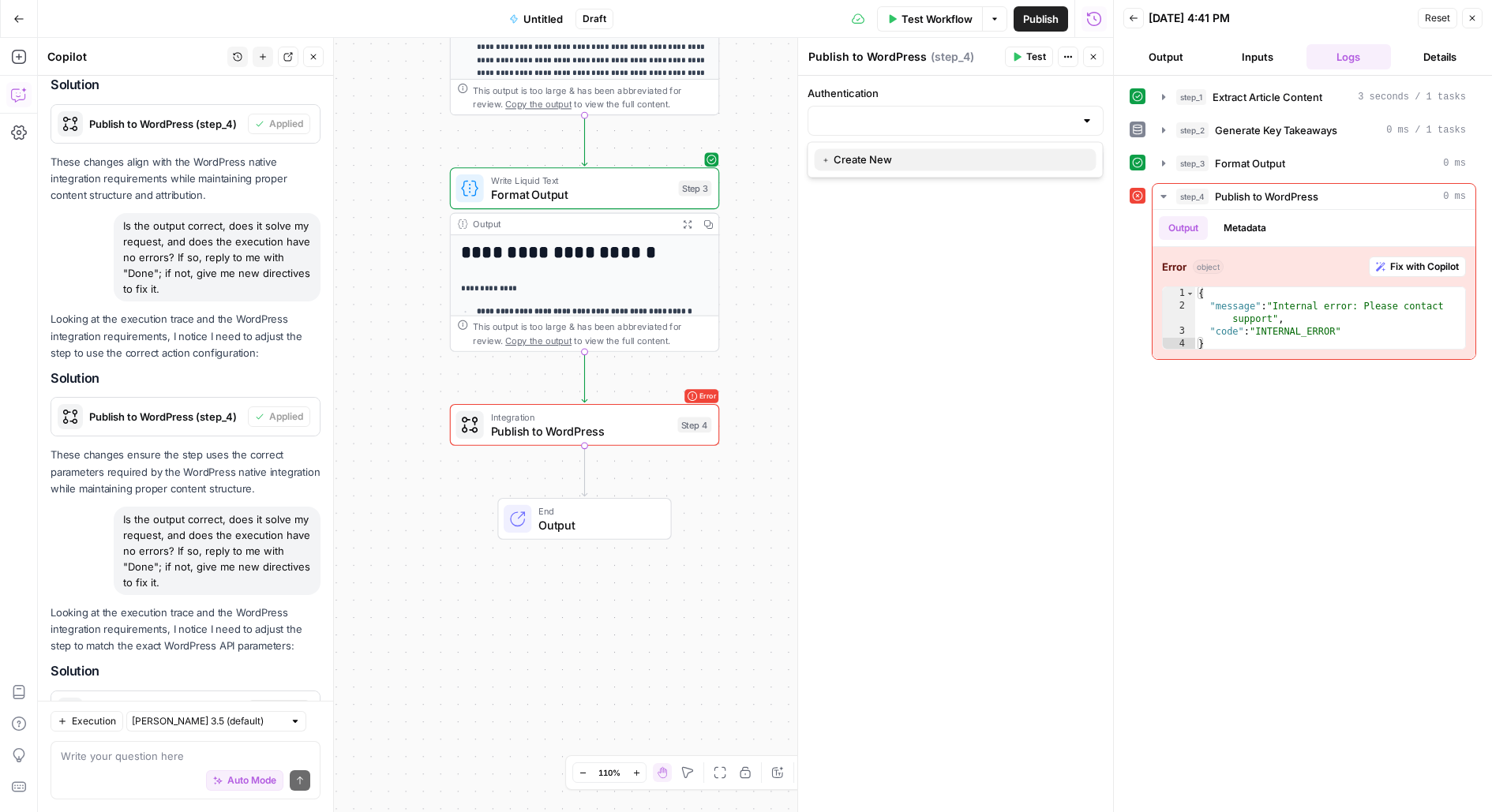
click at [906, 164] on span "﹢ Create New" at bounding box center [952, 159] width 263 height 16
click at [1426, 267] on span "Fix with Copilot" at bounding box center [1424, 267] width 69 height 14
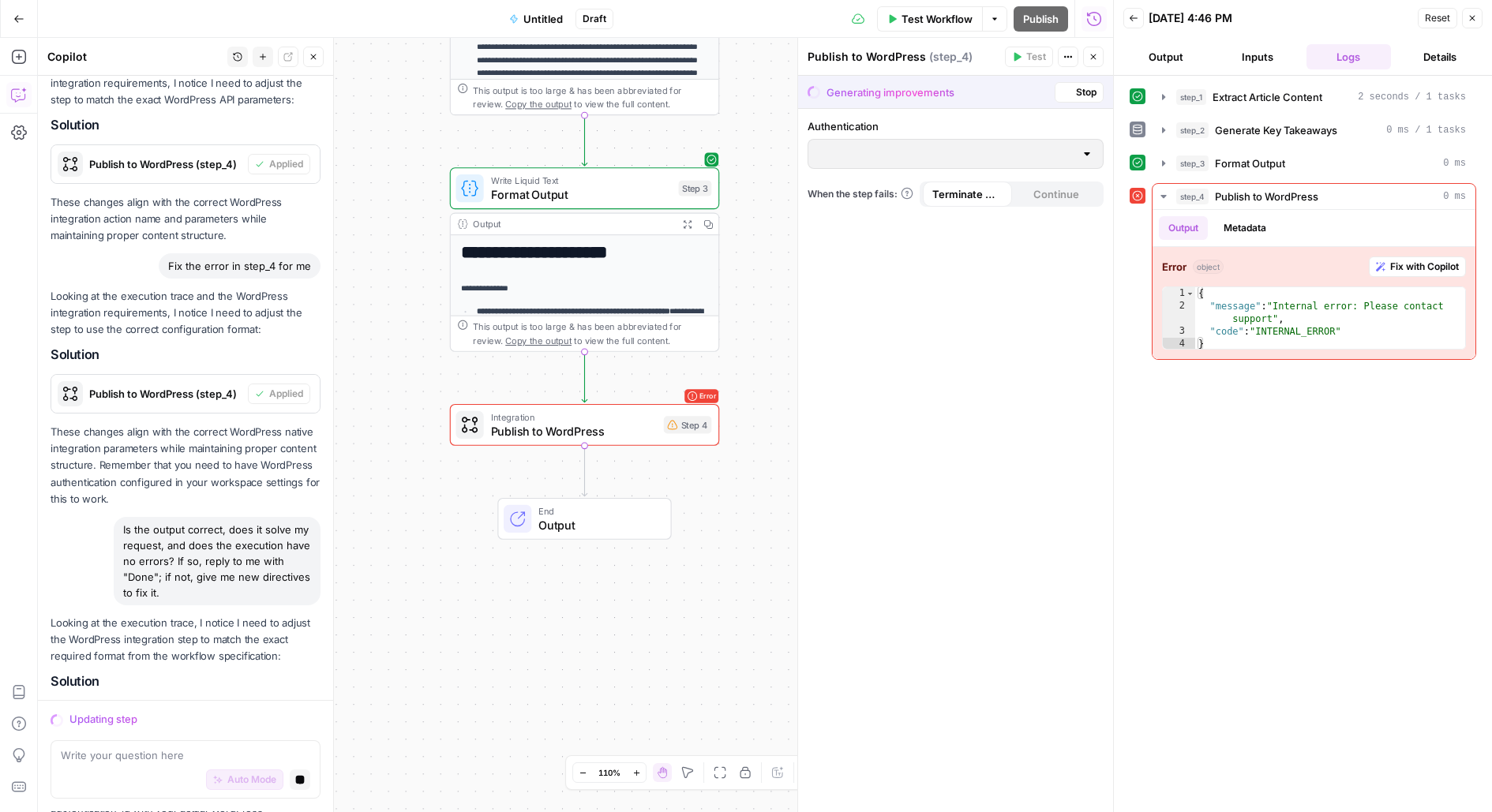
scroll to position [12023, 0]
